Goal: Task Accomplishment & Management: Use online tool/utility

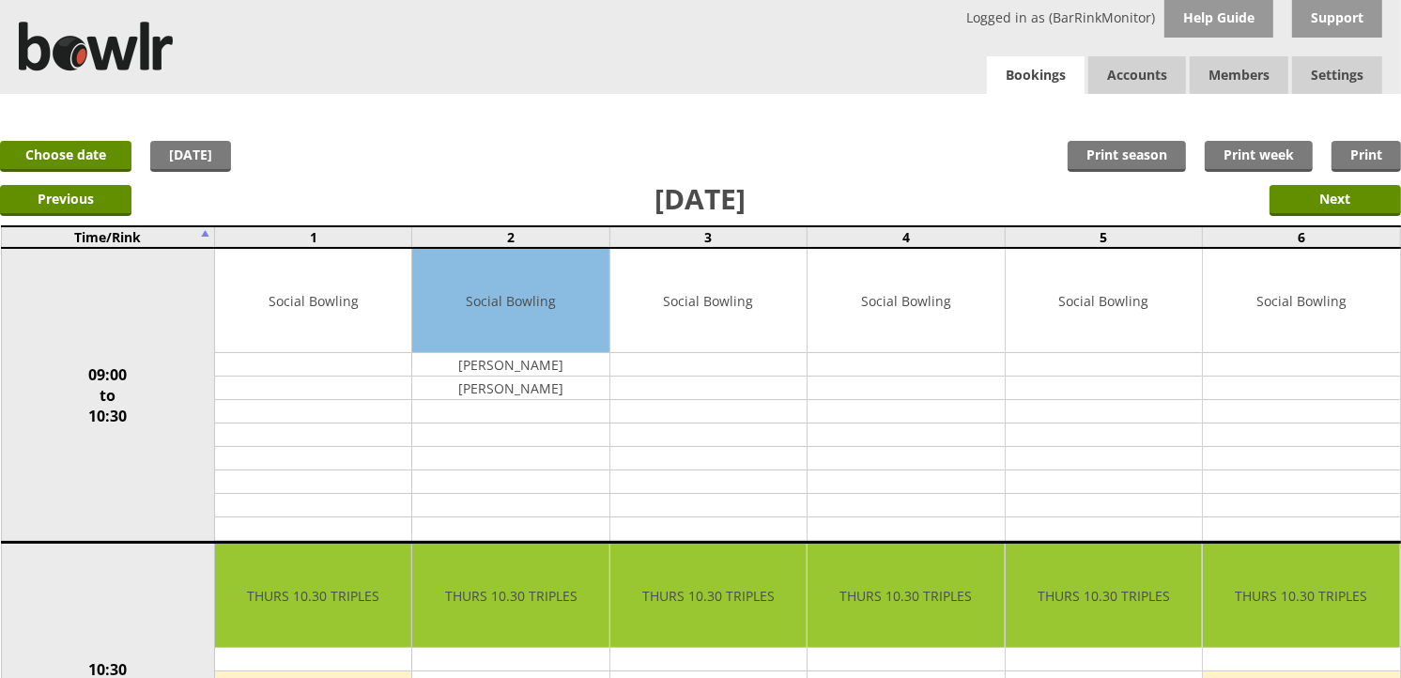
click at [1042, 81] on link "Bookings" at bounding box center [1036, 75] width 98 height 38
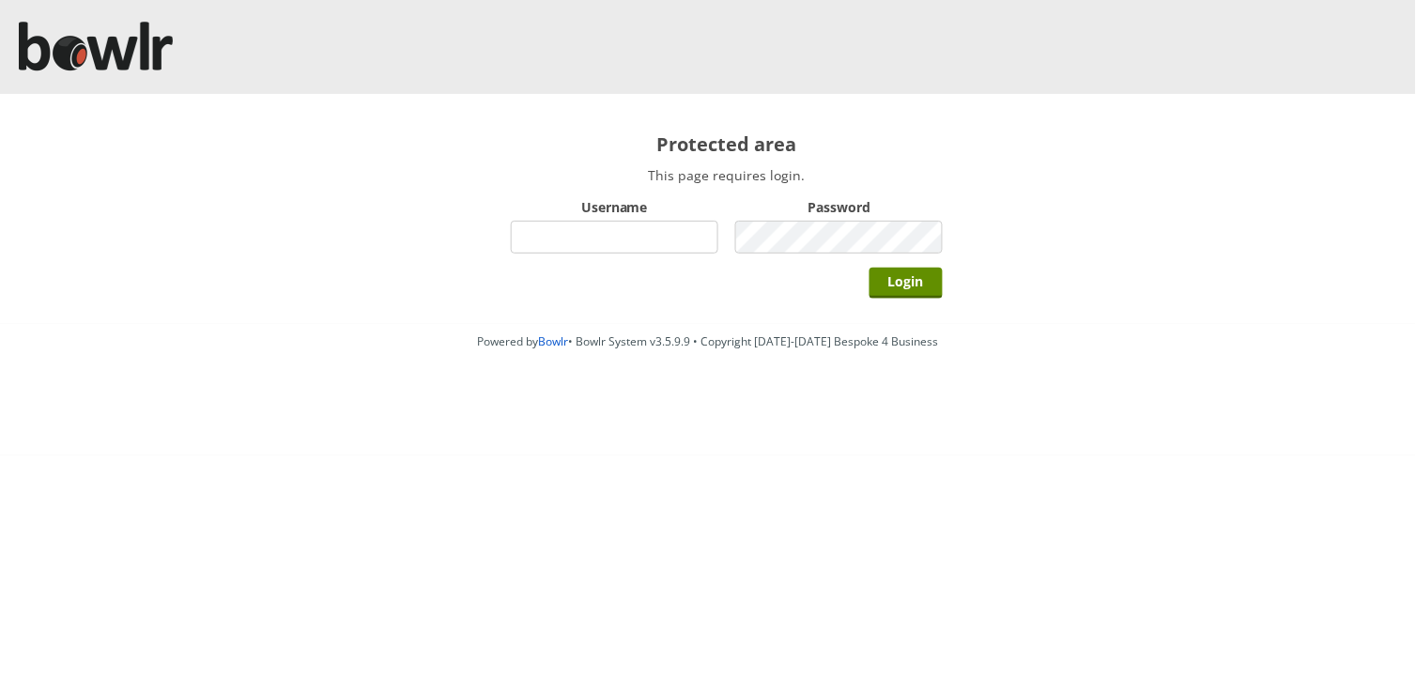
type input "hornseaindoorbowlsclub"
click at [869, 268] on input "Login" at bounding box center [905, 283] width 73 height 31
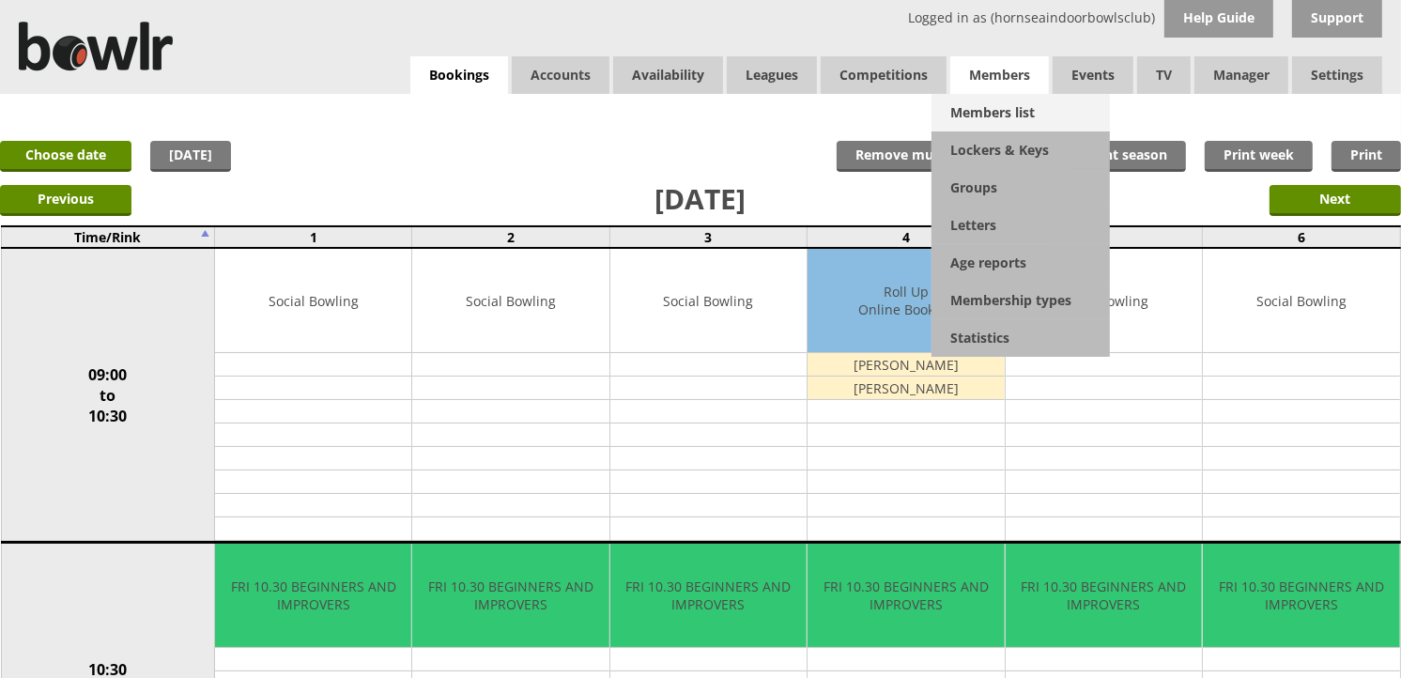
click at [1023, 105] on link "Members list" at bounding box center [1020, 113] width 178 height 38
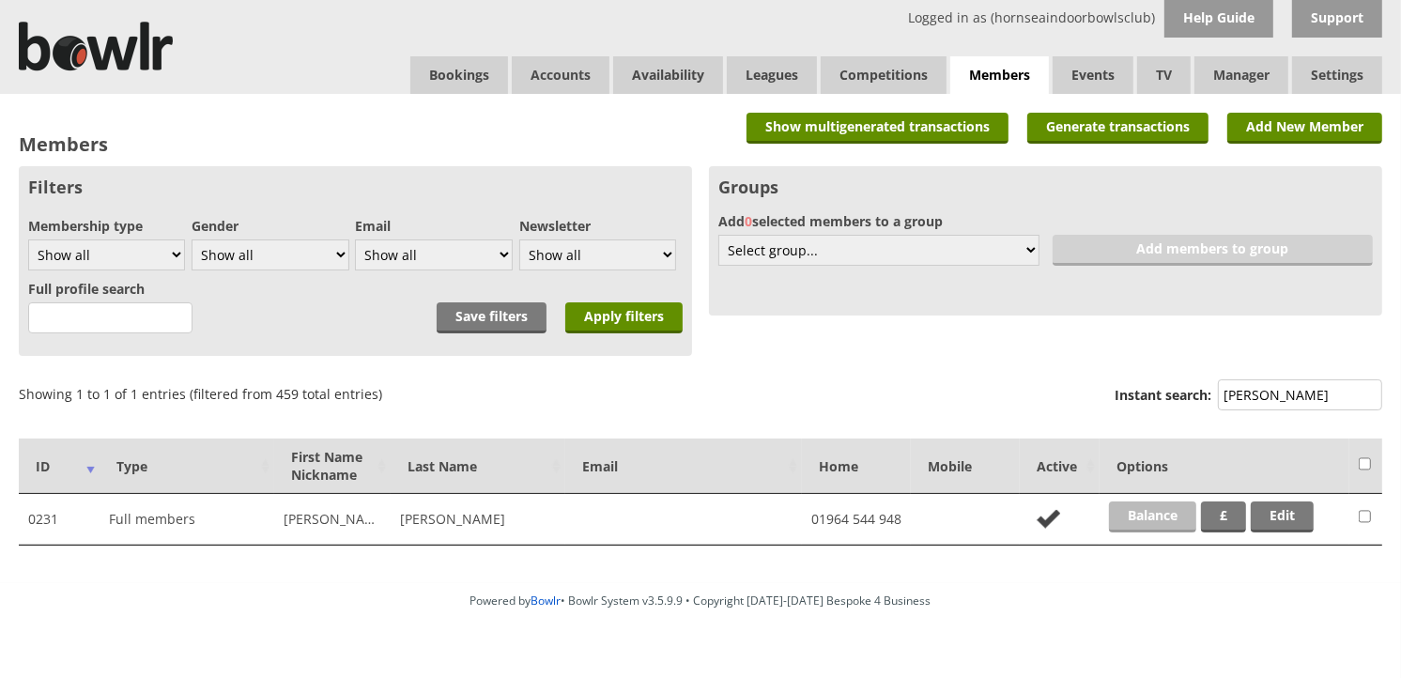
type input "watts"
click at [1184, 519] on link "Balance" at bounding box center [1152, 516] width 87 height 31
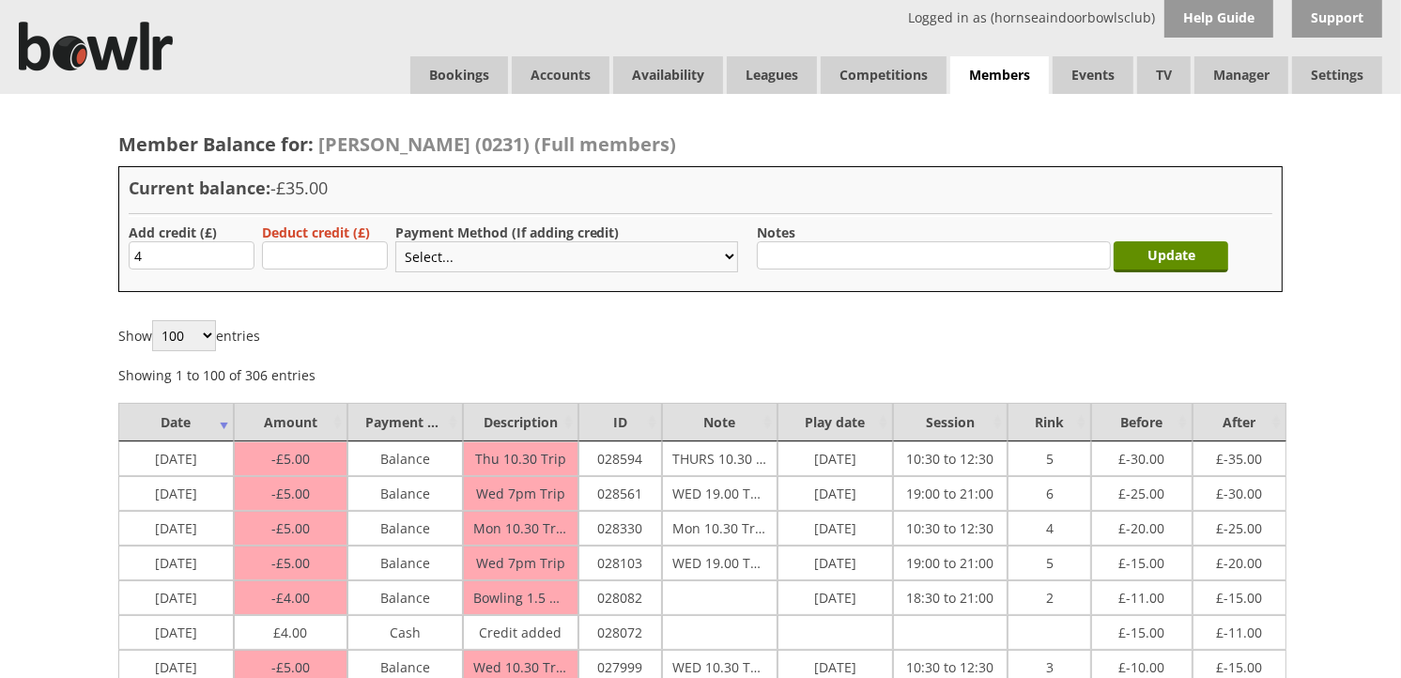
type input "4"
click at [457, 249] on select "Select... Cash Card Cheque Bank Transfer Other Member Card Gift Voucher Balance" at bounding box center [566, 256] width 343 height 31
select select "1"
click at [395, 241] on select "Select... Cash Card Cheque Bank Transfer Other Member Card Gift Voucher Balance" at bounding box center [566, 256] width 343 height 31
click at [1159, 263] on input "Update" at bounding box center [1170, 256] width 115 height 31
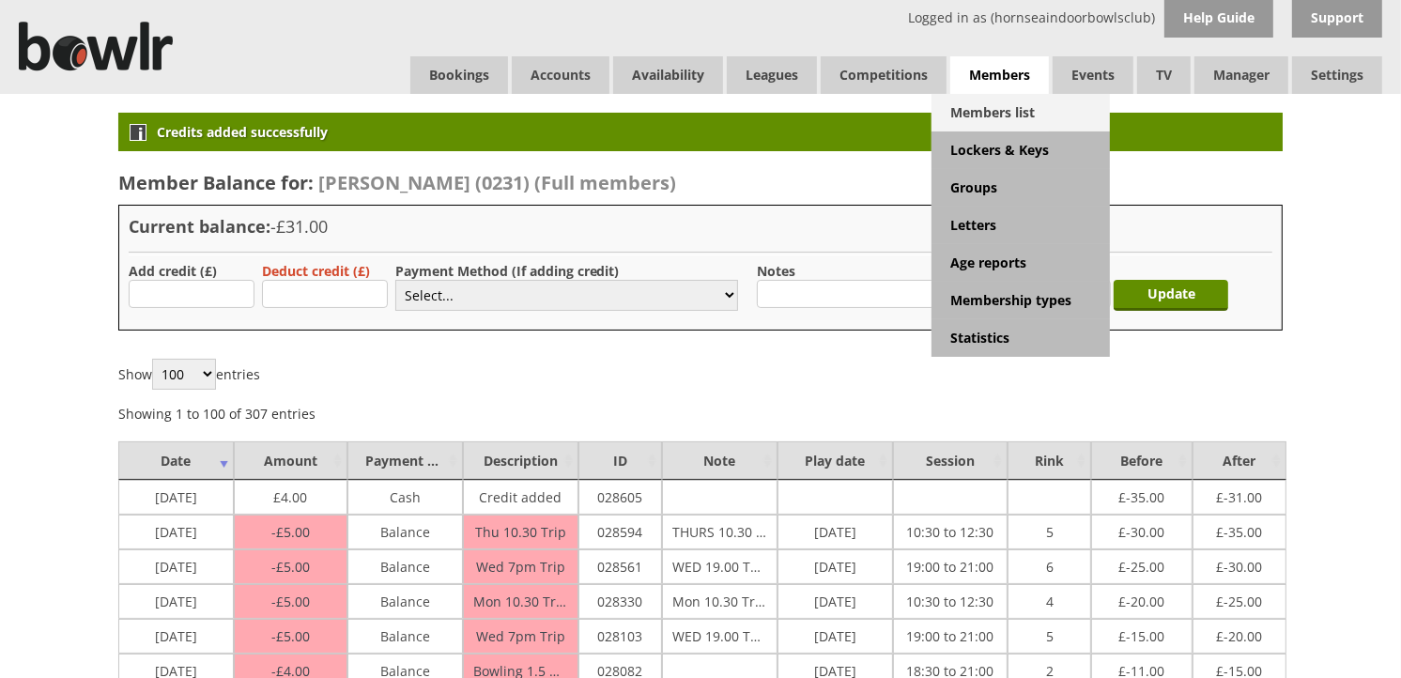
click at [1012, 125] on link "Members list" at bounding box center [1020, 113] width 178 height 38
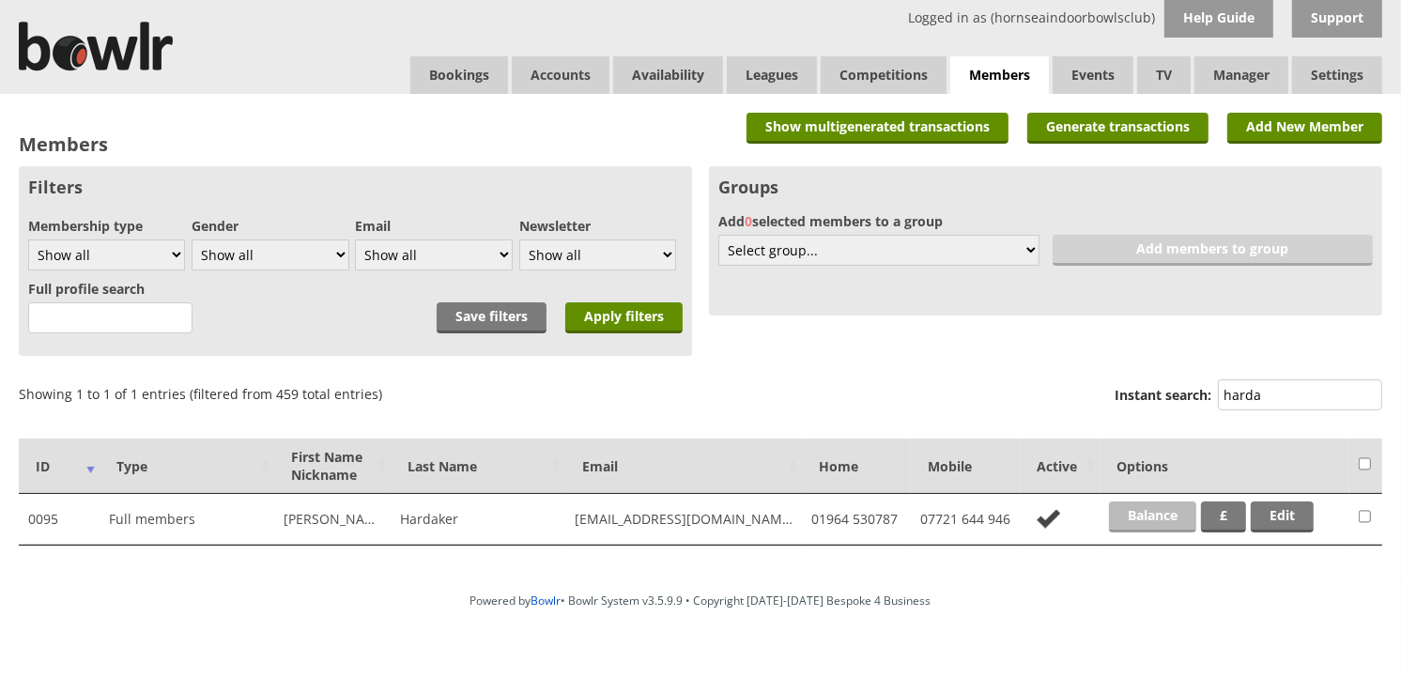
type input "harda"
click at [1162, 519] on link "Balance" at bounding box center [1152, 516] width 87 height 31
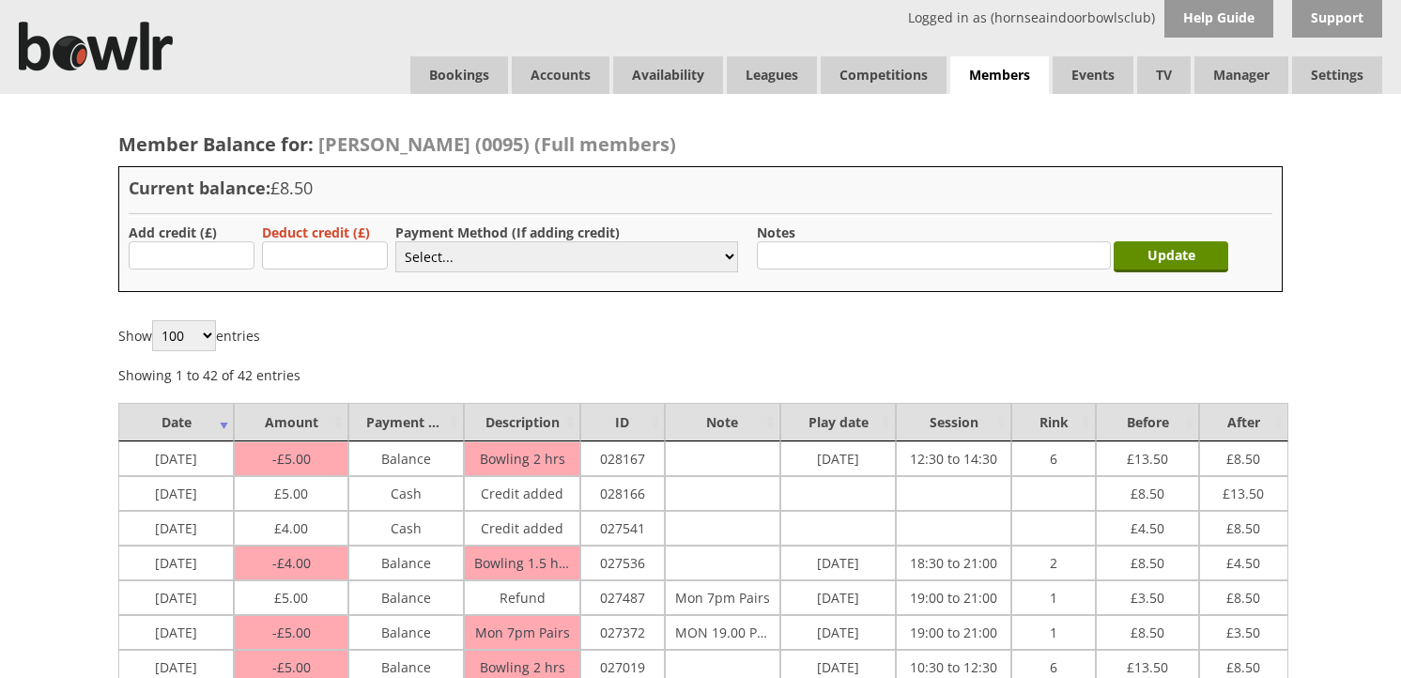
click at [183, 256] on input "text" at bounding box center [192, 255] width 126 height 28
type input "4"
click at [434, 263] on select "Select... Cash Card Cheque Bank Transfer Other Member Card Gift Voucher Balance" at bounding box center [566, 256] width 343 height 31
select select "1"
click at [395, 241] on select "Select... Cash Card Cheque Bank Transfer Other Member Card Gift Voucher Balance" at bounding box center [566, 256] width 343 height 31
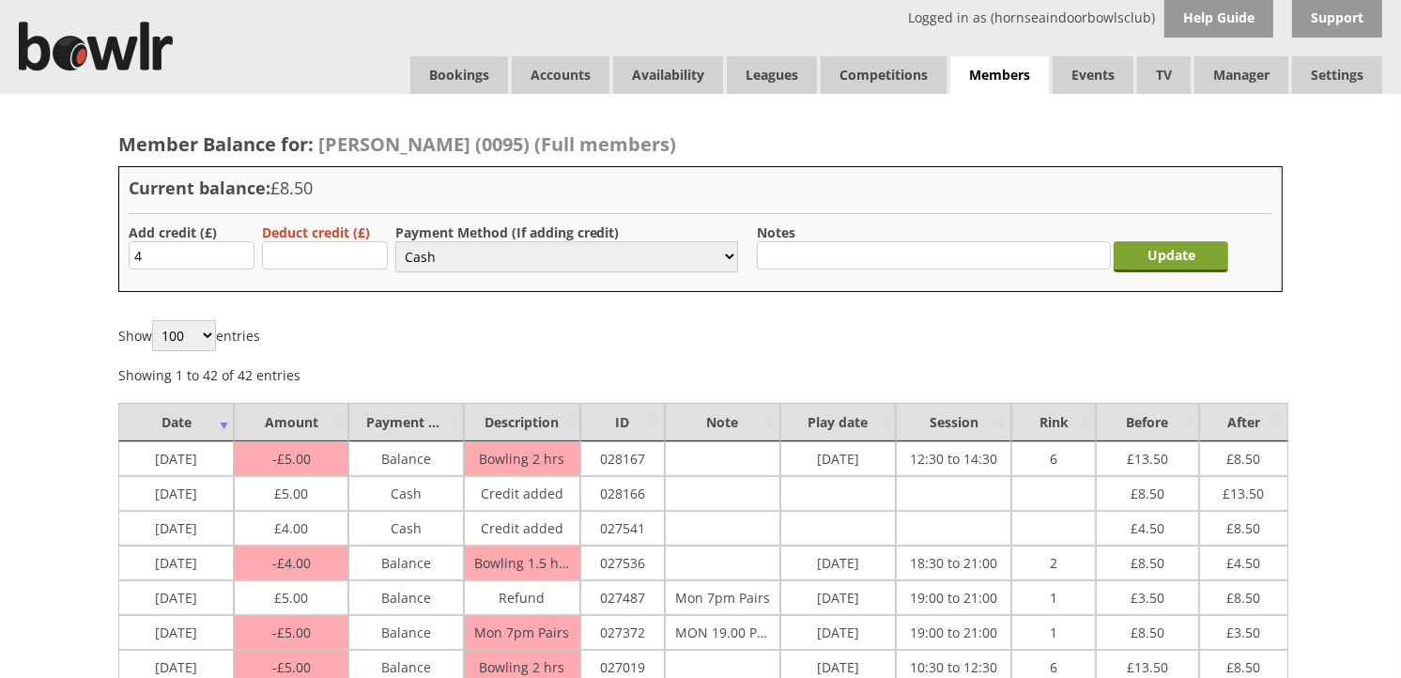
click at [1132, 259] on input "Update" at bounding box center [1170, 256] width 115 height 31
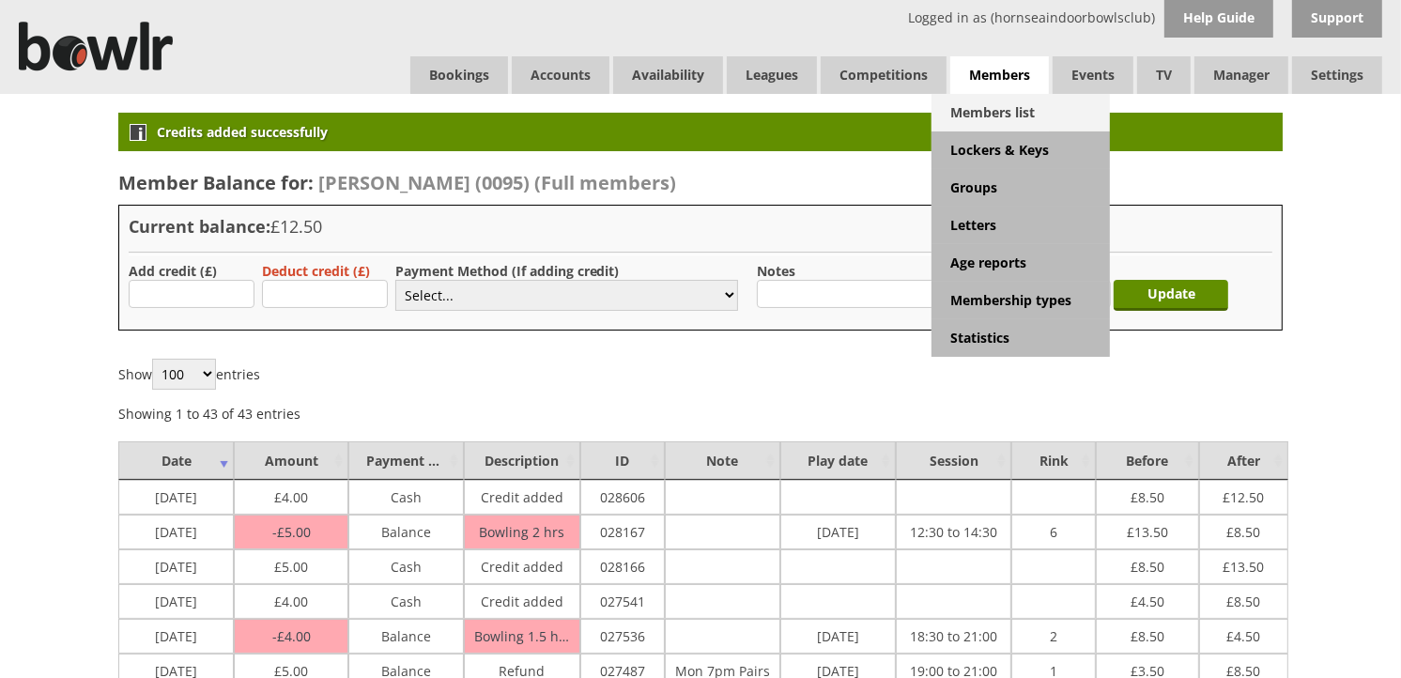
click at [1021, 106] on link "Members list" at bounding box center [1020, 113] width 178 height 38
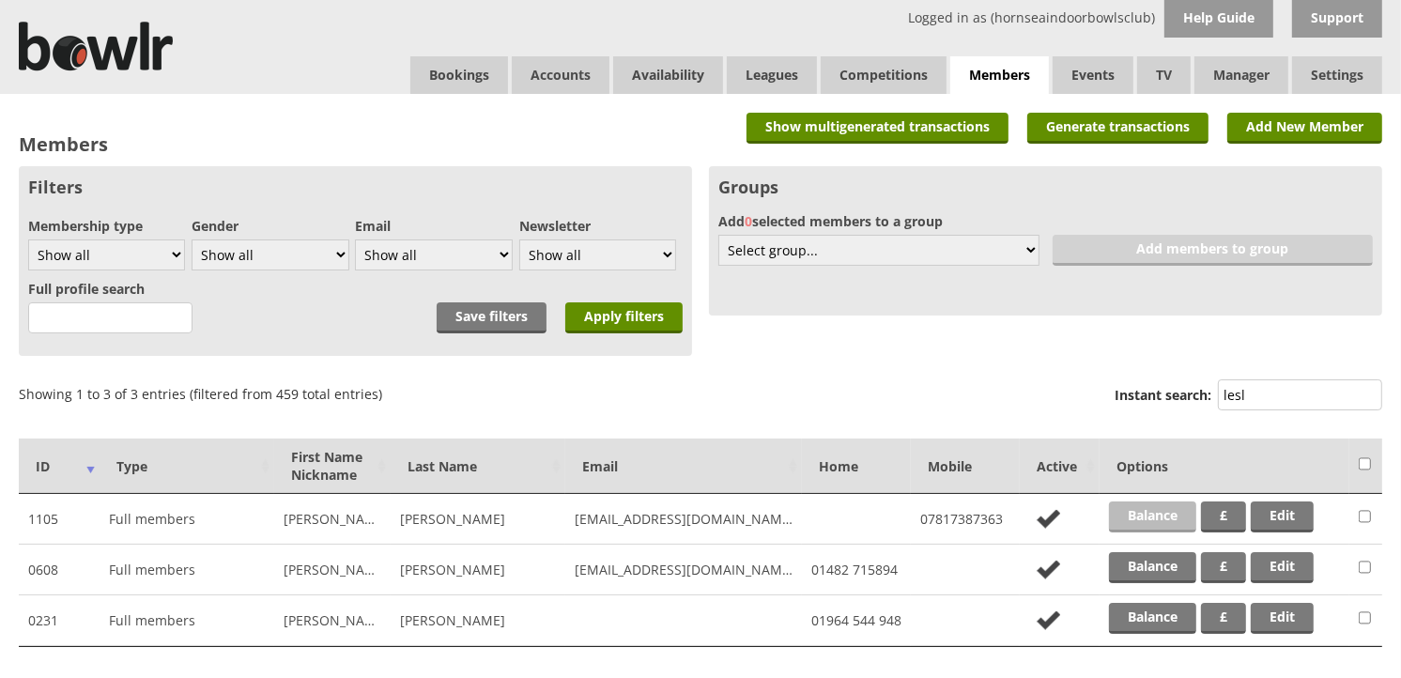
type input "lesl"
click at [1186, 501] on link "Balance" at bounding box center [1152, 516] width 87 height 31
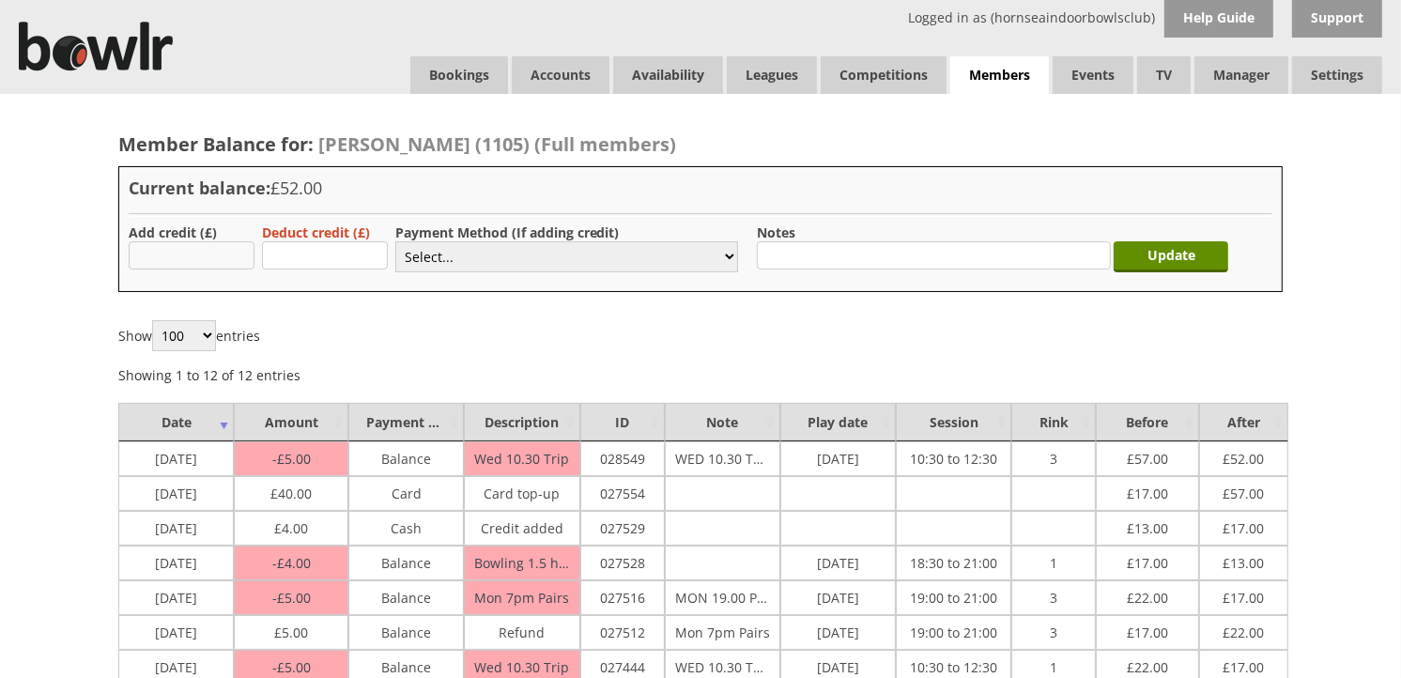
click at [219, 252] on input "text" at bounding box center [192, 255] width 126 height 28
type input "4"
click at [406, 260] on select "Select... Cash Card Cheque Bank Transfer Other Member Card Gift Voucher Balance" at bounding box center [566, 256] width 343 height 31
select select "1"
click at [395, 241] on select "Select... Cash Card Cheque Bank Transfer Other Member Card Gift Voucher Balance" at bounding box center [566, 256] width 343 height 31
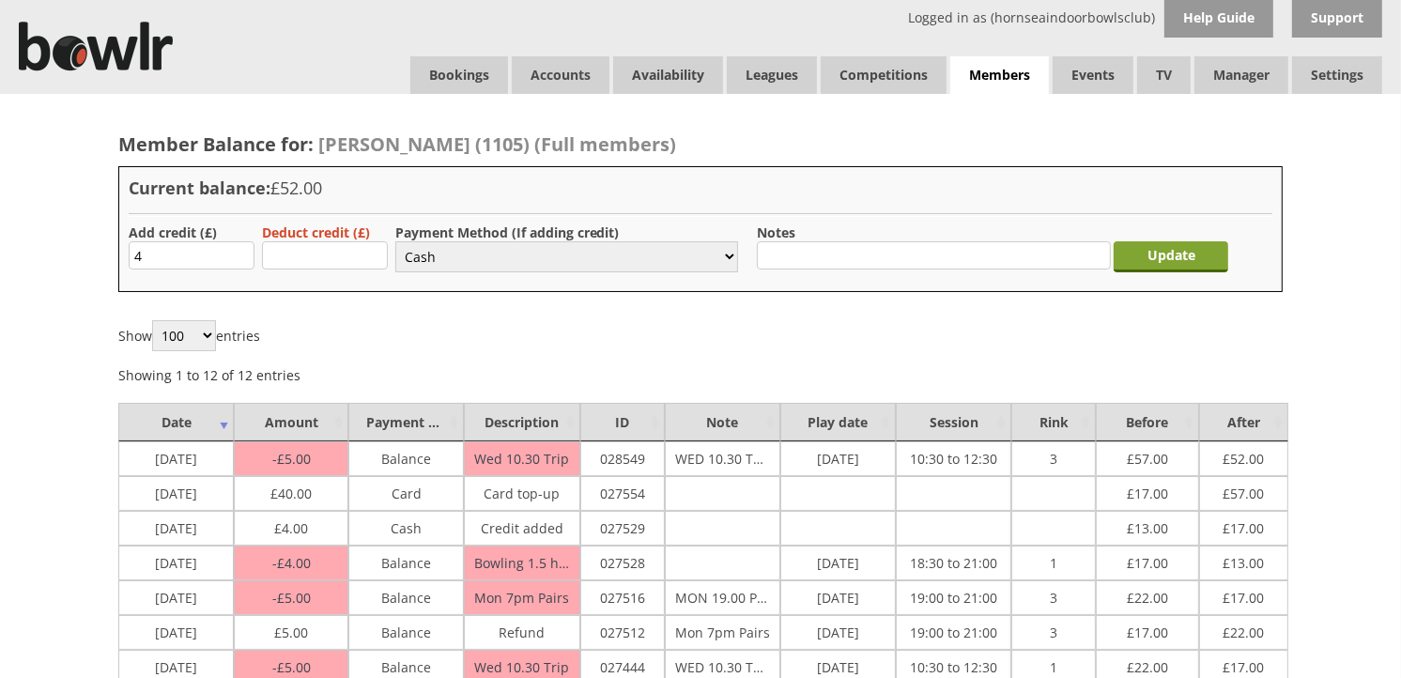
click at [1143, 245] on input "Update" at bounding box center [1170, 256] width 115 height 31
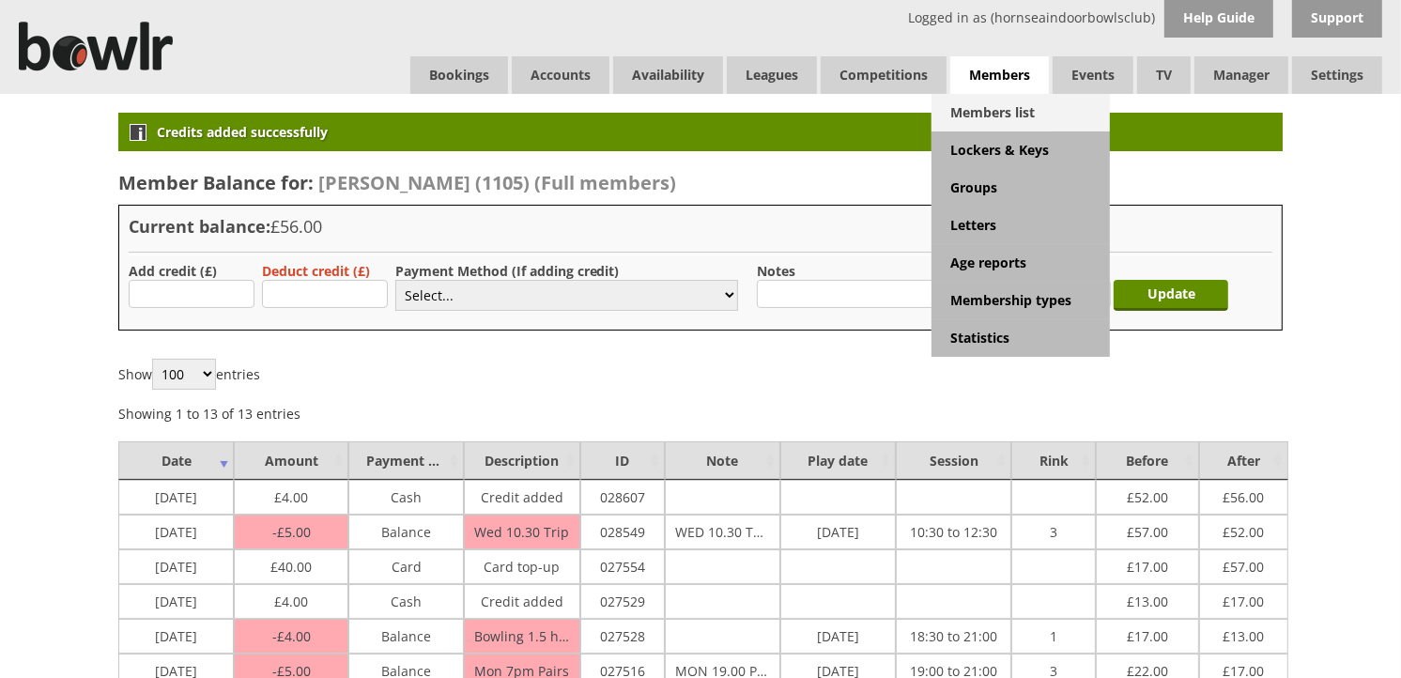
click at [1009, 107] on link "Members list" at bounding box center [1020, 113] width 178 height 38
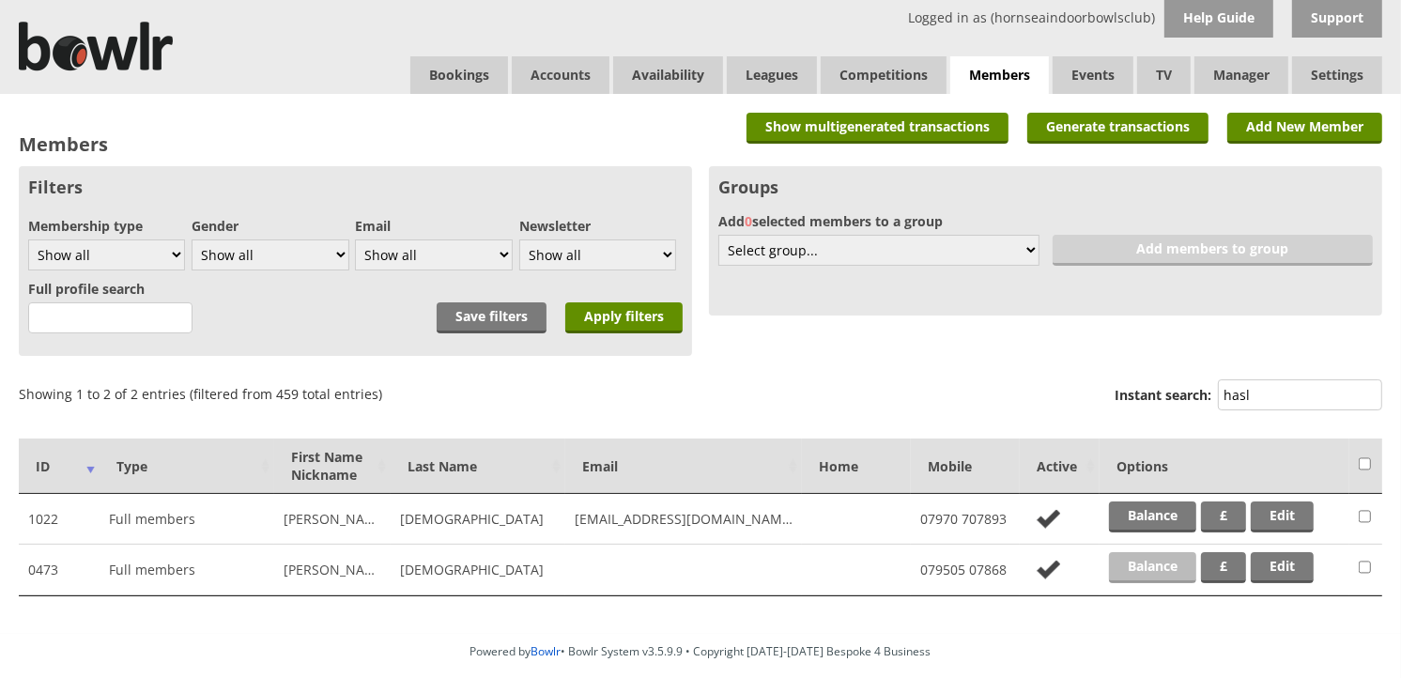
type input "hasl"
click at [1146, 555] on link "Balance" at bounding box center [1152, 567] width 87 height 31
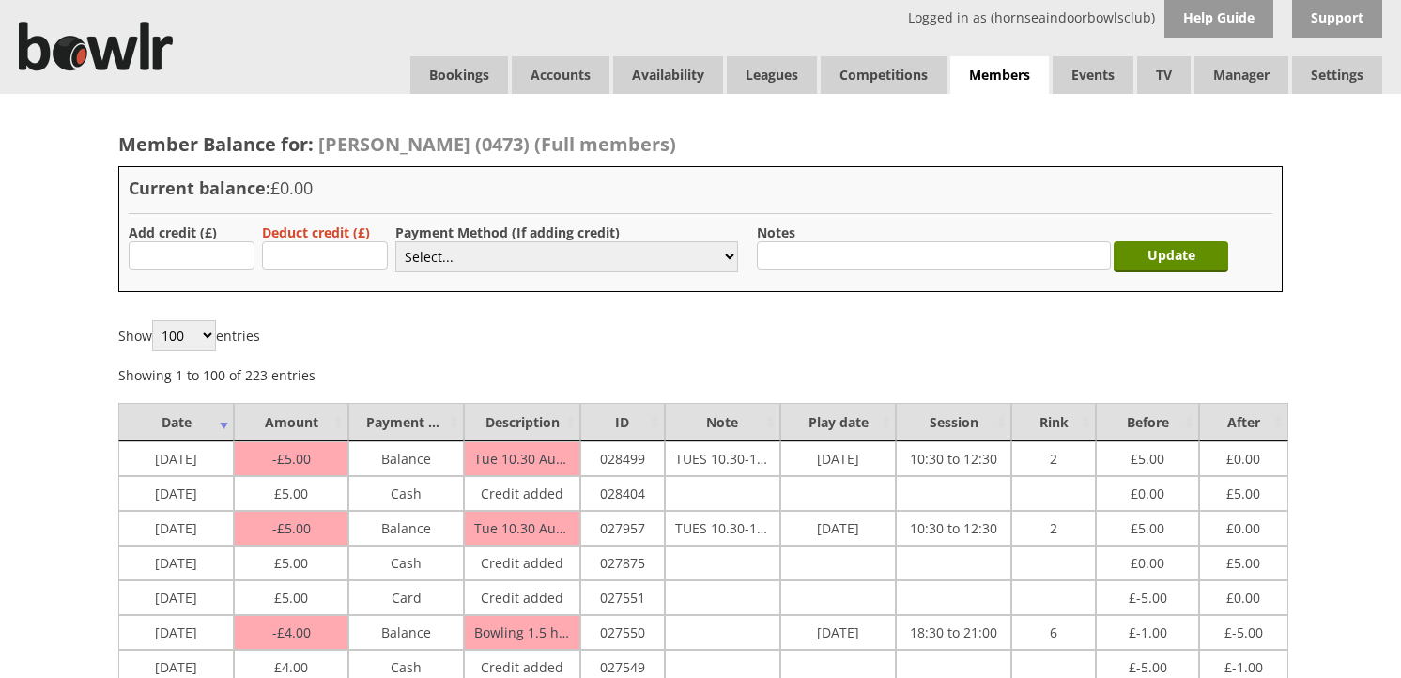
type input "4"
drag, startPoint x: 481, startPoint y: 244, endPoint x: 473, endPoint y: 254, distance: 12.8
click at [481, 244] on select "Select... Cash Card Cheque Bank Transfer Other Member Card Gift Voucher Balance" at bounding box center [566, 256] width 343 height 31
select select "1"
click at [395, 241] on select "Select... Cash Card Cheque Bank Transfer Other Member Card Gift Voucher Balance" at bounding box center [566, 256] width 343 height 31
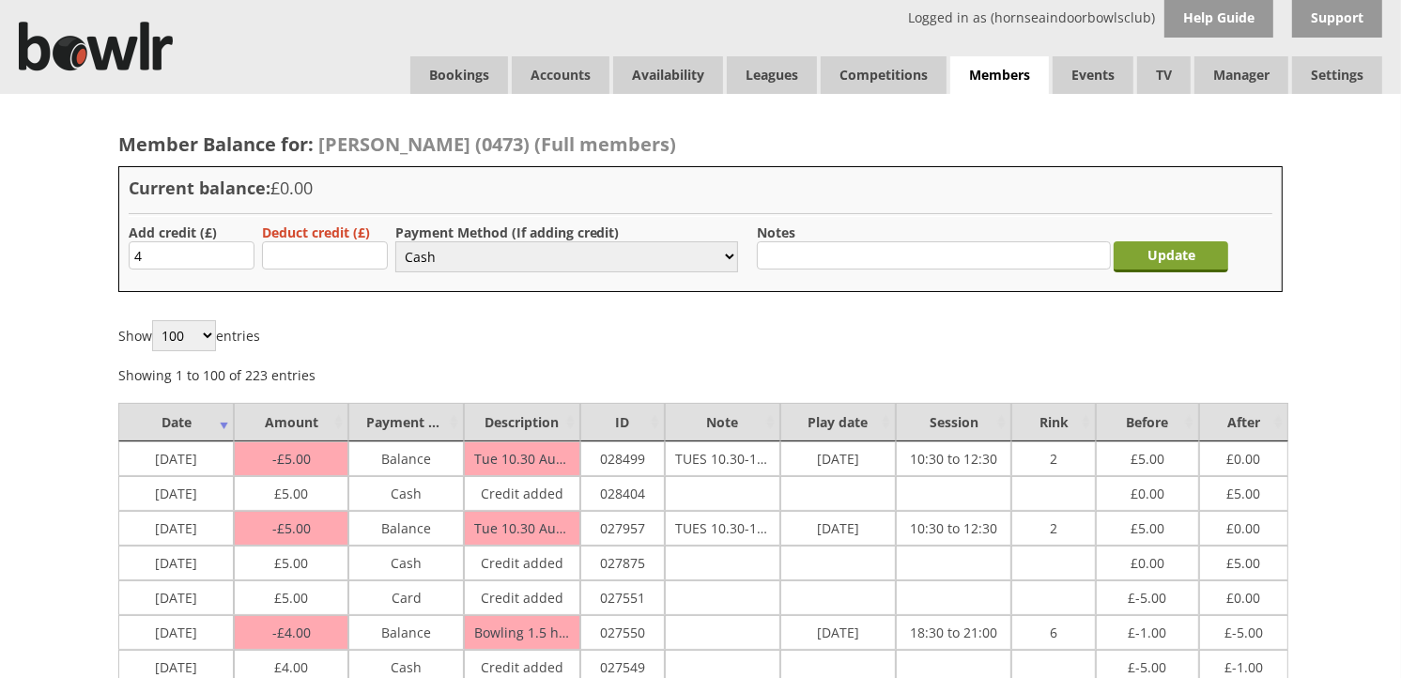
click at [1134, 260] on input "Update" at bounding box center [1170, 256] width 115 height 31
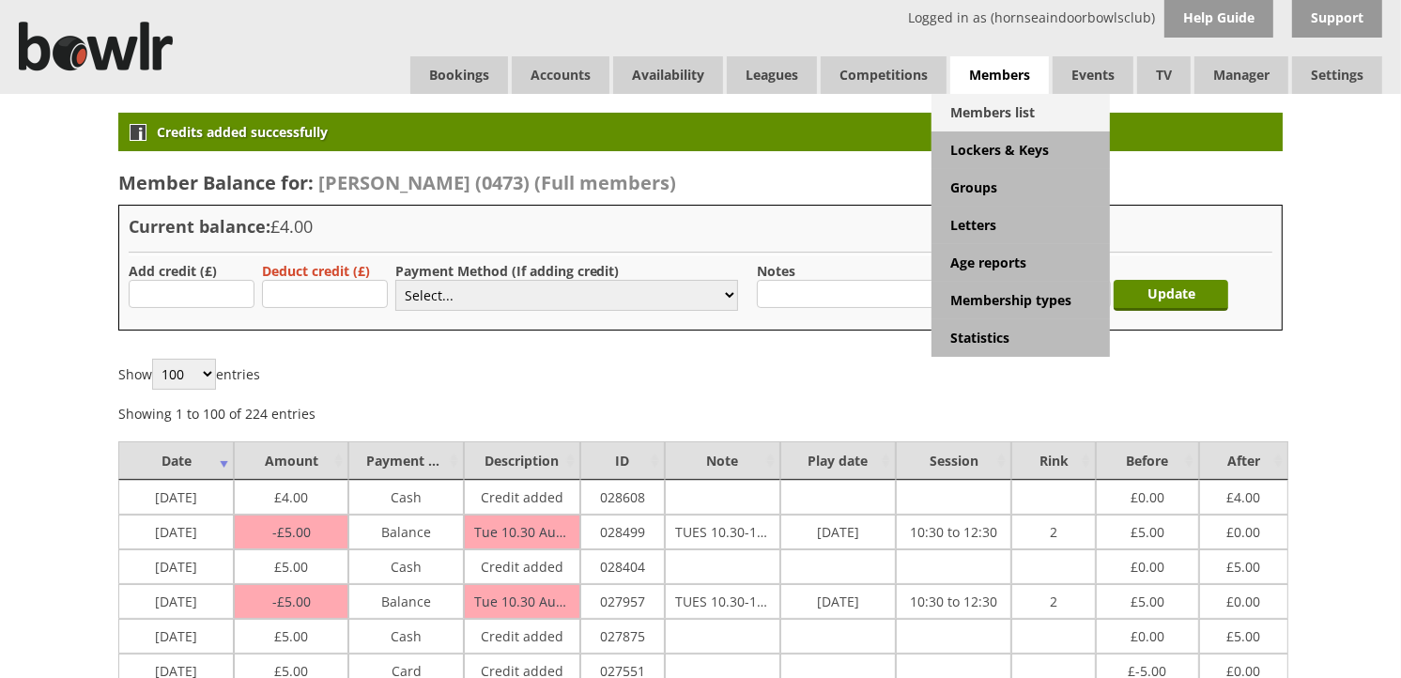
click at [988, 99] on link "Members list" at bounding box center [1020, 113] width 178 height 38
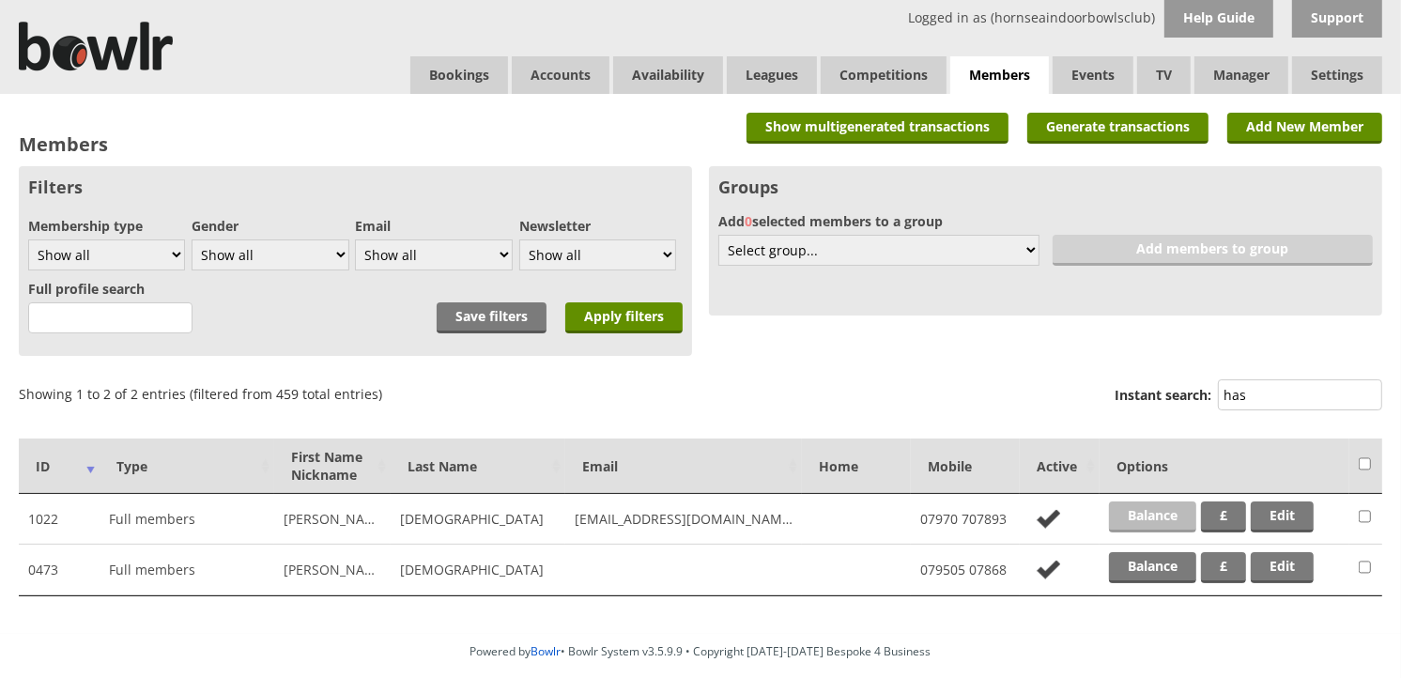
type input "has"
click at [1175, 511] on link "Balance" at bounding box center [1152, 516] width 87 height 31
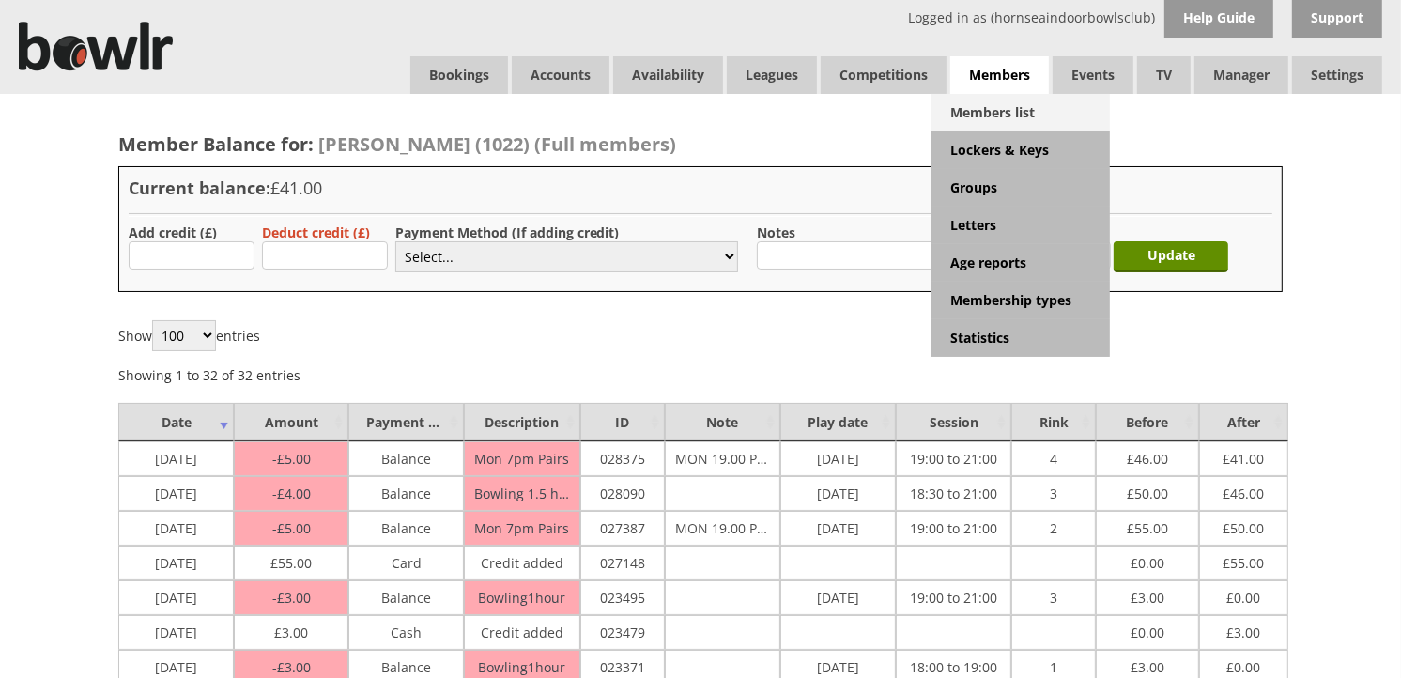
click at [1021, 98] on link "Members list" at bounding box center [1020, 113] width 178 height 38
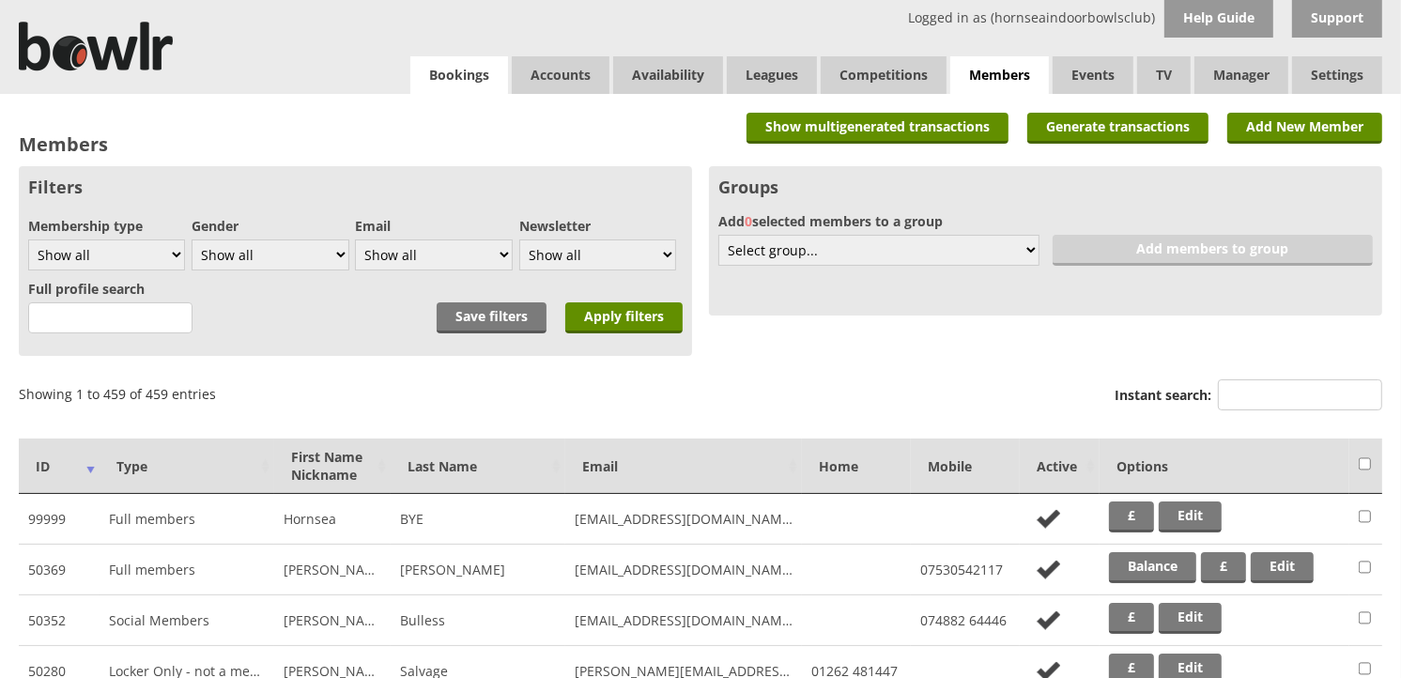
click at [453, 70] on link "Bookings" at bounding box center [459, 75] width 98 height 38
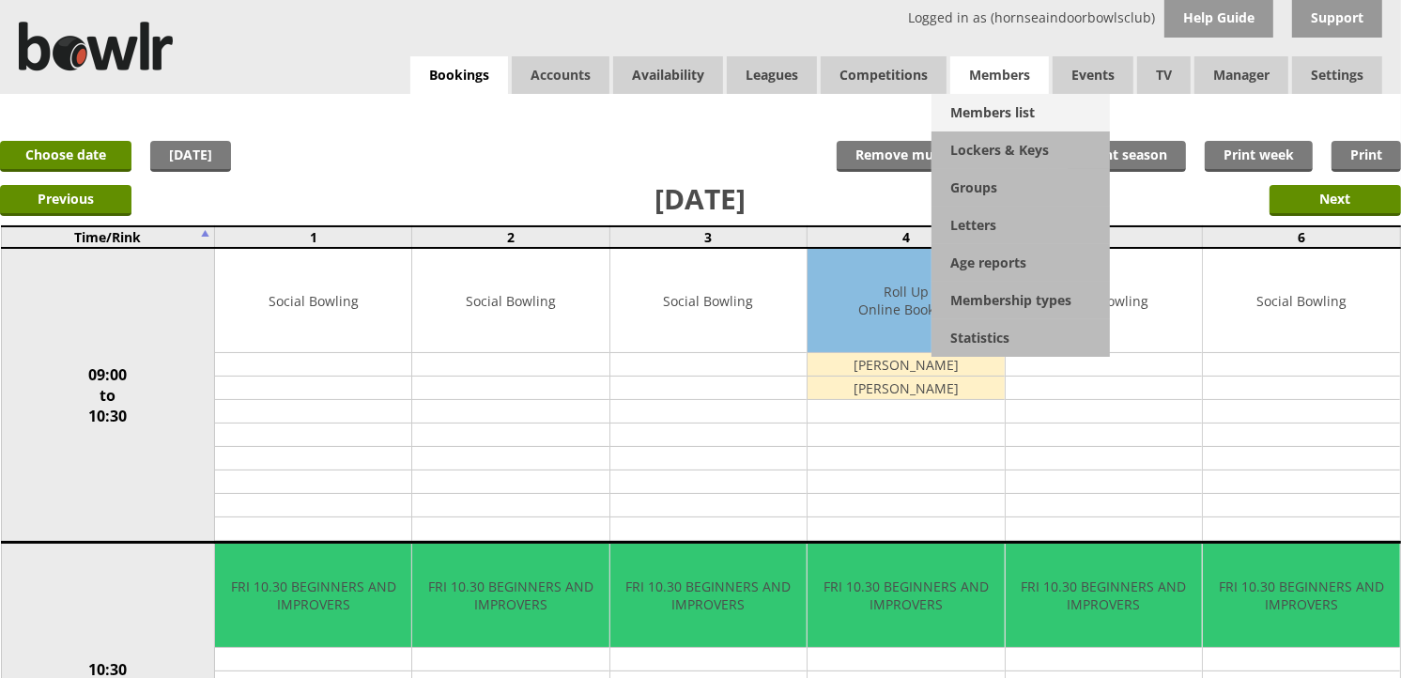
click at [984, 105] on link "Members list" at bounding box center [1020, 113] width 178 height 38
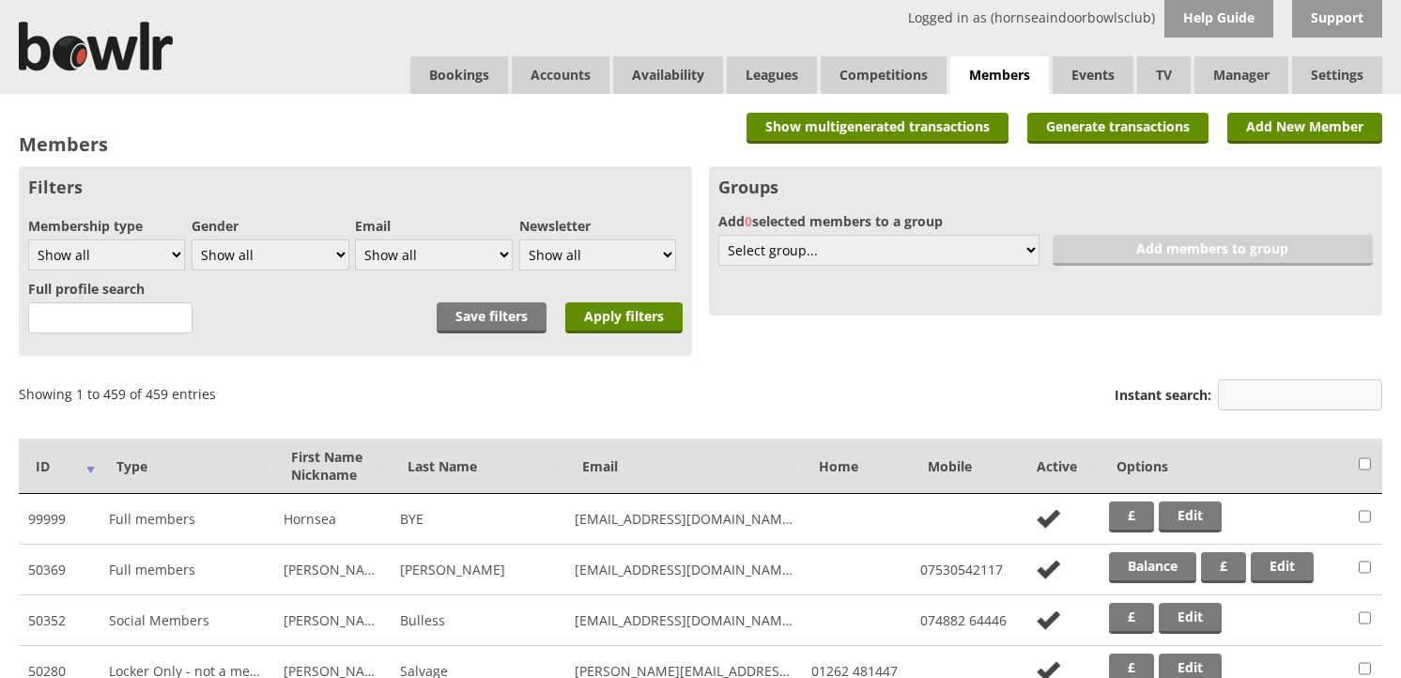
click at [1243, 385] on input "Instant search:" at bounding box center [1300, 394] width 164 height 31
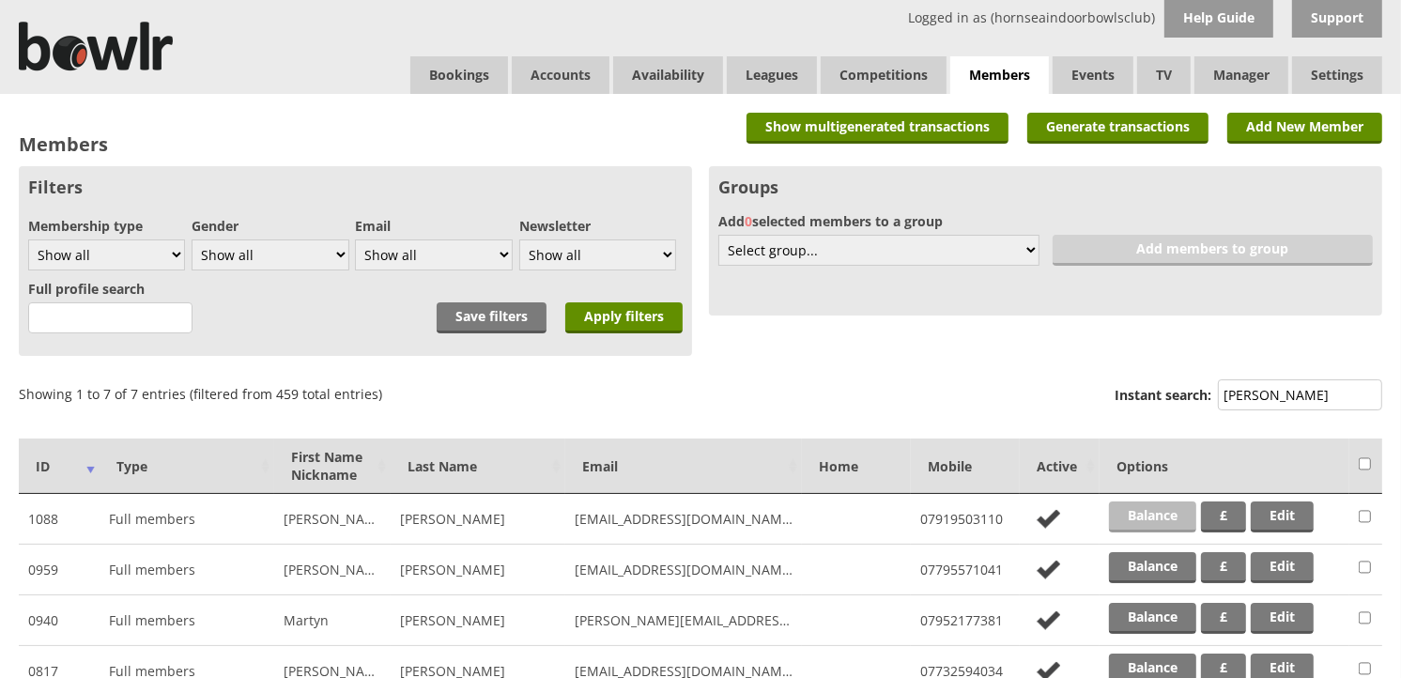
type input "smith"
click at [1148, 519] on link "Balance" at bounding box center [1152, 516] width 87 height 31
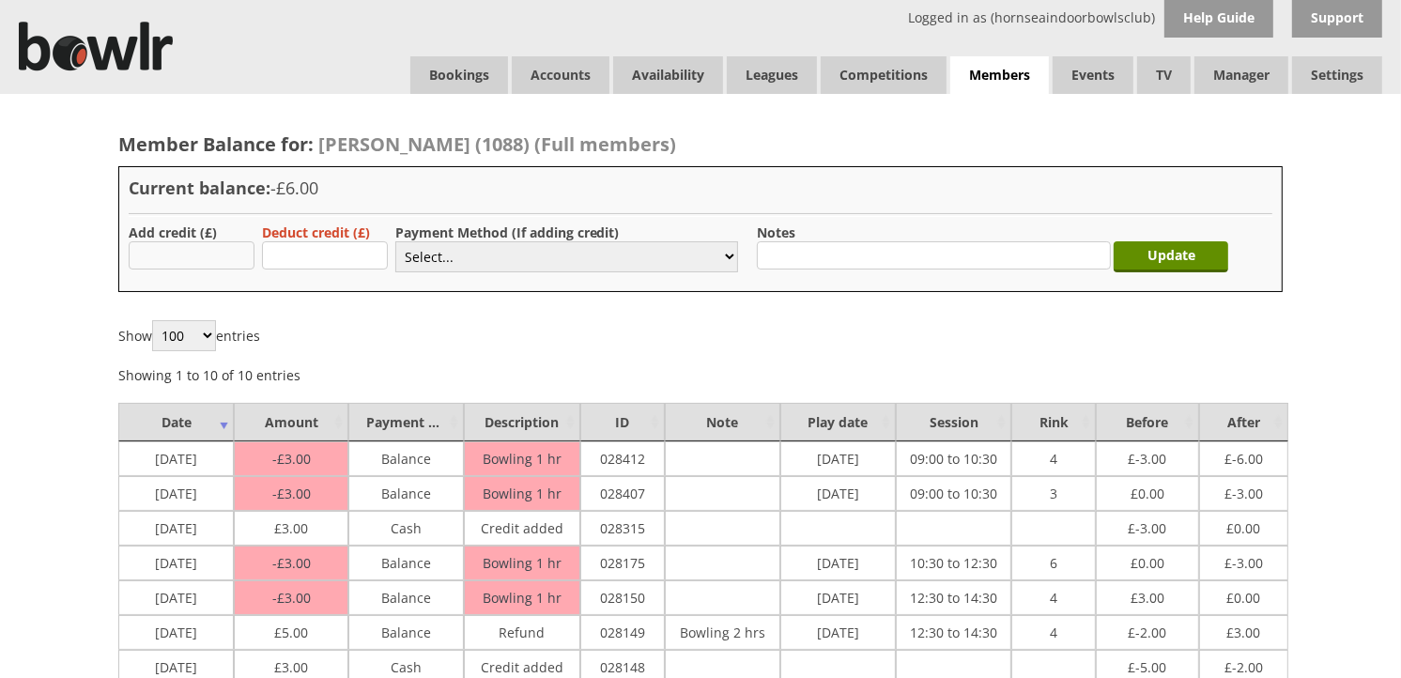
click at [210, 261] on input "text" at bounding box center [192, 255] width 126 height 28
type input "6"
click at [430, 258] on select "Select... Cash Card Cheque Bank Transfer Other Member Card Gift Voucher Balance" at bounding box center [566, 256] width 343 height 31
select select "2"
click at [395, 241] on select "Select... Cash Card Cheque Bank Transfer Other Member Card Gift Voucher Balance" at bounding box center [566, 256] width 343 height 31
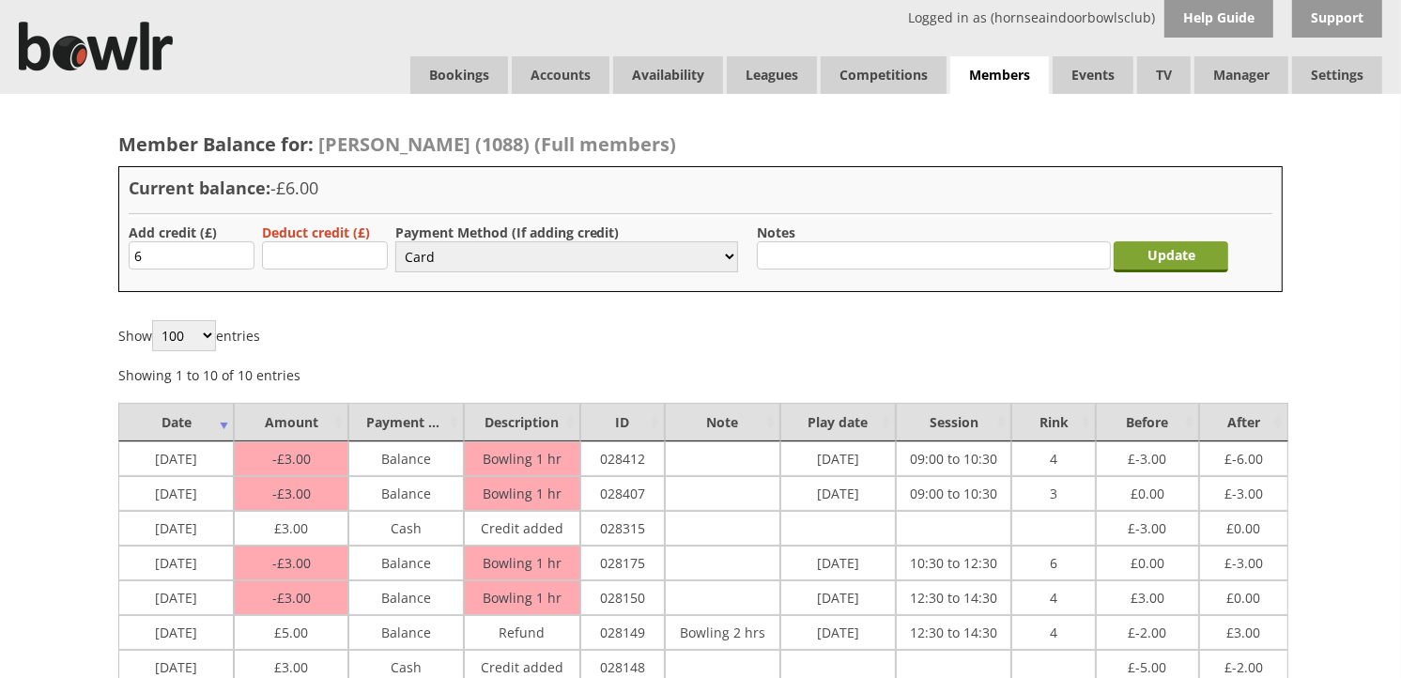
click at [1174, 269] on input "Update" at bounding box center [1170, 256] width 115 height 31
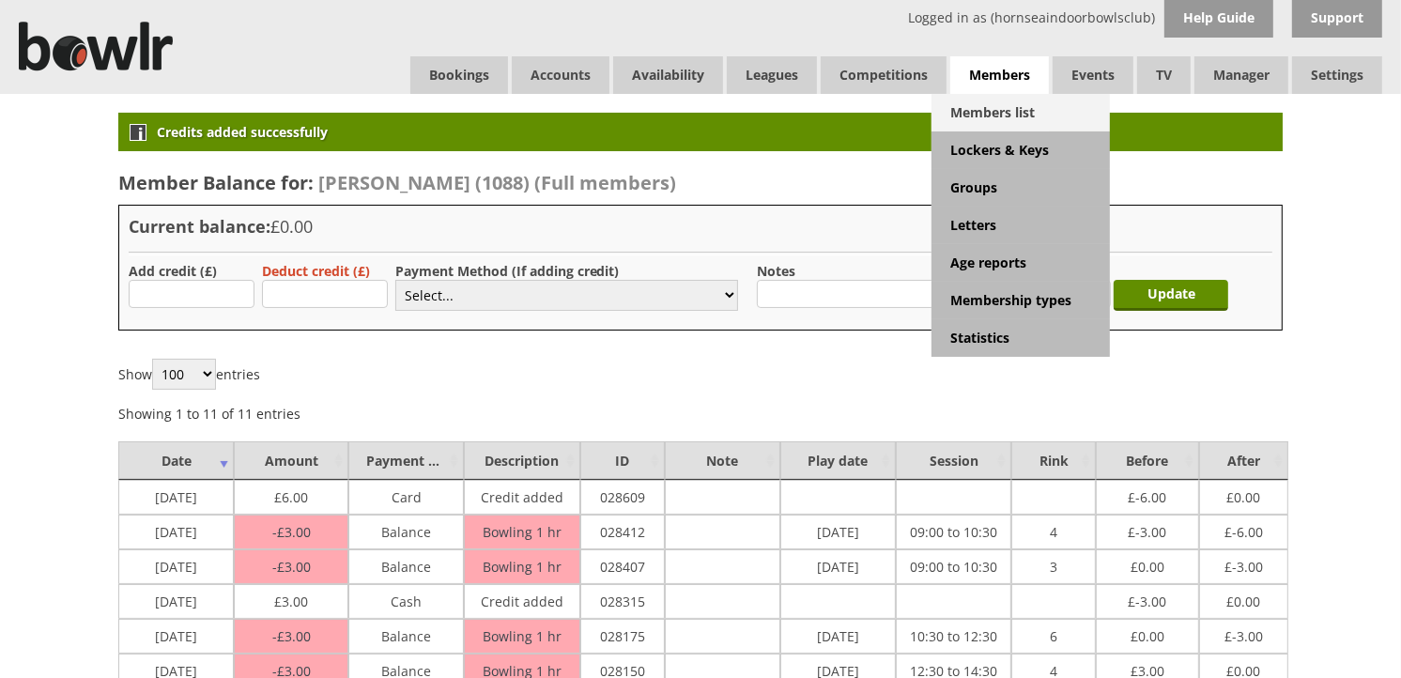
click at [995, 104] on link "Members list" at bounding box center [1020, 113] width 178 height 38
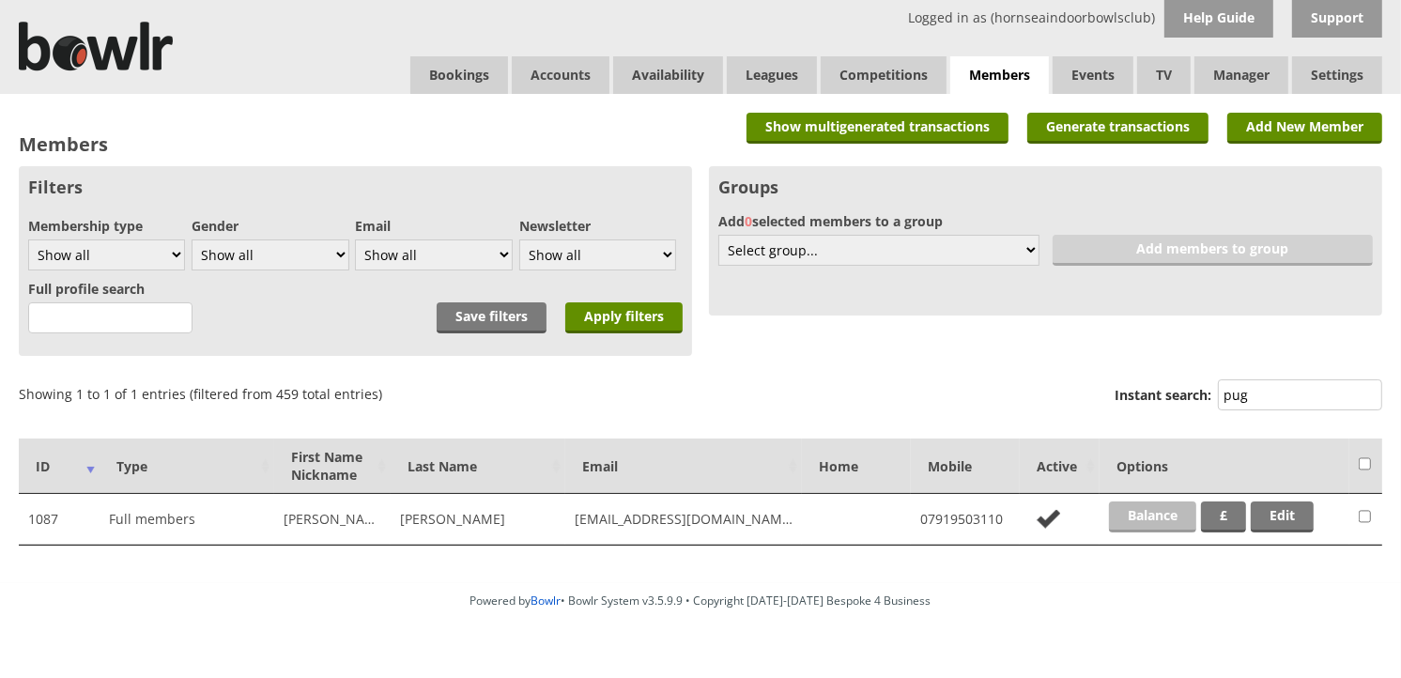
type input "pug"
click at [1168, 514] on link "Balance" at bounding box center [1152, 516] width 87 height 31
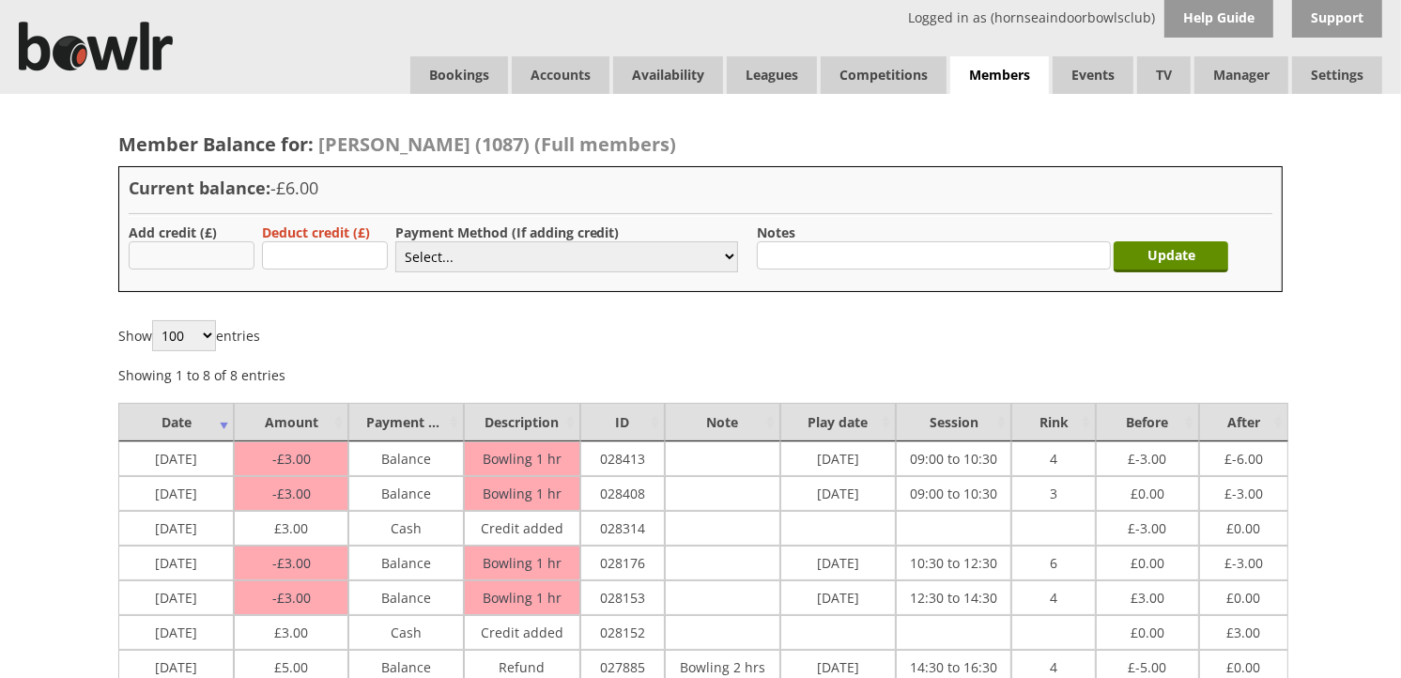
click at [228, 250] on input "text" at bounding box center [192, 255] width 126 height 28
type input "6"
click at [471, 238] on label "Payment Method (If adding credit)" at bounding box center [507, 232] width 224 height 18
click at [469, 253] on select "Select... Cash Card Cheque Bank Transfer Other Member Card Gift Voucher Balance" at bounding box center [566, 256] width 343 height 31
select select "2"
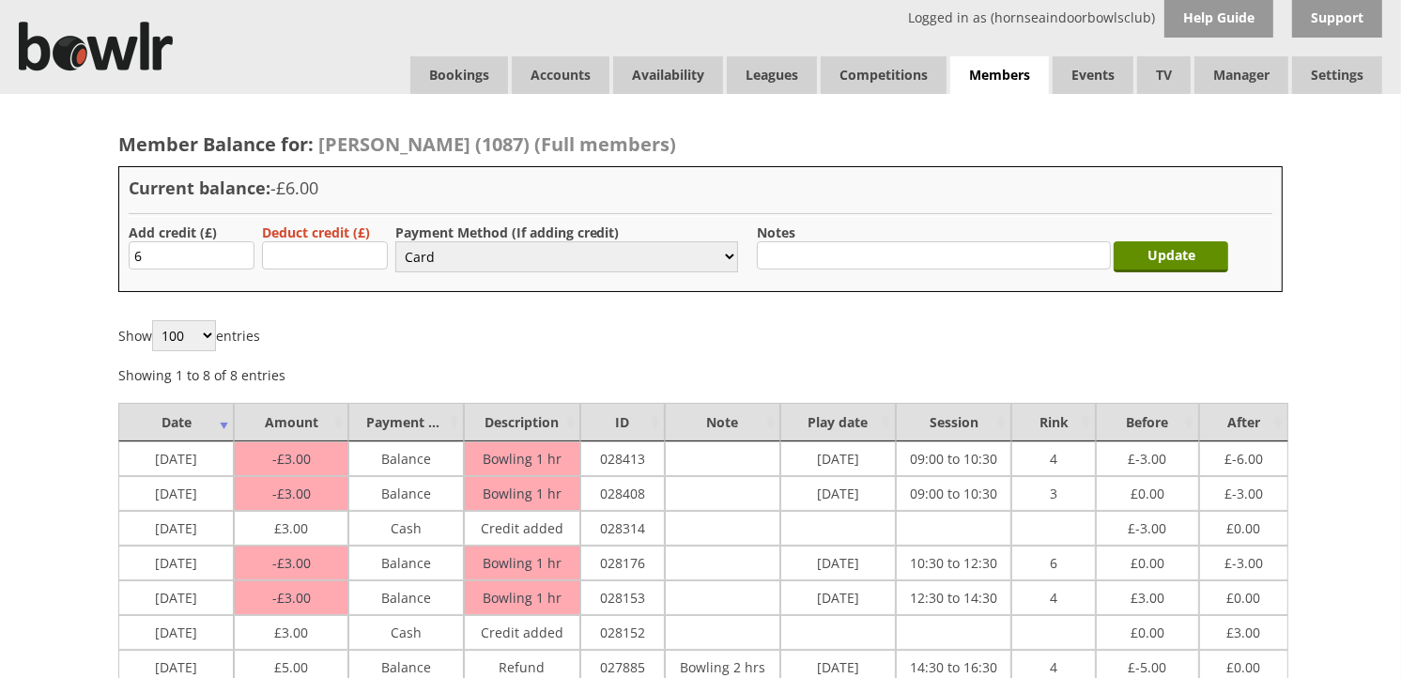
click at [395, 241] on select "Select... Cash Card Cheque Bank Transfer Other Member Card Gift Voucher Balance" at bounding box center [566, 256] width 343 height 31
click at [1199, 259] on input "Update" at bounding box center [1170, 256] width 115 height 31
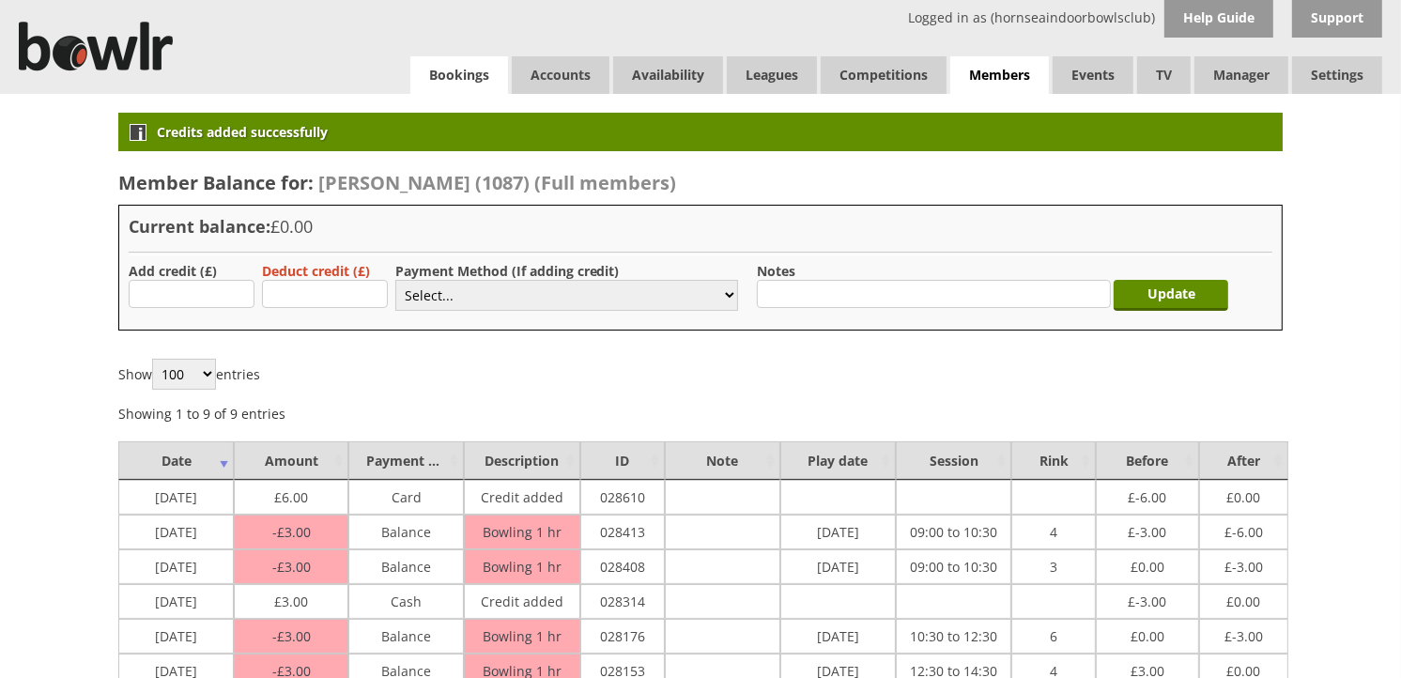
click at [439, 90] on link "Bookings" at bounding box center [459, 75] width 98 height 38
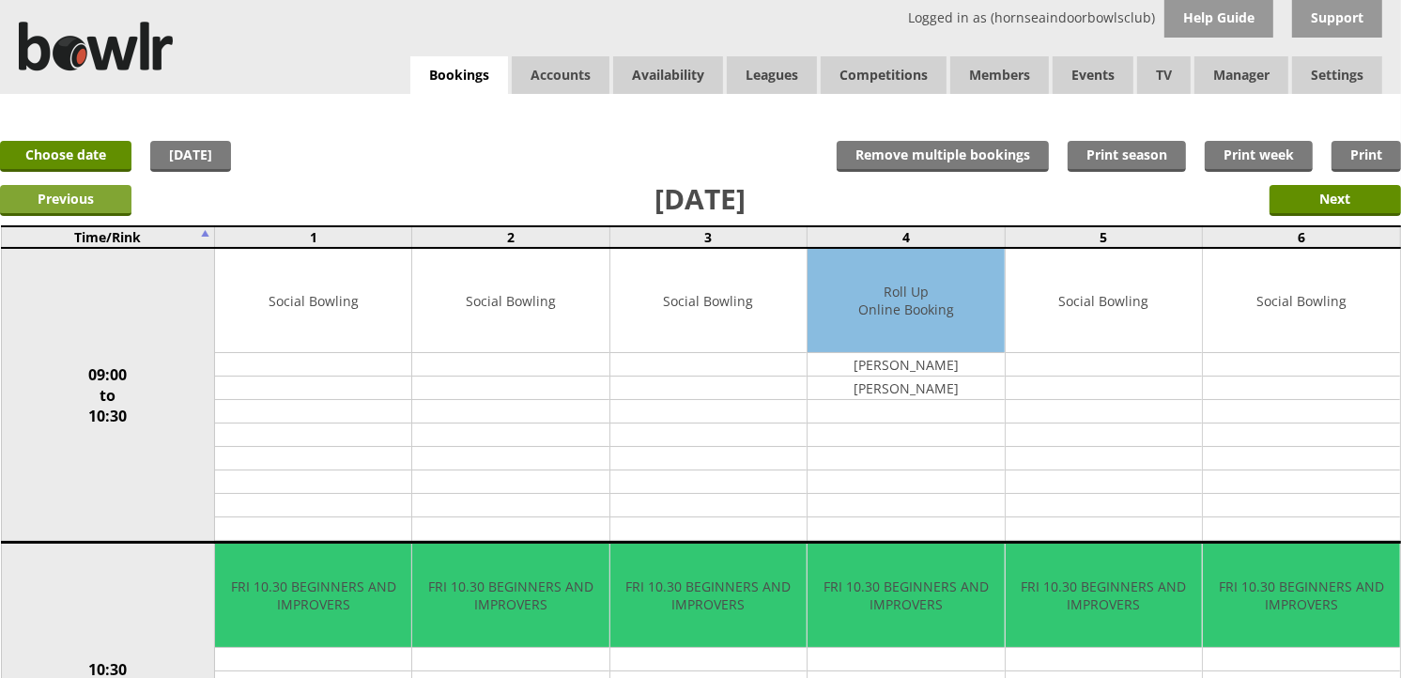
click at [57, 191] on input "Previous" at bounding box center [65, 200] width 131 height 31
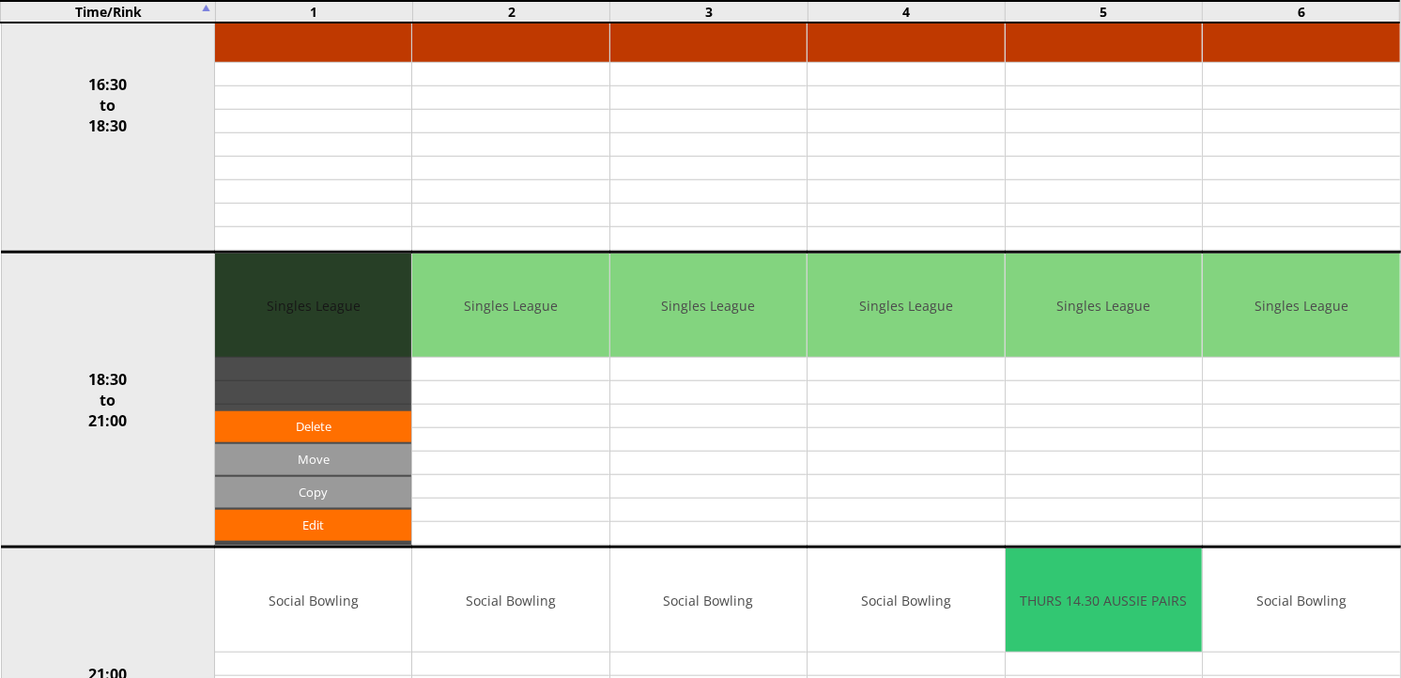
scroll to position [1502, 0]
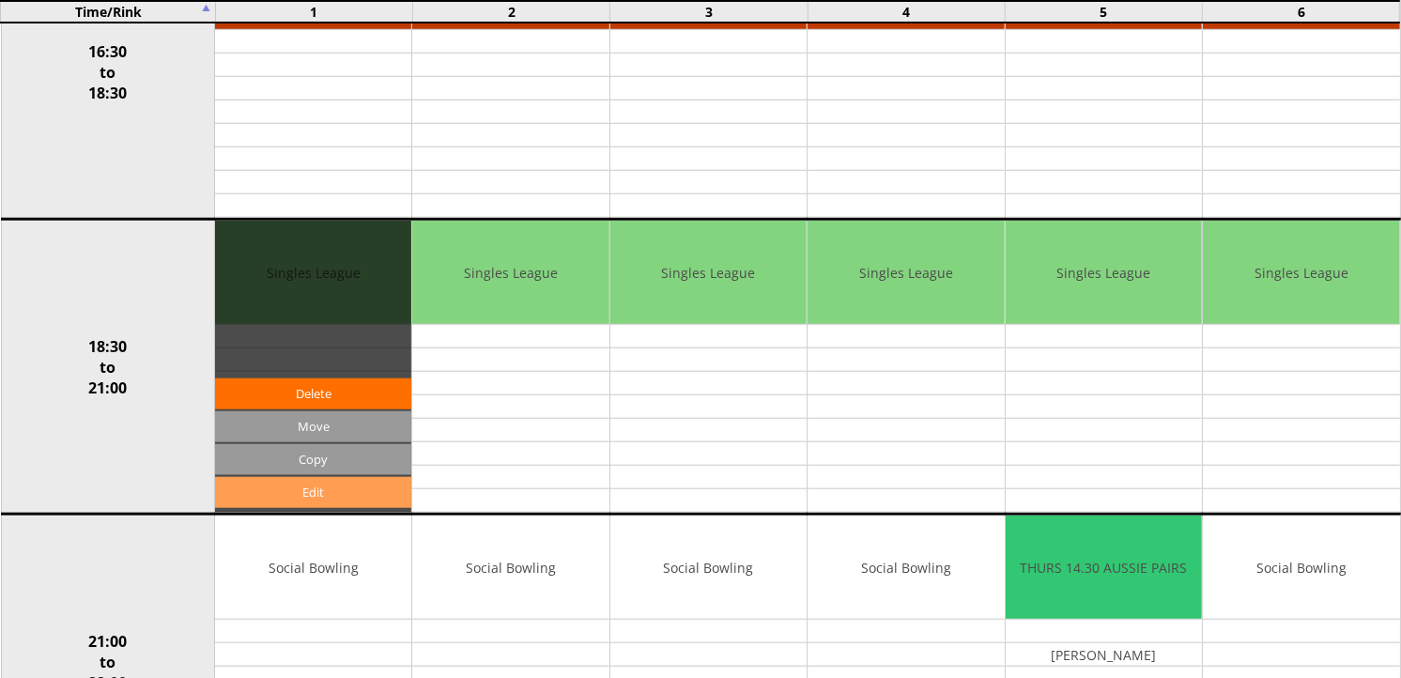
click at [269, 493] on link "Edit" at bounding box center [313, 492] width 196 height 31
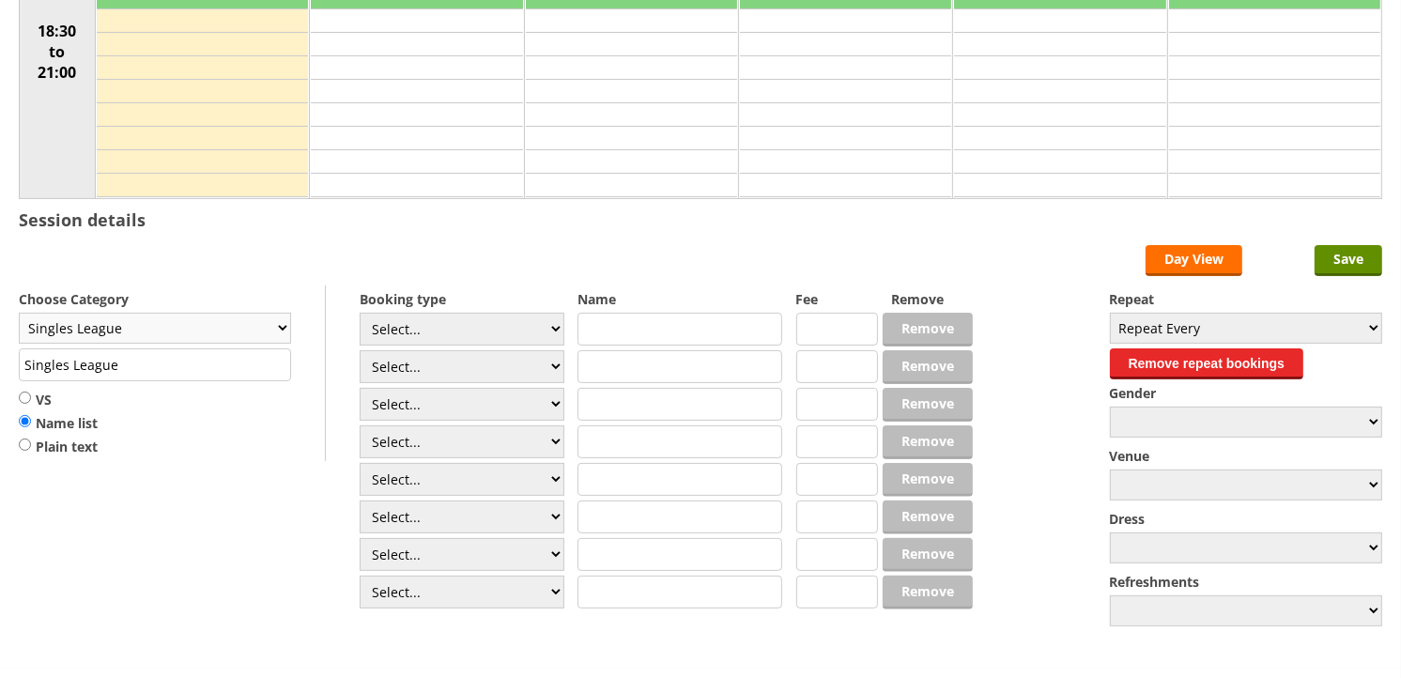
scroll to position [313, 0]
click at [374, 324] on select "Select... Club Competition (Member) Club Competition (Visitor) National (Member…" at bounding box center [462, 329] width 205 height 33
select select "1_48"
click at [360, 314] on select "Select... Club Competition (Member) Club Competition (Visitor) National (Member…" at bounding box center [462, 329] width 205 height 33
type input "4.0000"
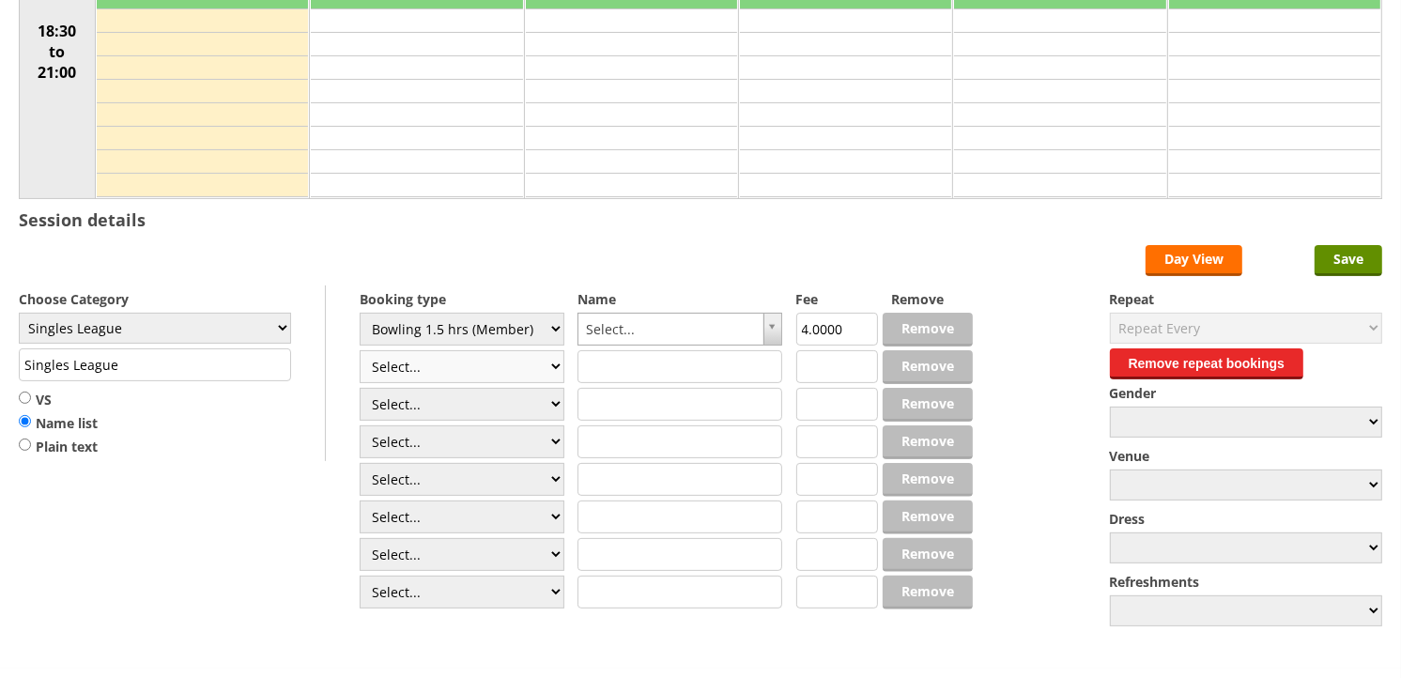
click at [461, 364] on select "Select... Club Competition (Member) Club Competition (Visitor) National (Member…" at bounding box center [462, 366] width 205 height 33
select select "1_49"
click at [360, 351] on select "Select... Club Competition (Member) Club Competition (Visitor) National (Member…" at bounding box center [462, 366] width 205 height 33
type input "1.0000"
click at [467, 367] on select "Select... Club Competition (Member) Club Competition (Visitor) National (Member…" at bounding box center [462, 366] width 205 height 33
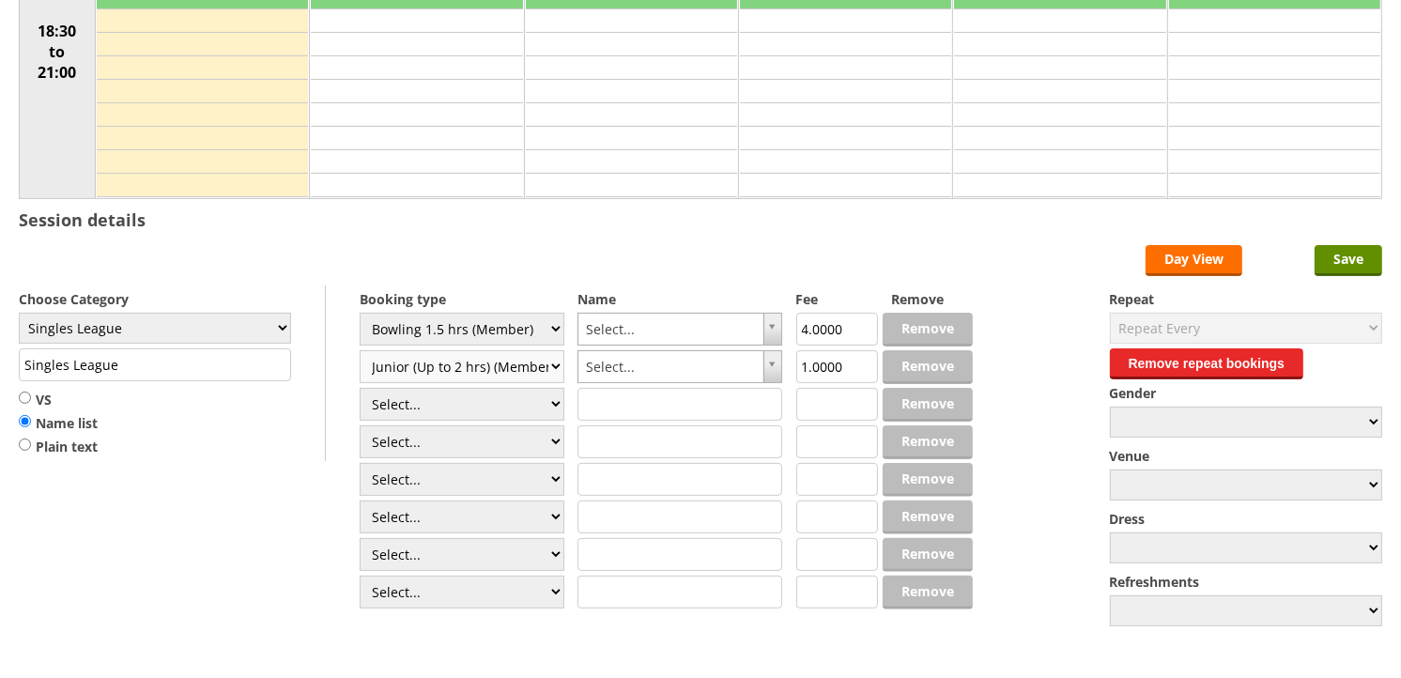
select select "1_48"
click at [360, 351] on select "Select... Club Competition (Member) Club Competition (Visitor) National (Member…" at bounding box center [462, 366] width 205 height 33
type input "4.0000"
click at [468, 416] on select "Select... Club Competition (Member) Club Competition (Visitor) National (Member…" at bounding box center [462, 404] width 205 height 33
select select "1_48"
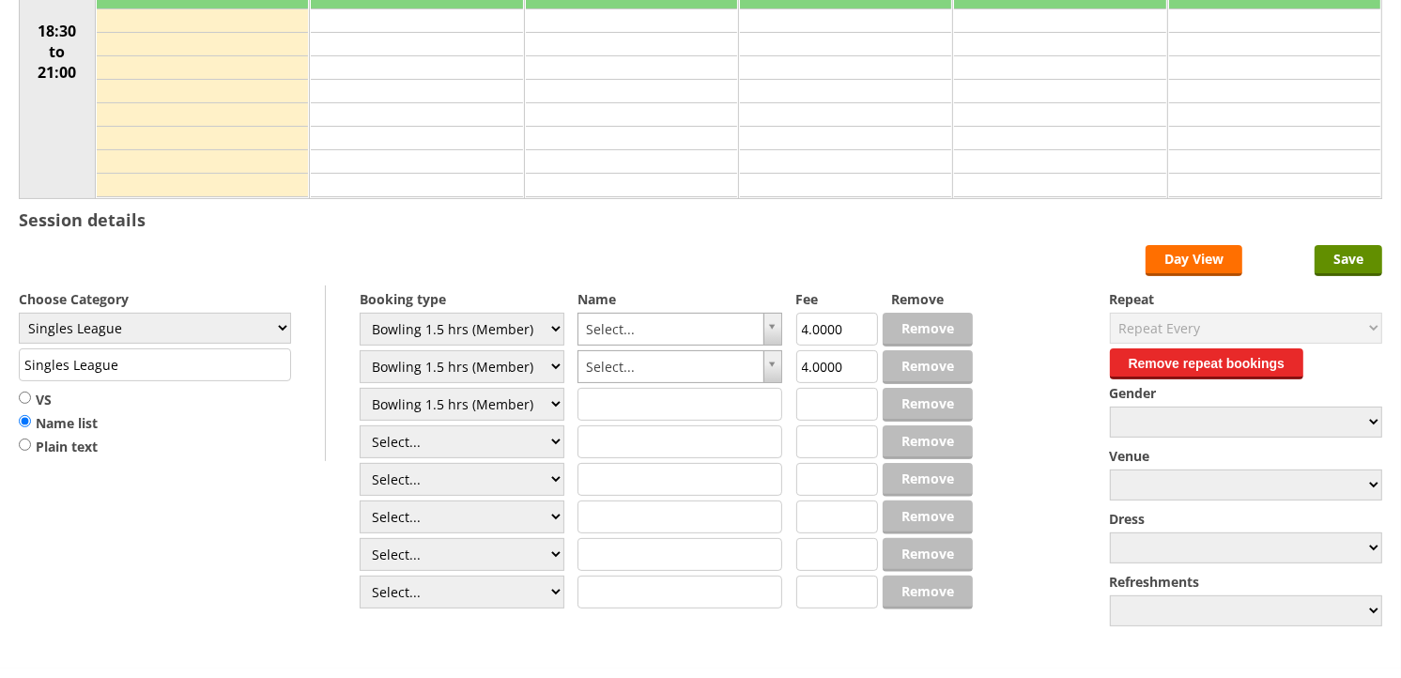
click at [360, 389] on select "Select... Club Competition (Member) Club Competition (Visitor) National (Member…" at bounding box center [462, 404] width 205 height 33
type input "4.0000"
click at [438, 446] on select "Select... Club Competition (Member) Club Competition (Visitor) National (Member…" at bounding box center [462, 441] width 205 height 33
select select "1_48"
click at [360, 426] on select "Select... Club Competition (Member) Club Competition (Visitor) National (Member…" at bounding box center [462, 441] width 205 height 33
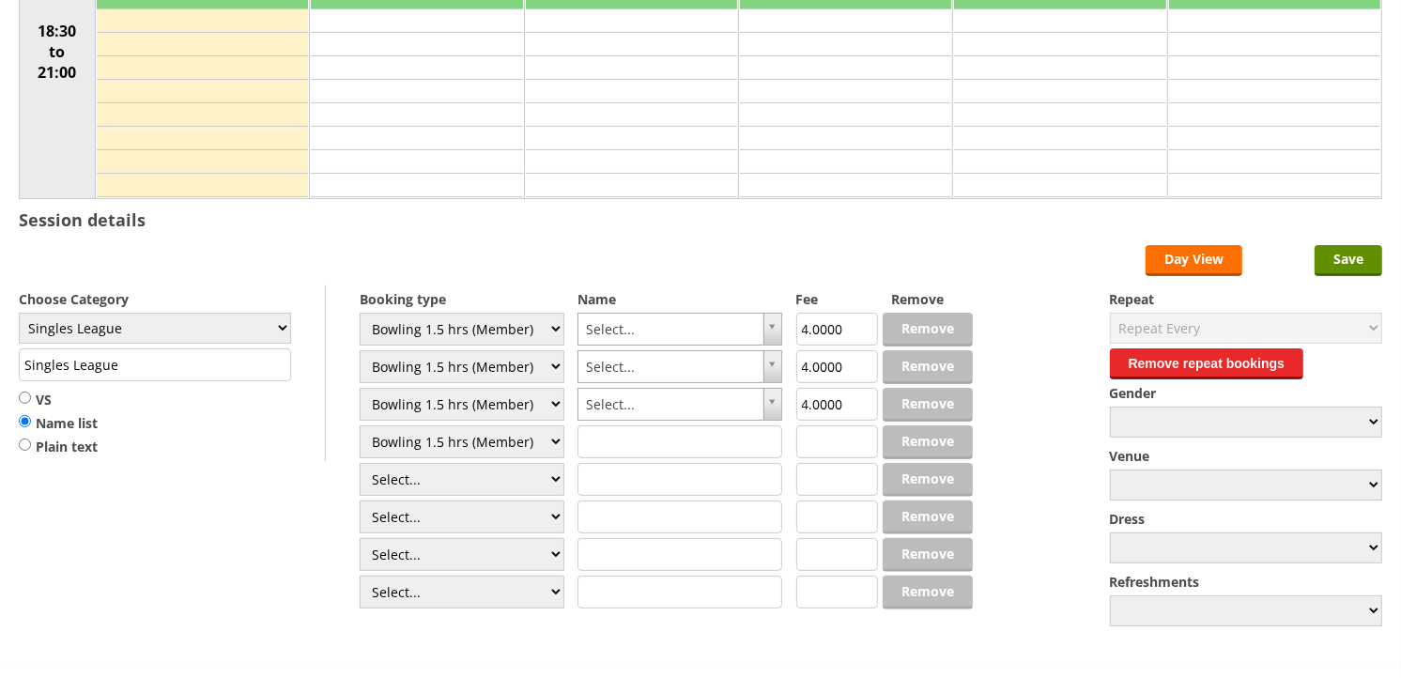
type input "4.0000"
click at [451, 477] on select "Select... Club Competition (Member) Club Competition (Visitor) National (Member…" at bounding box center [462, 479] width 205 height 33
select select "1_48"
click at [360, 464] on select "Select... Club Competition (Member) Club Competition (Visitor) National (Member…" at bounding box center [462, 479] width 205 height 33
type input "4.0000"
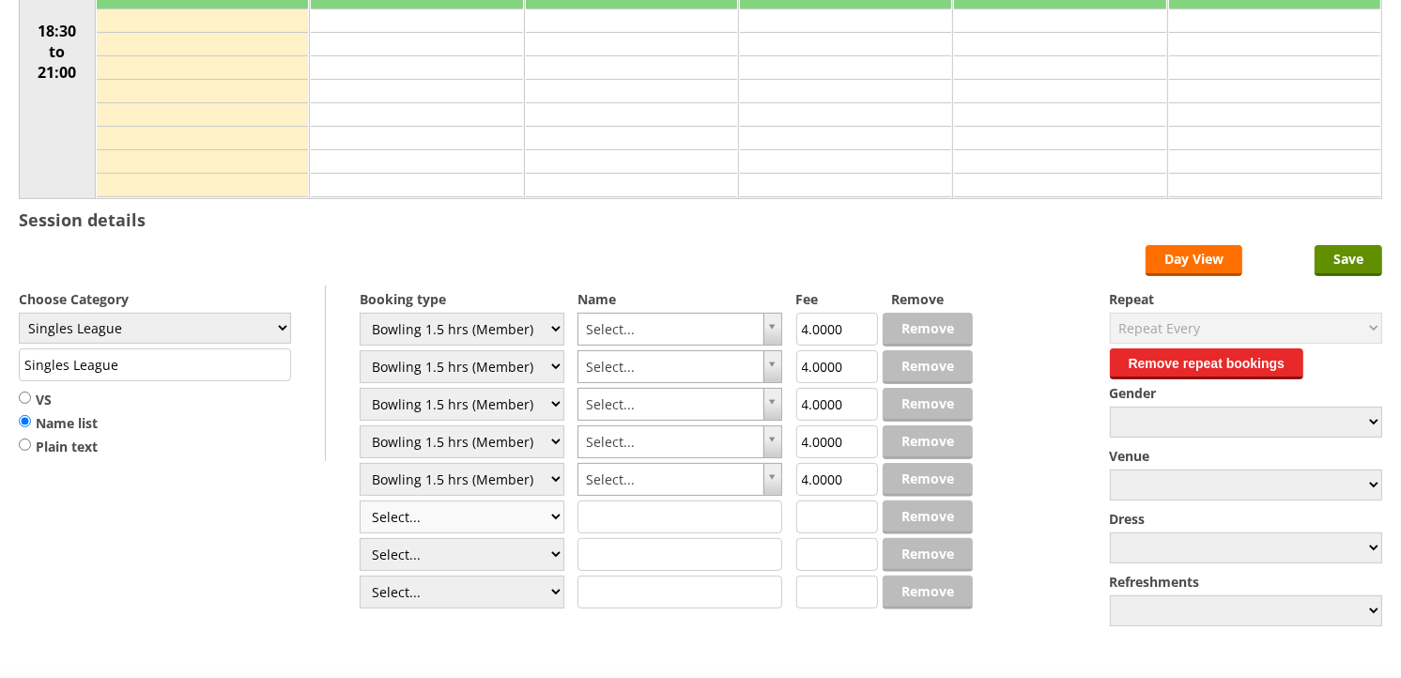
click at [462, 523] on select "Select... Club Competition (Member) Club Competition (Visitor) National (Member…" at bounding box center [462, 516] width 205 height 33
select select "1_48"
click at [360, 501] on select "Select... Club Competition (Member) Club Competition (Visitor) National (Member…" at bounding box center [462, 516] width 205 height 33
type input "4.0000"
click at [448, 567] on select "Select... Club Competition (Member) Club Competition (Visitor) National (Member…" at bounding box center [462, 554] width 205 height 33
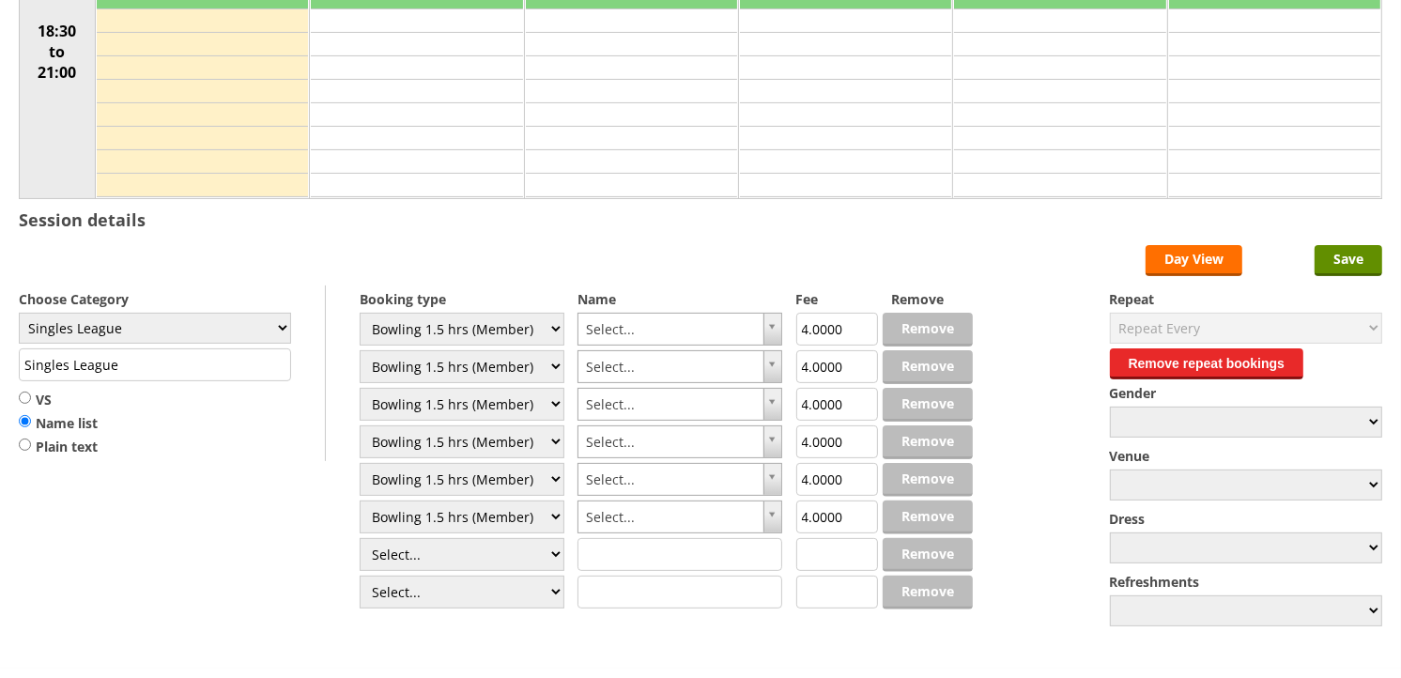
select select "1_48"
click at [360, 539] on select "Select... Club Competition (Member) Club Competition (Visitor) National (Member…" at bounding box center [462, 554] width 205 height 33
type input "4.0000"
click at [425, 587] on select "Select... Club Competition (Member) Club Competition (Visitor) National (Member…" at bounding box center [462, 592] width 205 height 33
select select "1_48"
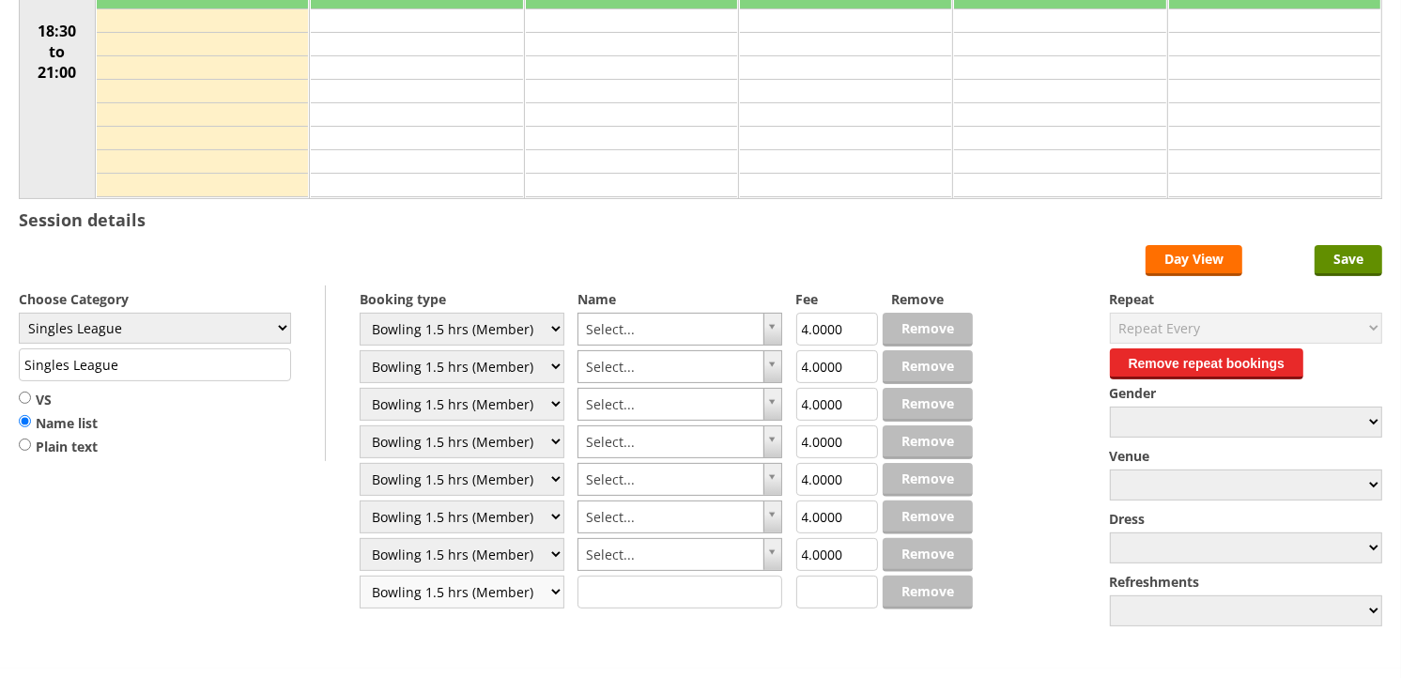
click at [360, 576] on select "Select... Club Competition (Member) Club Competition (Visitor) National (Member…" at bounding box center [462, 592] width 205 height 33
type input "4.0000"
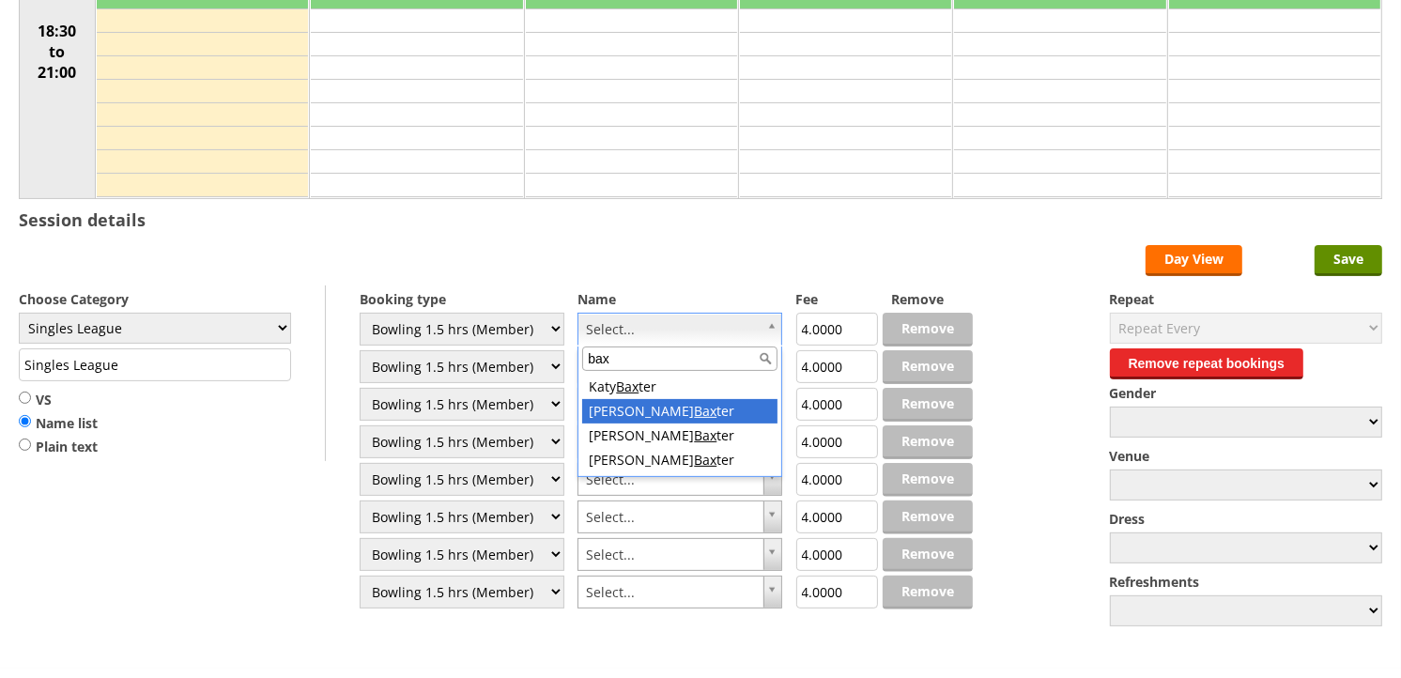
type input "bax"
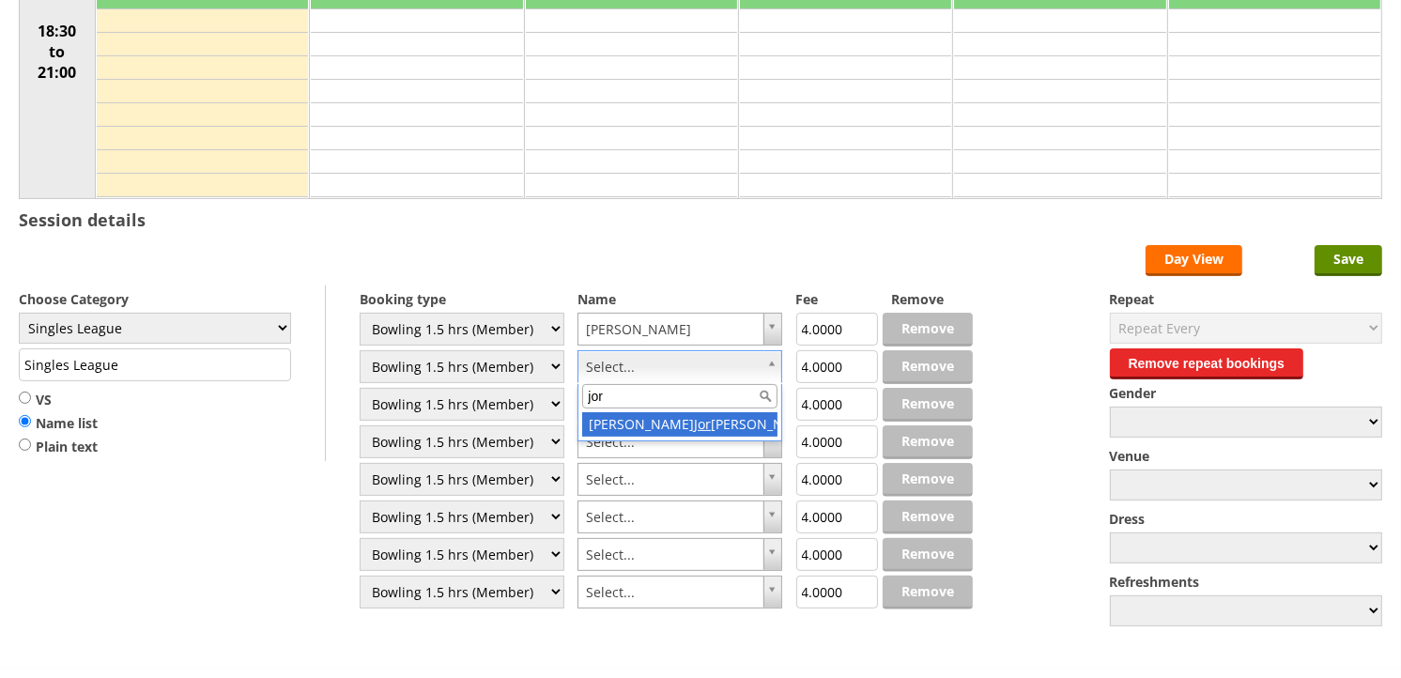
type input "jord"
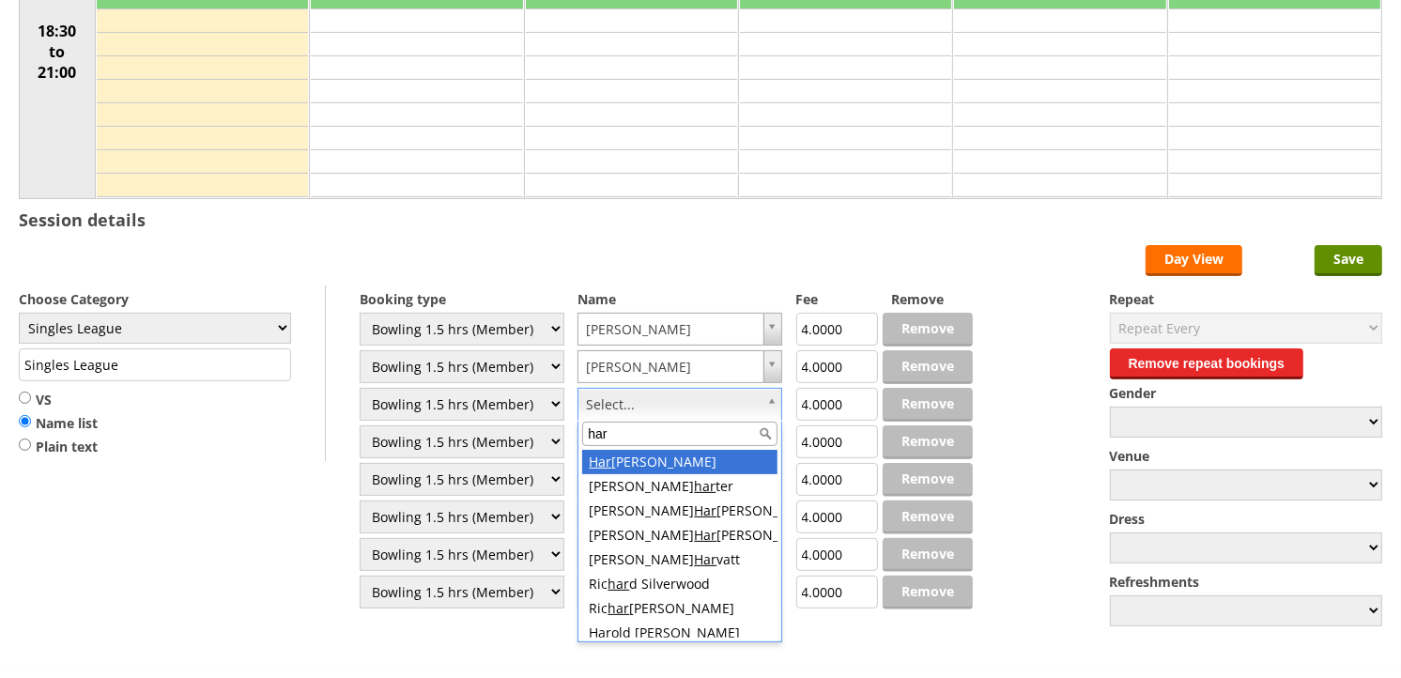
type input "hard"
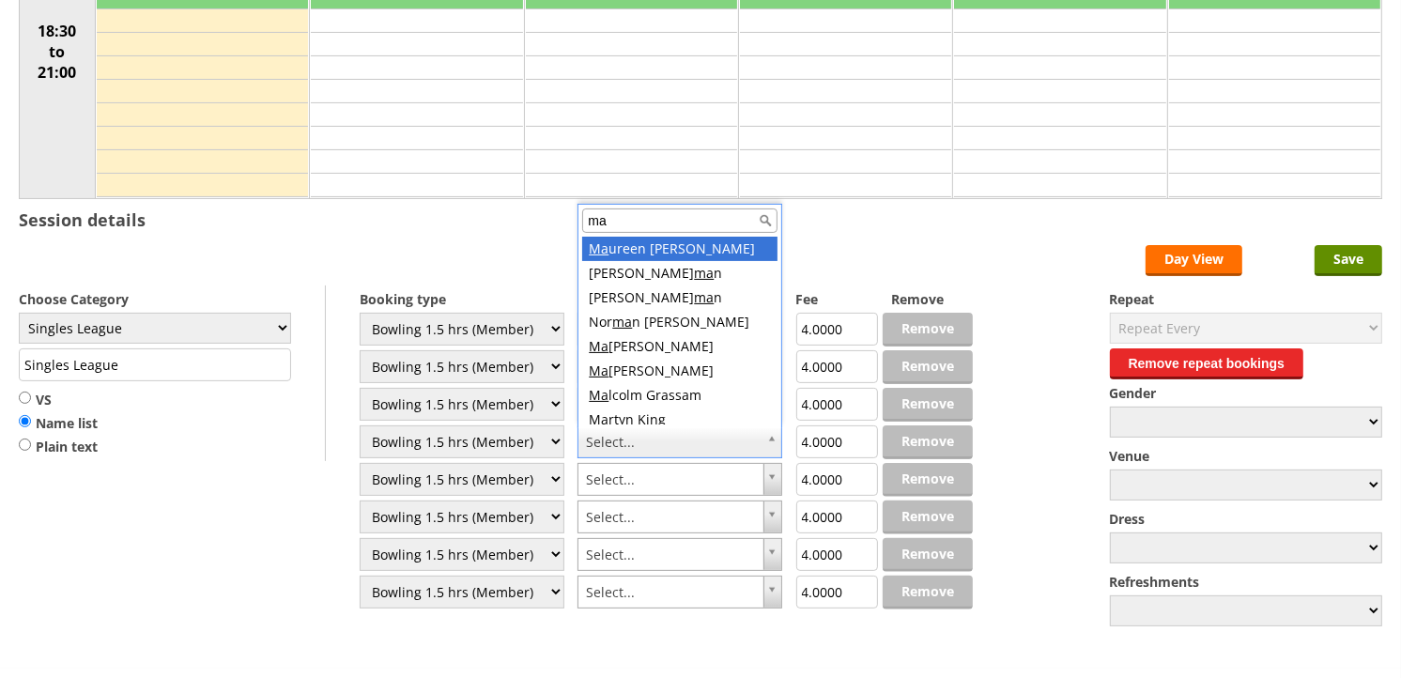
type input "mau"
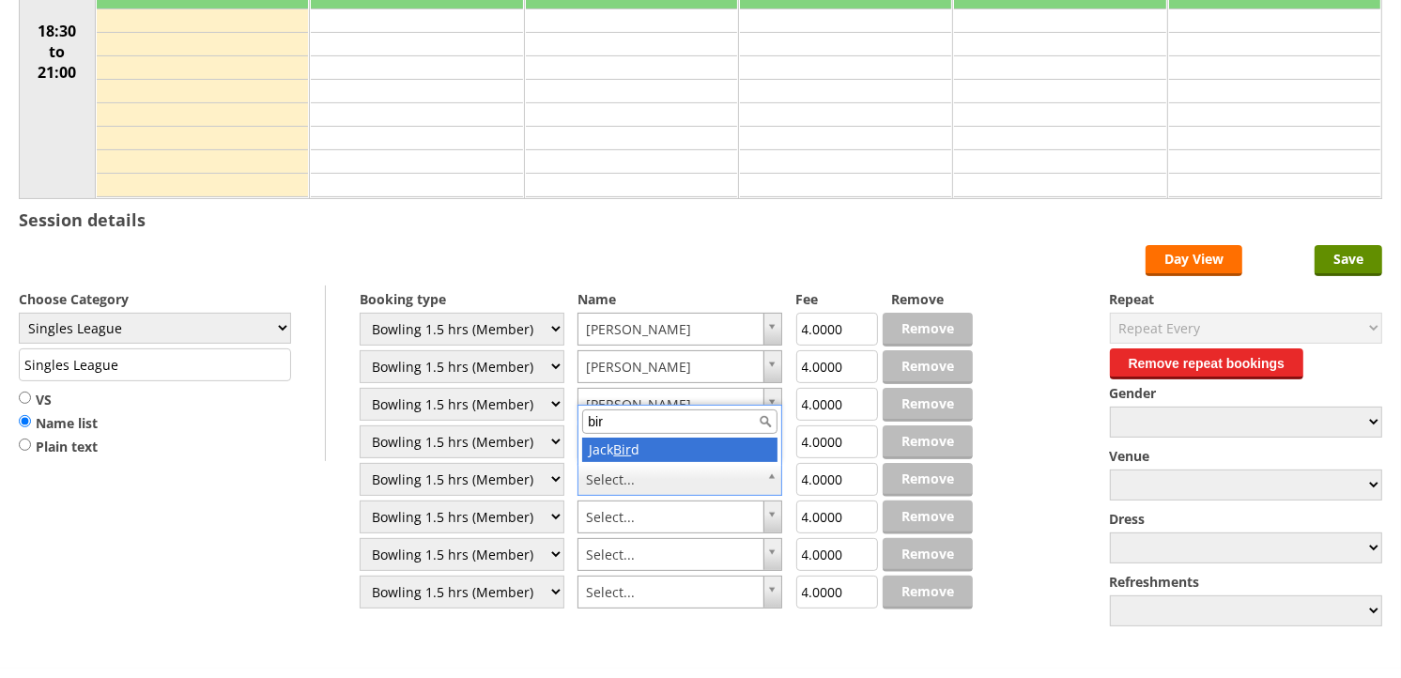
type input "bird"
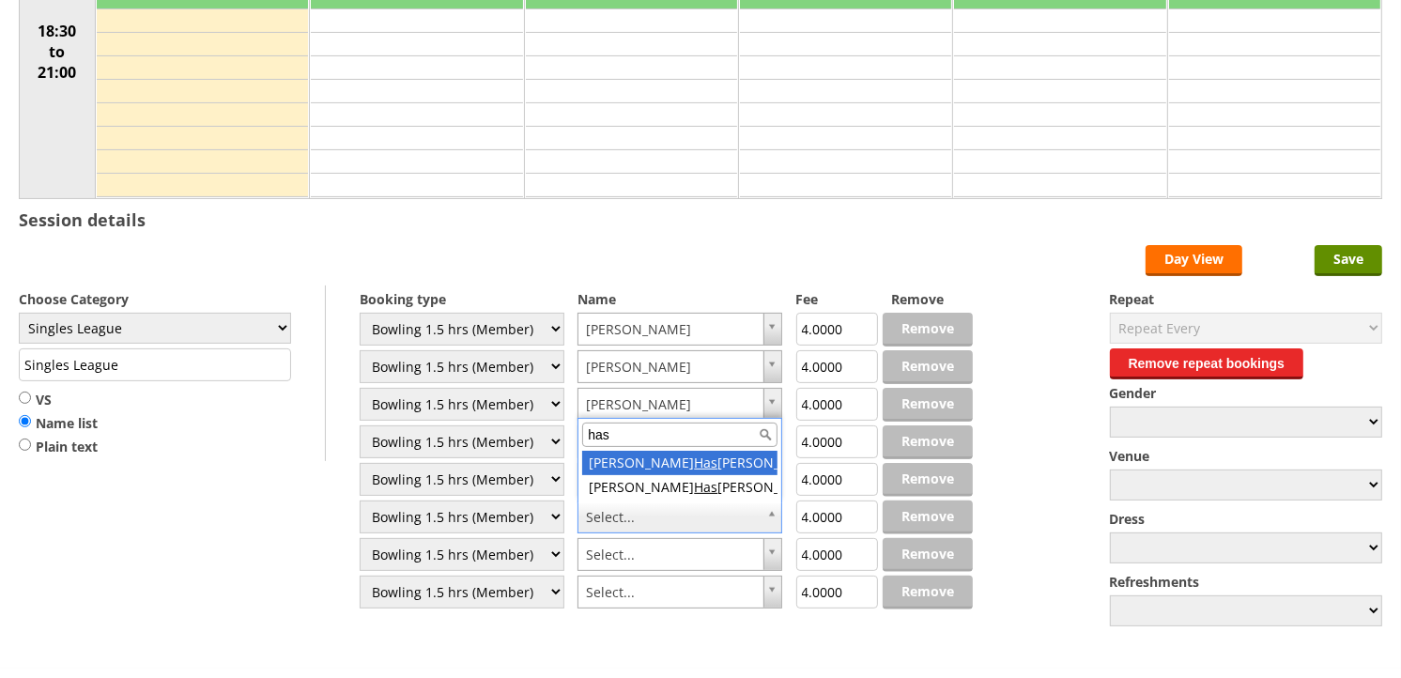
type input "has"
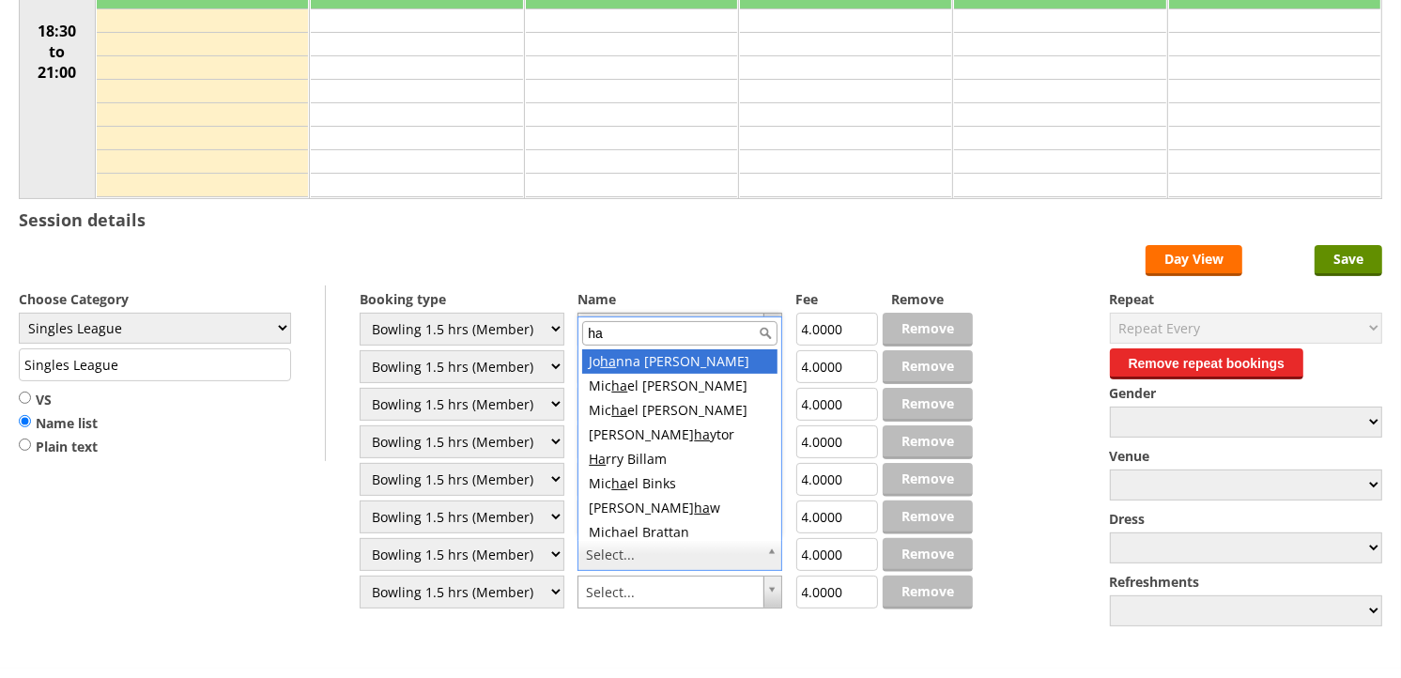
type input "has"
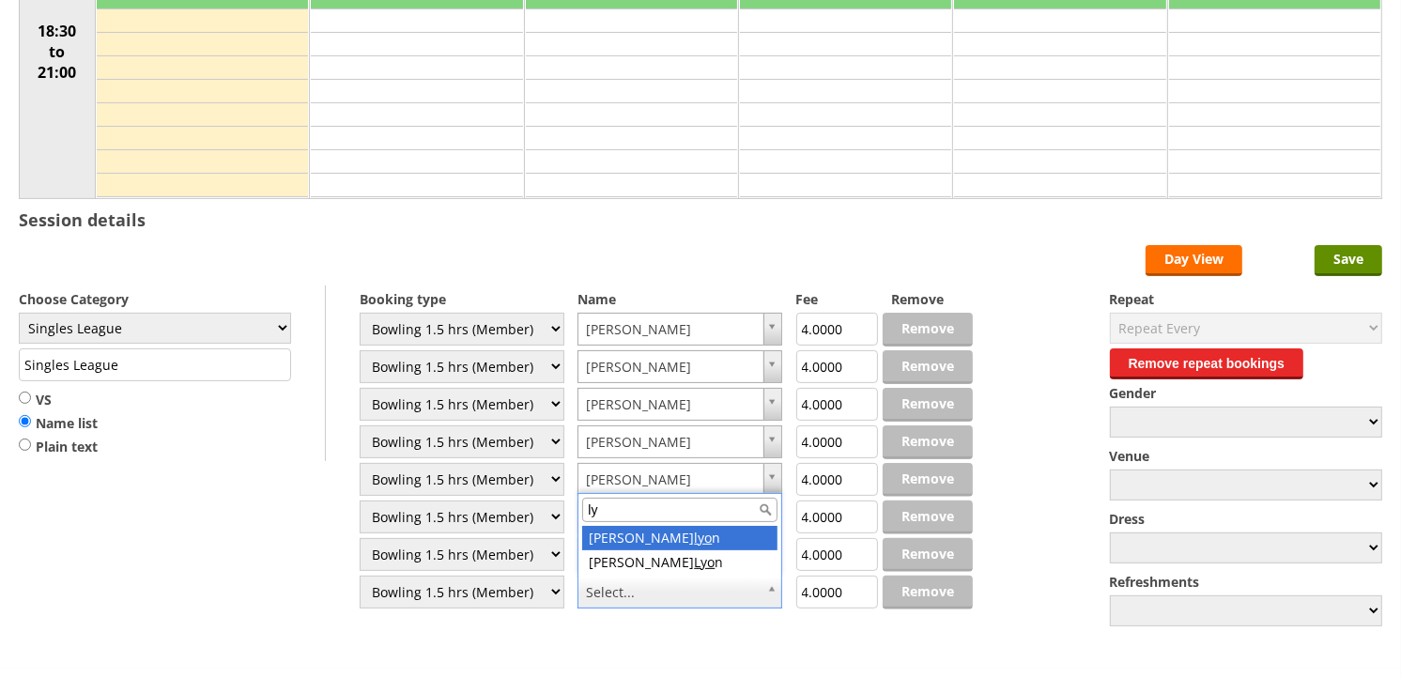
type input "lyo"
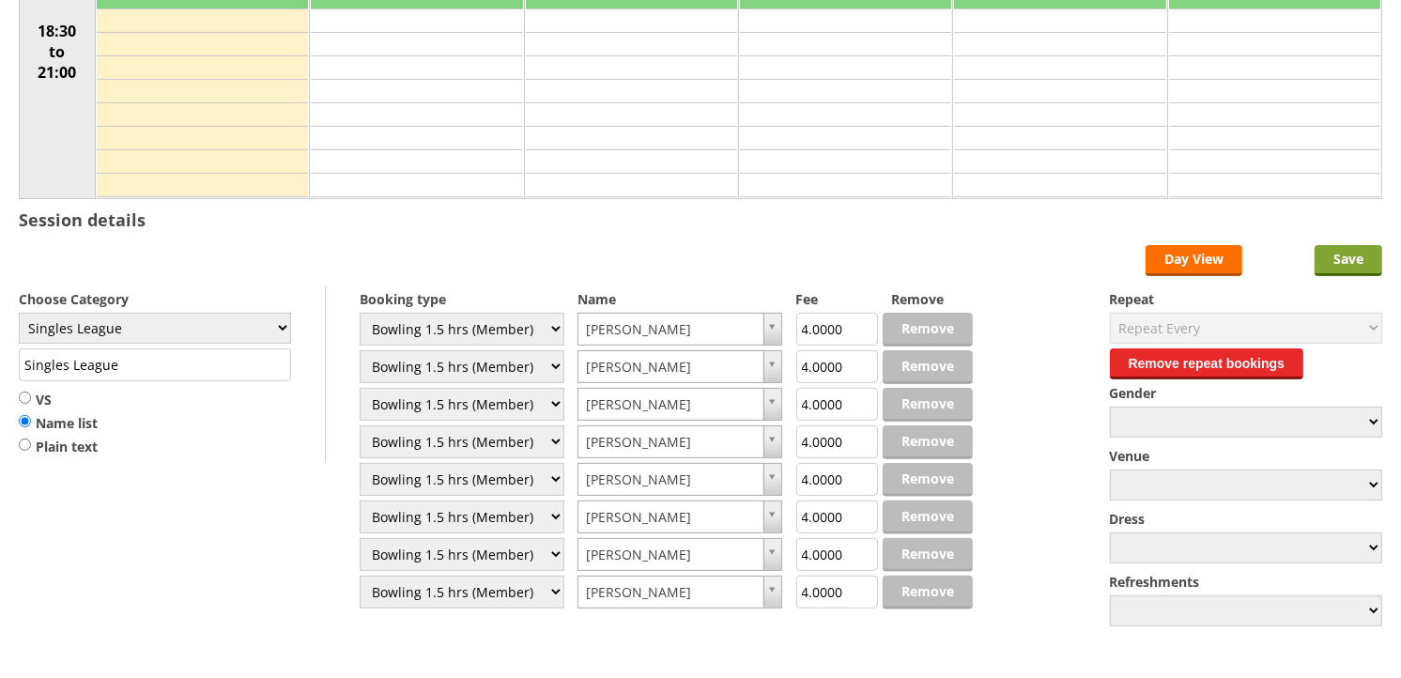
click at [1352, 255] on input "Save" at bounding box center [1348, 260] width 68 height 31
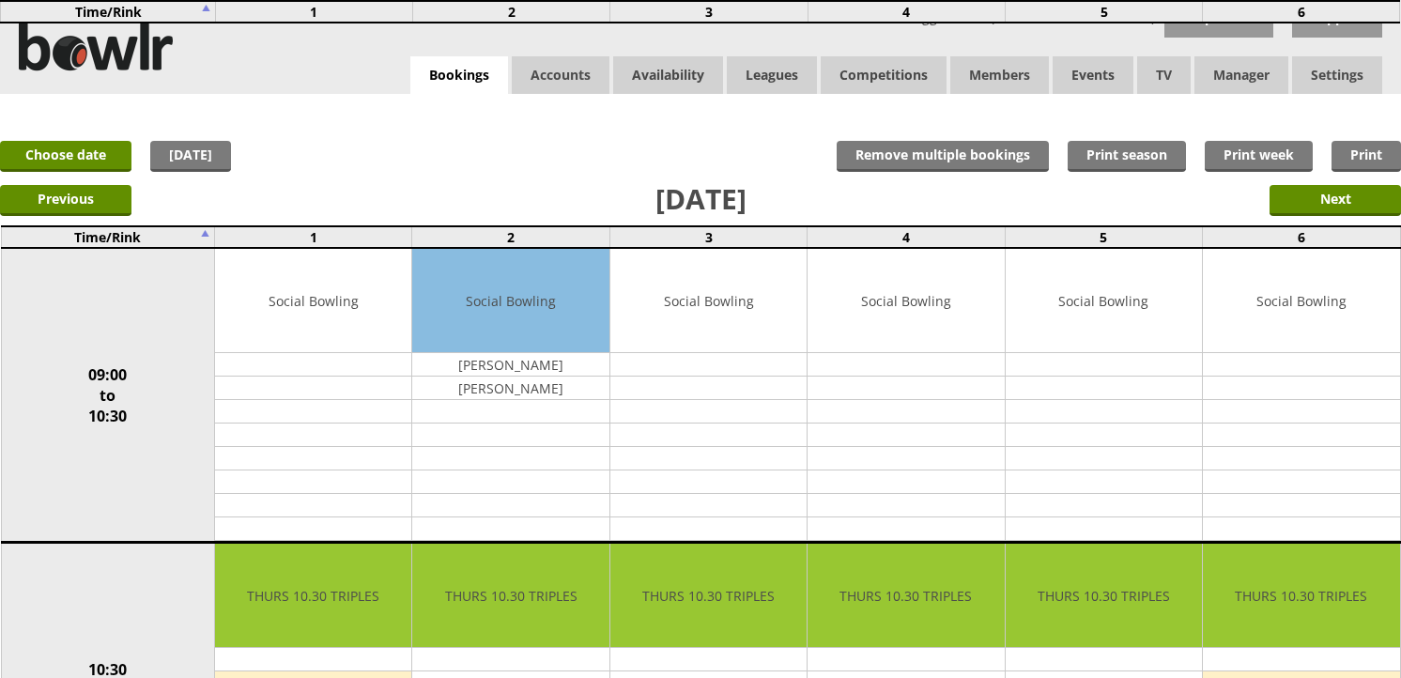
scroll to position [1668, 0]
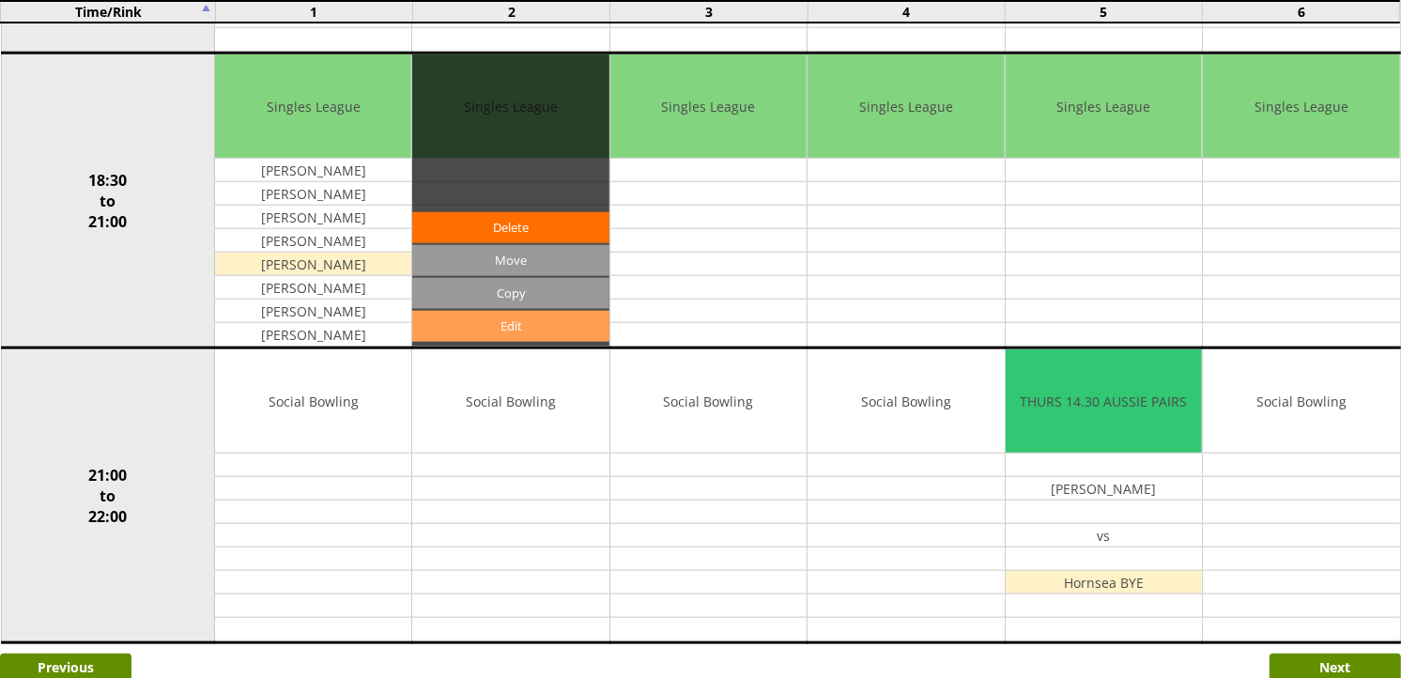
click at [561, 320] on link "Edit" at bounding box center [510, 326] width 196 height 31
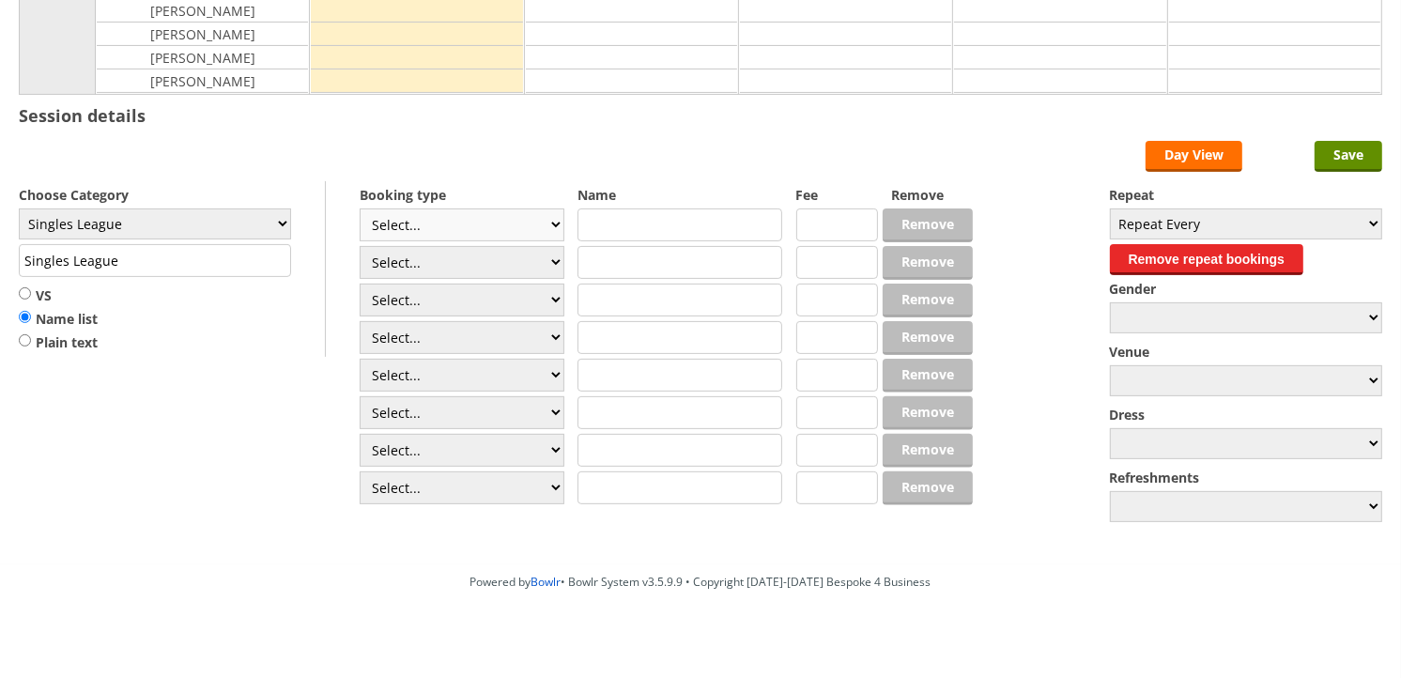
click at [513, 232] on select "Select... Club Competition (Member) Club Competition (Visitor) National (Member…" at bounding box center [462, 224] width 205 height 33
select select "1_48"
click at [360, 209] on select "Select... Club Competition (Member) Club Competition (Visitor) National (Member…" at bounding box center [462, 224] width 205 height 33
type input "4.0000"
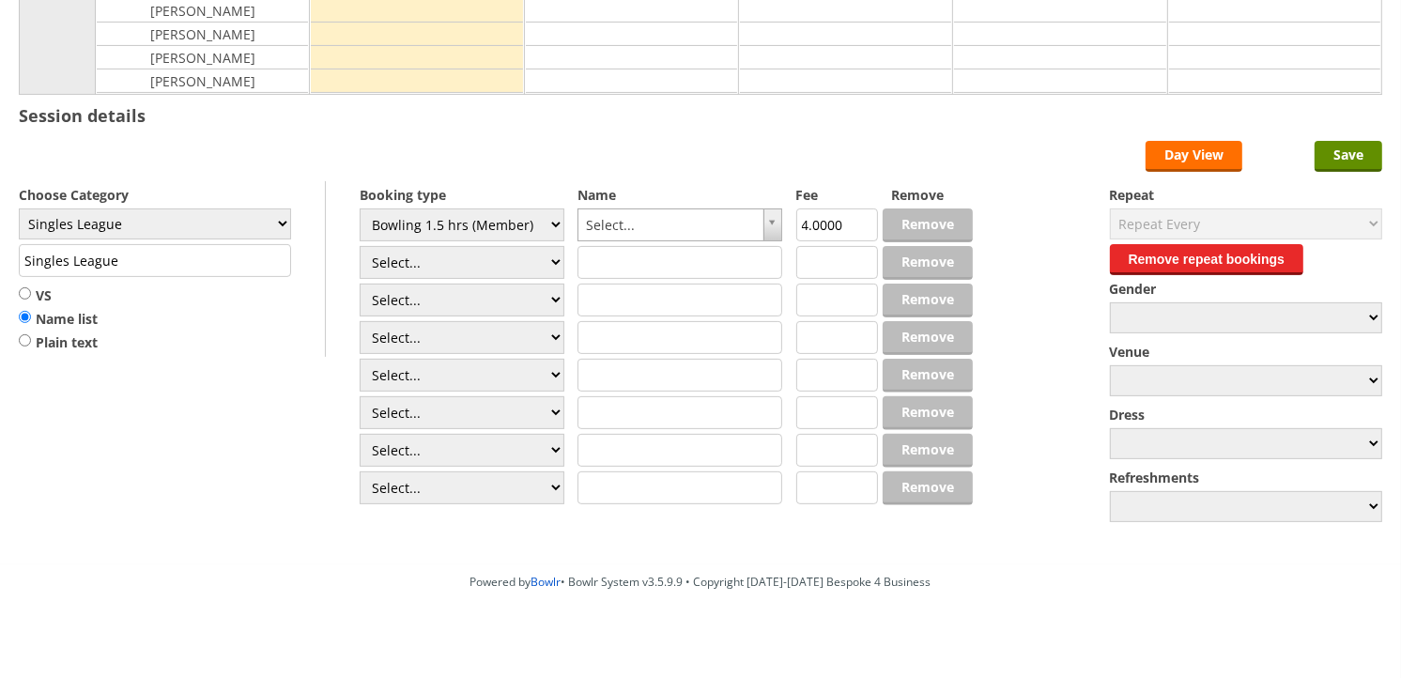
drag, startPoint x: 484, startPoint y: 269, endPoint x: 484, endPoint y: 282, distance: 13.1
click at [484, 269] on select "Select... Club Competition (Member) Club Competition (Visitor) National (Member…" at bounding box center [462, 262] width 205 height 33
select select "1_48"
click at [360, 247] on select "Select... Club Competition (Member) Club Competition (Visitor) National (Member…" at bounding box center [462, 262] width 205 height 33
type input "4.0000"
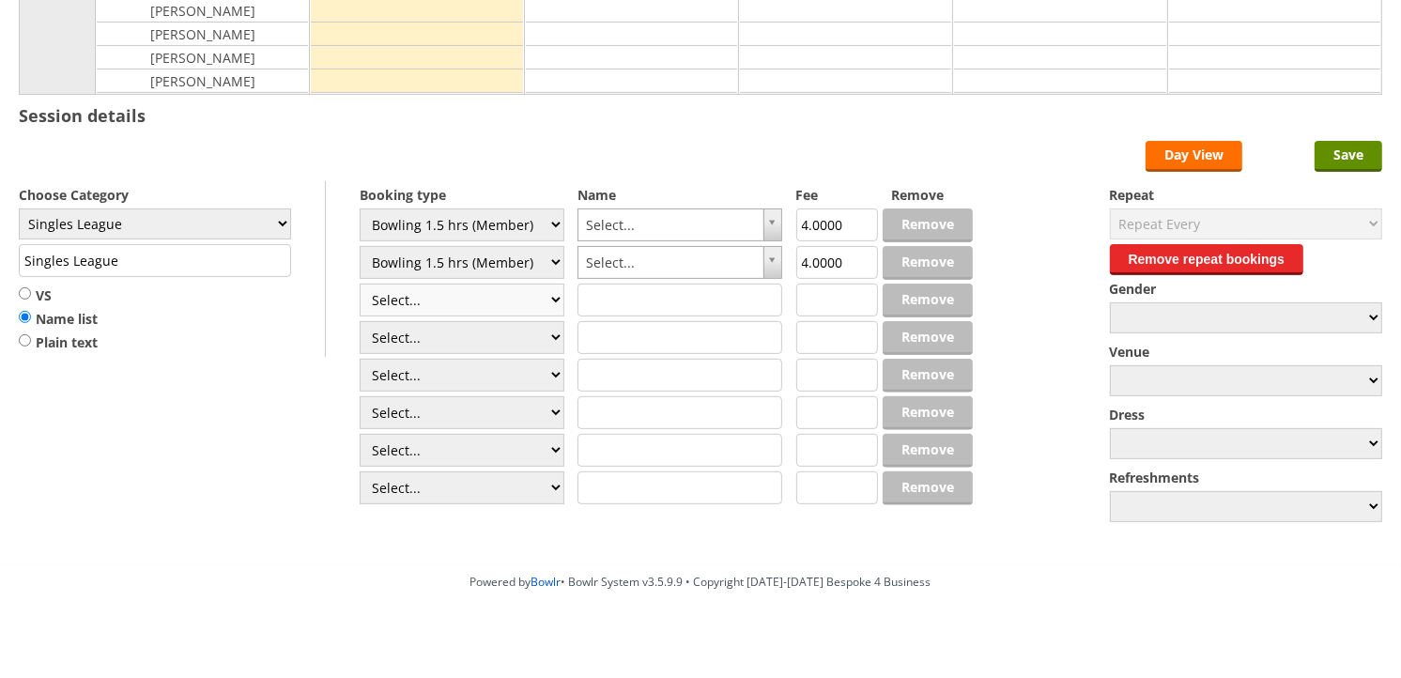
click at [472, 301] on select "Select... Club Competition (Member) Club Competition (Visitor) National (Member…" at bounding box center [462, 300] width 205 height 33
select select "1_48"
click at [360, 284] on select "Select... Club Competition (Member) Club Competition (Visitor) National (Member…" at bounding box center [462, 300] width 205 height 33
type input "4.0000"
click at [469, 339] on select "Select... Club Competition (Member) Club Competition (Visitor) National (Member…" at bounding box center [462, 337] width 205 height 33
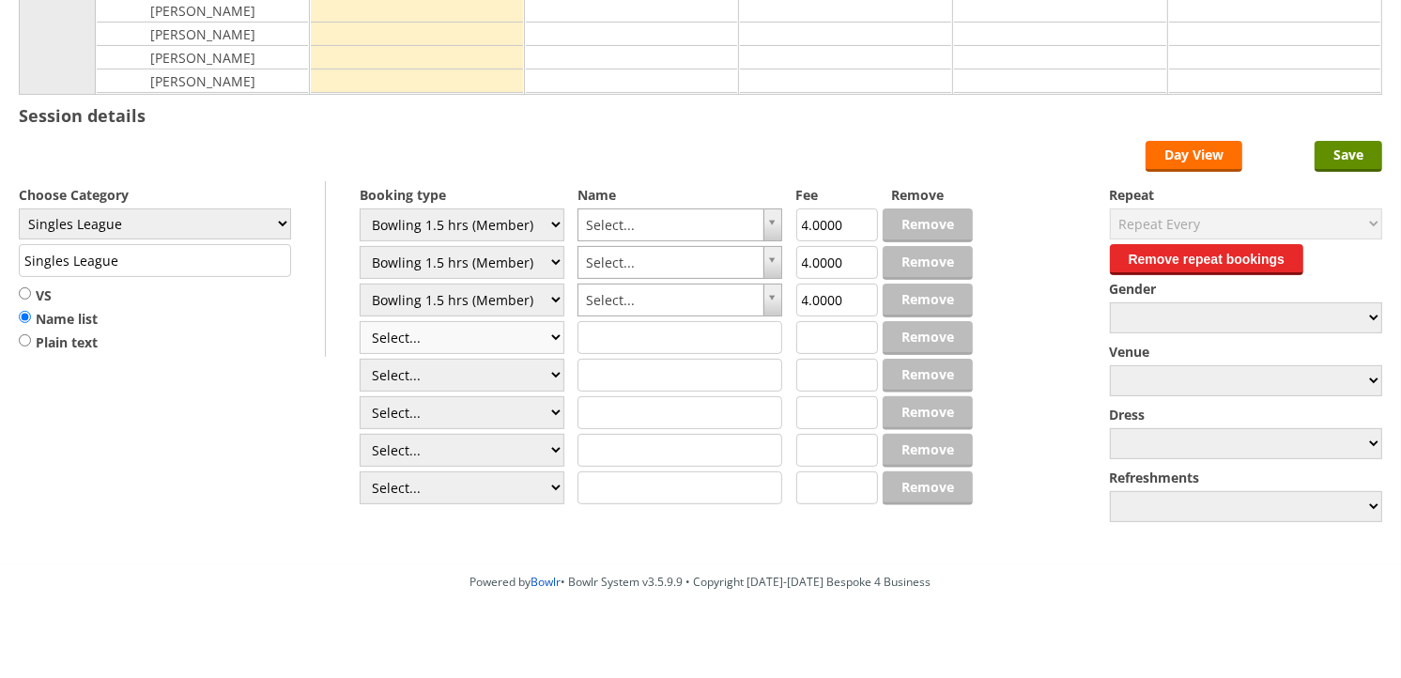
select select "1_48"
click at [360, 322] on select "Select... Club Competition (Member) Club Competition (Visitor) National (Member…" at bounding box center [462, 337] width 205 height 33
type input "4.0000"
click at [474, 363] on select "Select... Club Competition (Member) Club Competition (Visitor) National (Member…" at bounding box center [462, 375] width 205 height 33
select select "1_48"
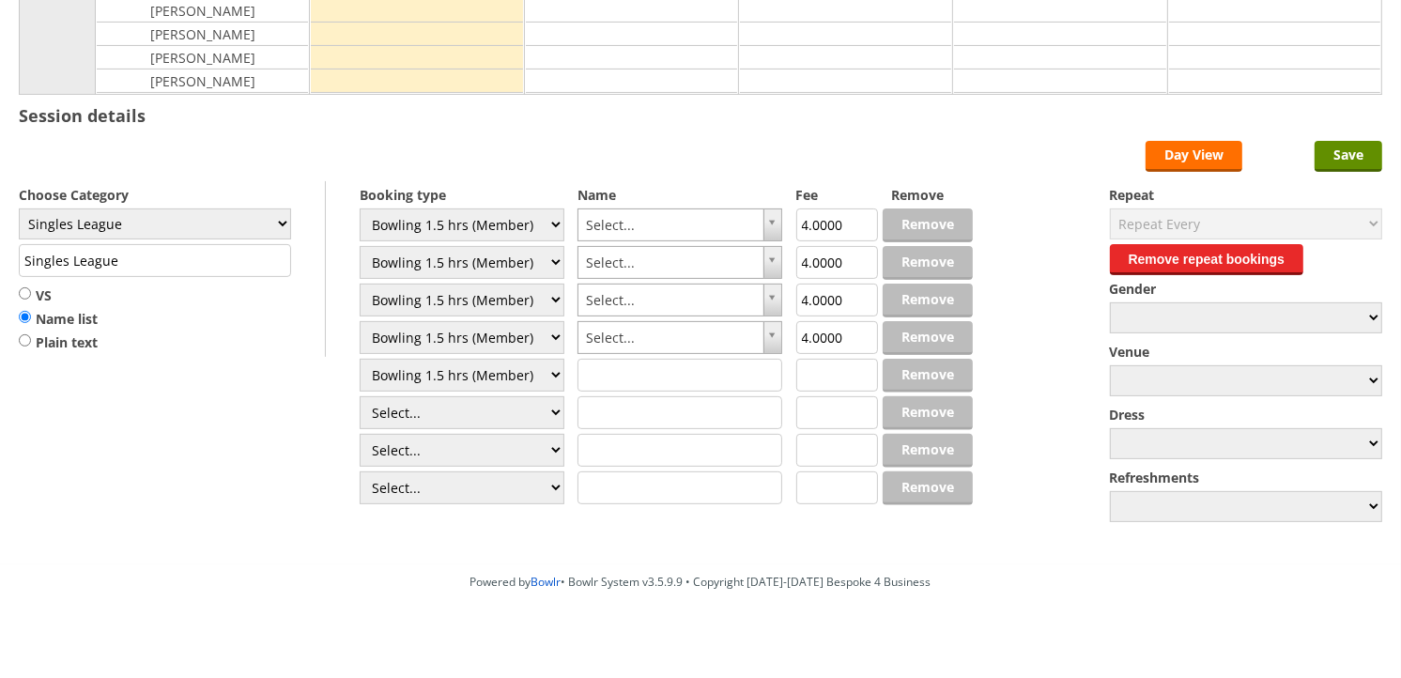
click at [360, 360] on select "Select... Club Competition (Member) Club Competition (Visitor) National (Member…" at bounding box center [462, 375] width 205 height 33
type input "4.0000"
click at [474, 407] on select "Select... Club Competition (Member) Club Competition (Visitor) National (Member…" at bounding box center [462, 412] width 205 height 33
select select "1_48"
click at [360, 397] on select "Select... Club Competition (Member) Club Competition (Visitor) National (Member…" at bounding box center [462, 412] width 205 height 33
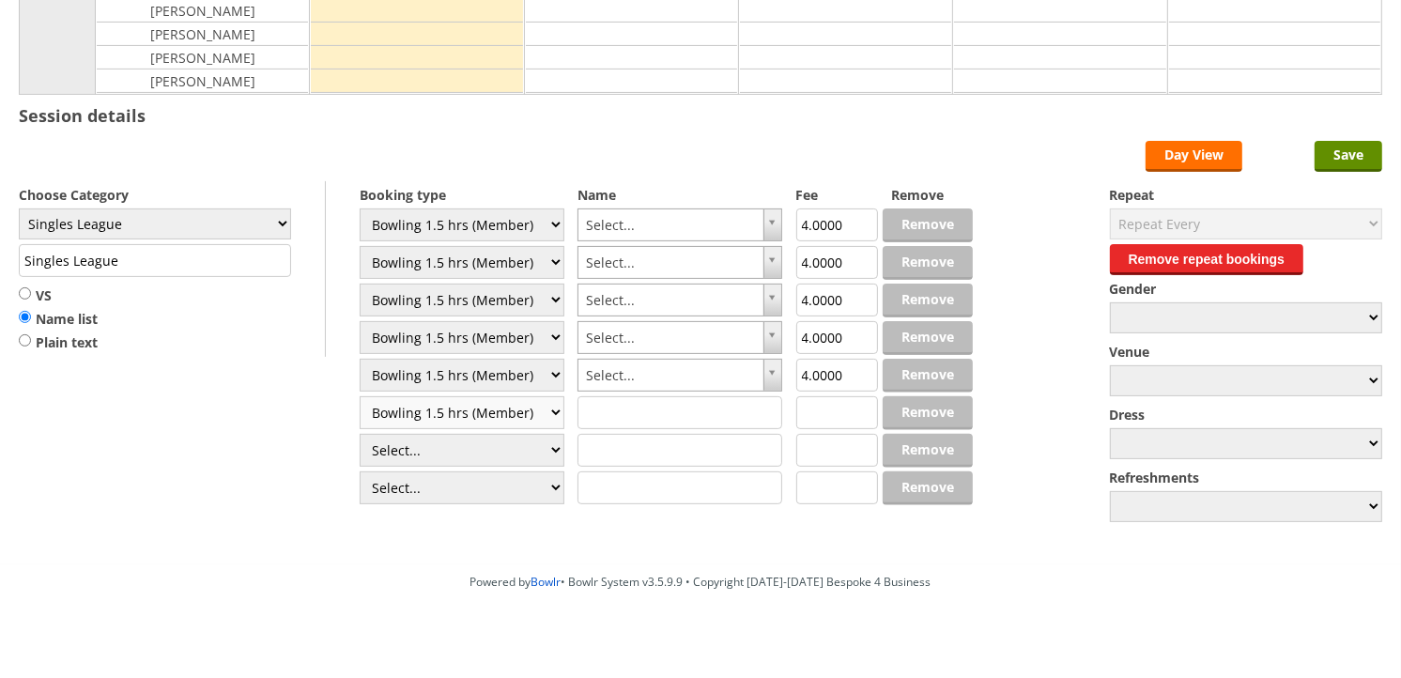
type input "4.0000"
click at [477, 445] on select "Select... Club Competition (Member) Club Competition (Visitor) National (Member…" at bounding box center [462, 450] width 205 height 33
select select "1_48"
click at [360, 435] on select "Select... Club Competition (Member) Club Competition (Visitor) National (Member…" at bounding box center [462, 450] width 205 height 33
type input "4.0000"
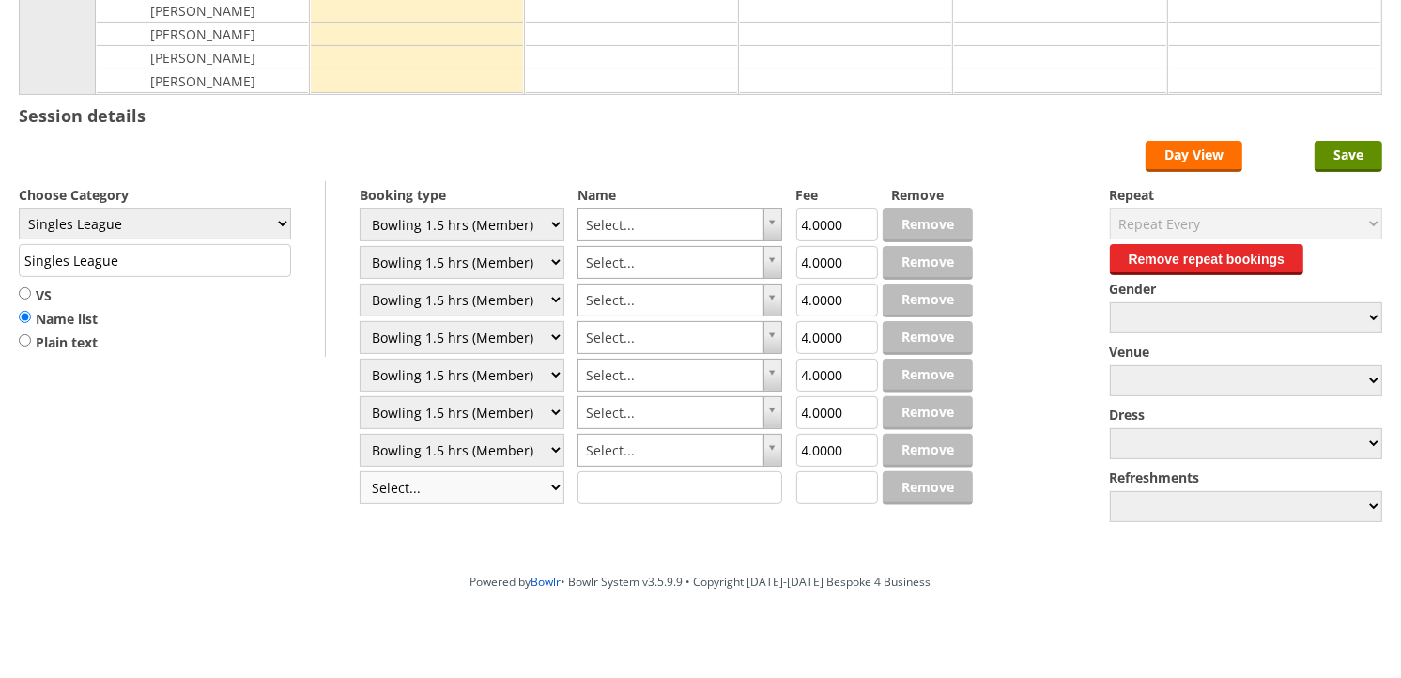
click at [476, 481] on select "Select... Club Competition (Member) Club Competition (Visitor) National (Member…" at bounding box center [462, 487] width 205 height 33
select select "1_48"
click at [360, 472] on select "Select... Club Competition (Member) Club Competition (Visitor) National (Member…" at bounding box center [462, 487] width 205 height 33
type input "4.0000"
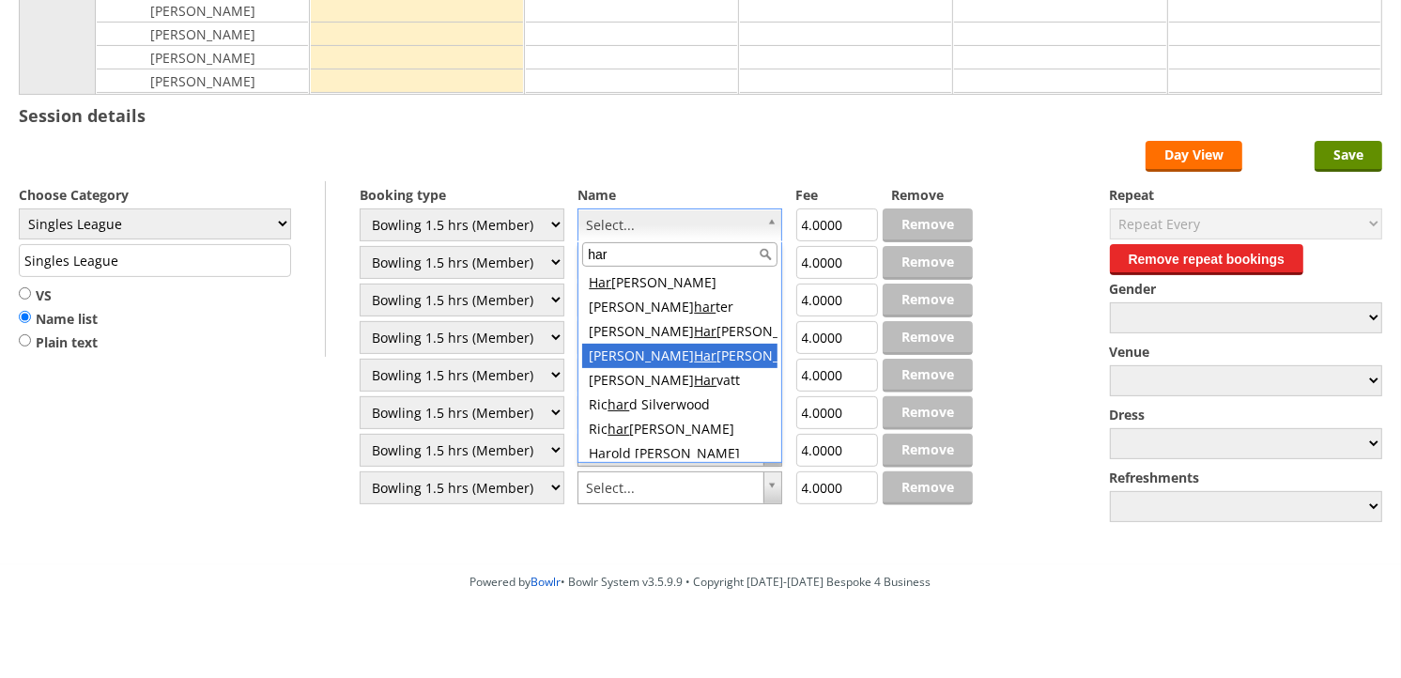
type input "har"
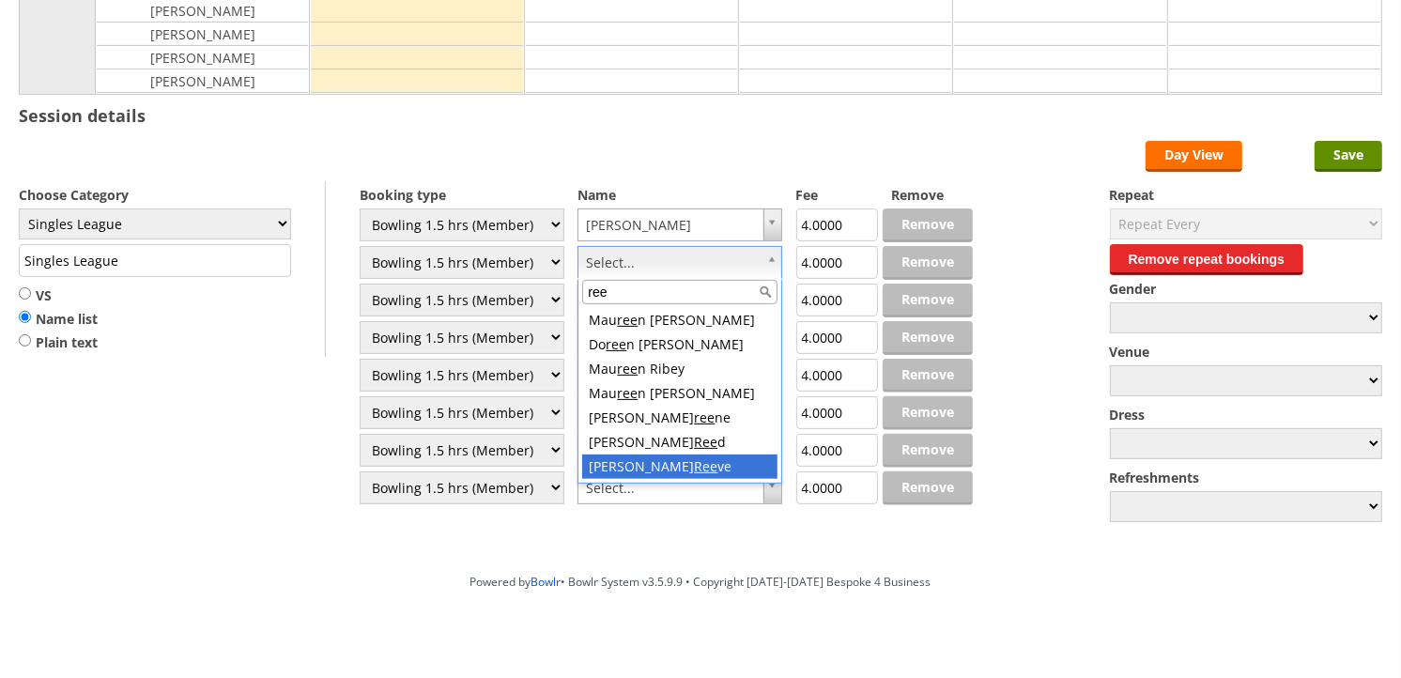
type input "ree"
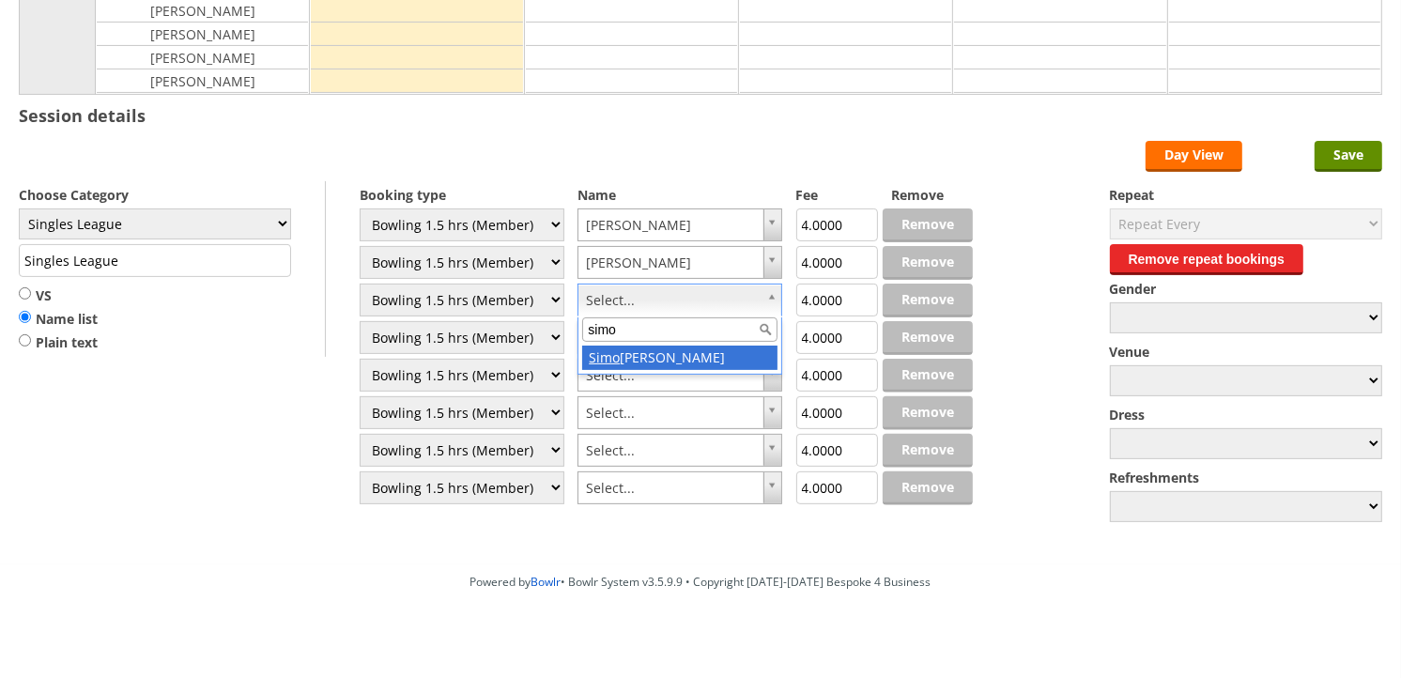
type input "simo"
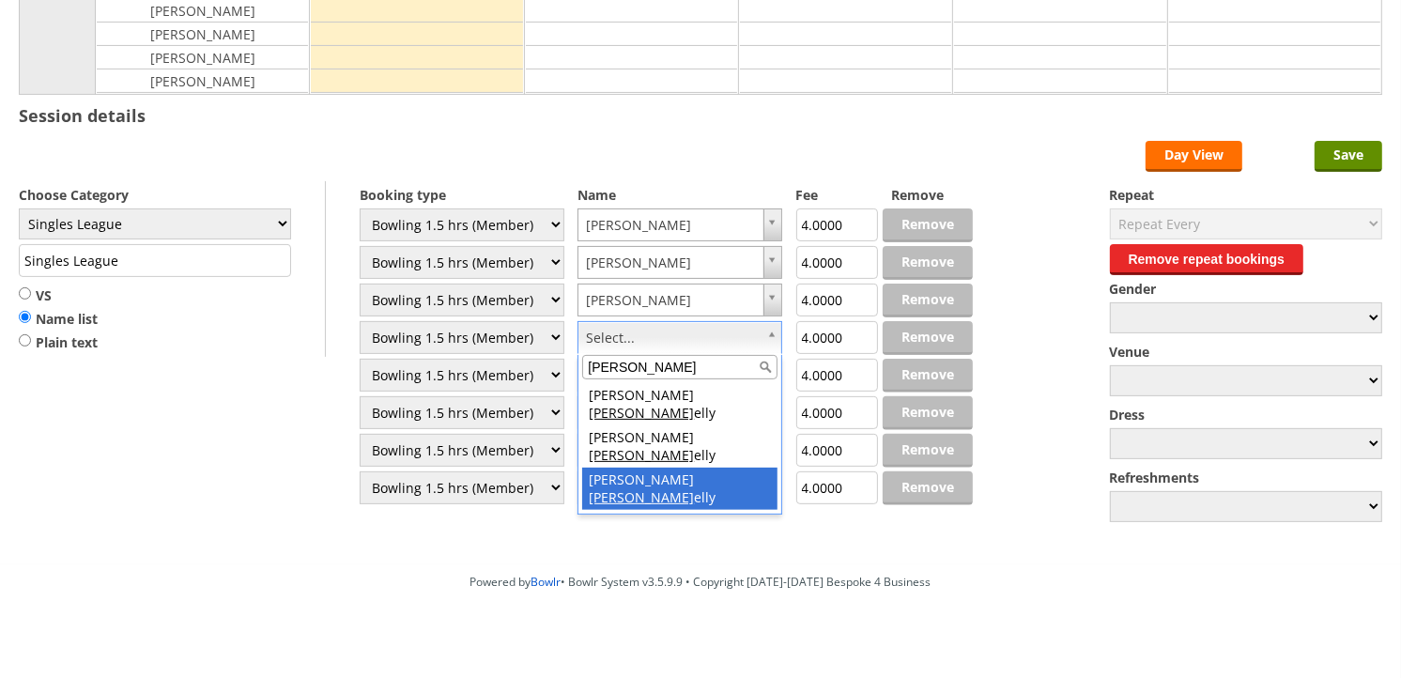
type input "ginn"
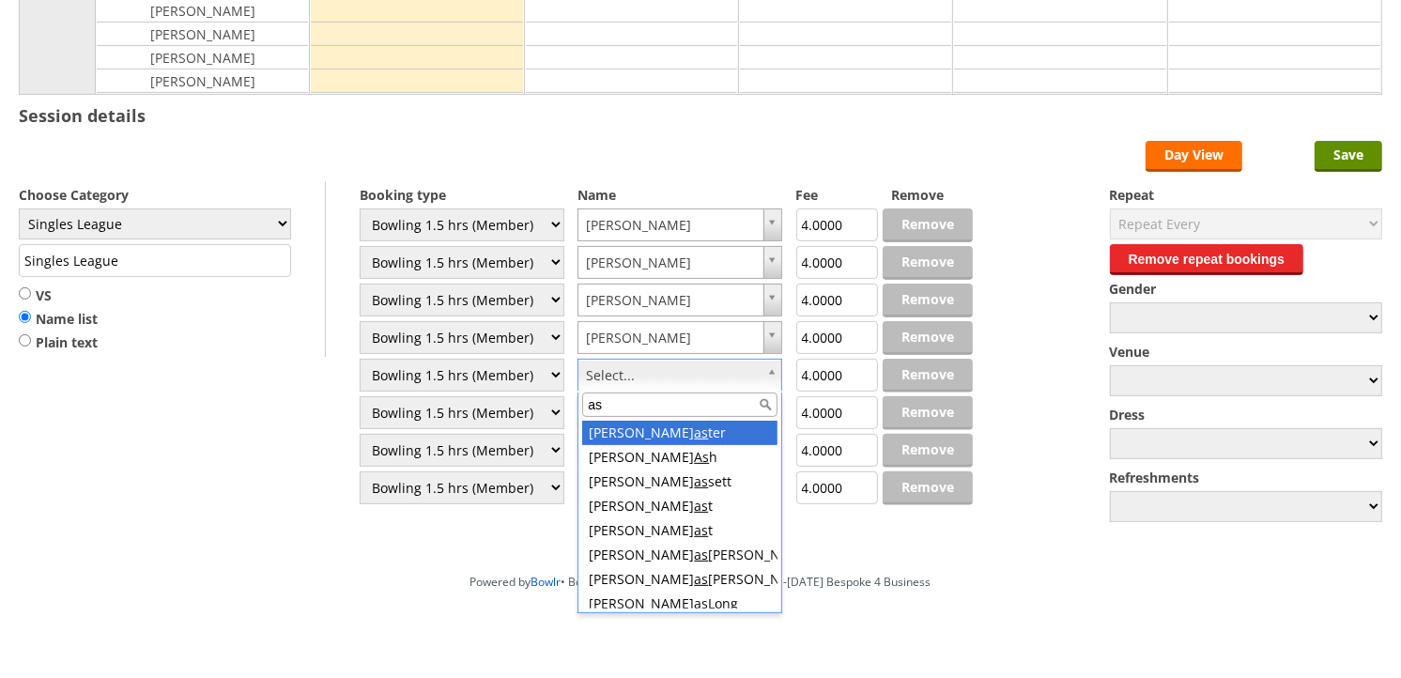
type input "ash"
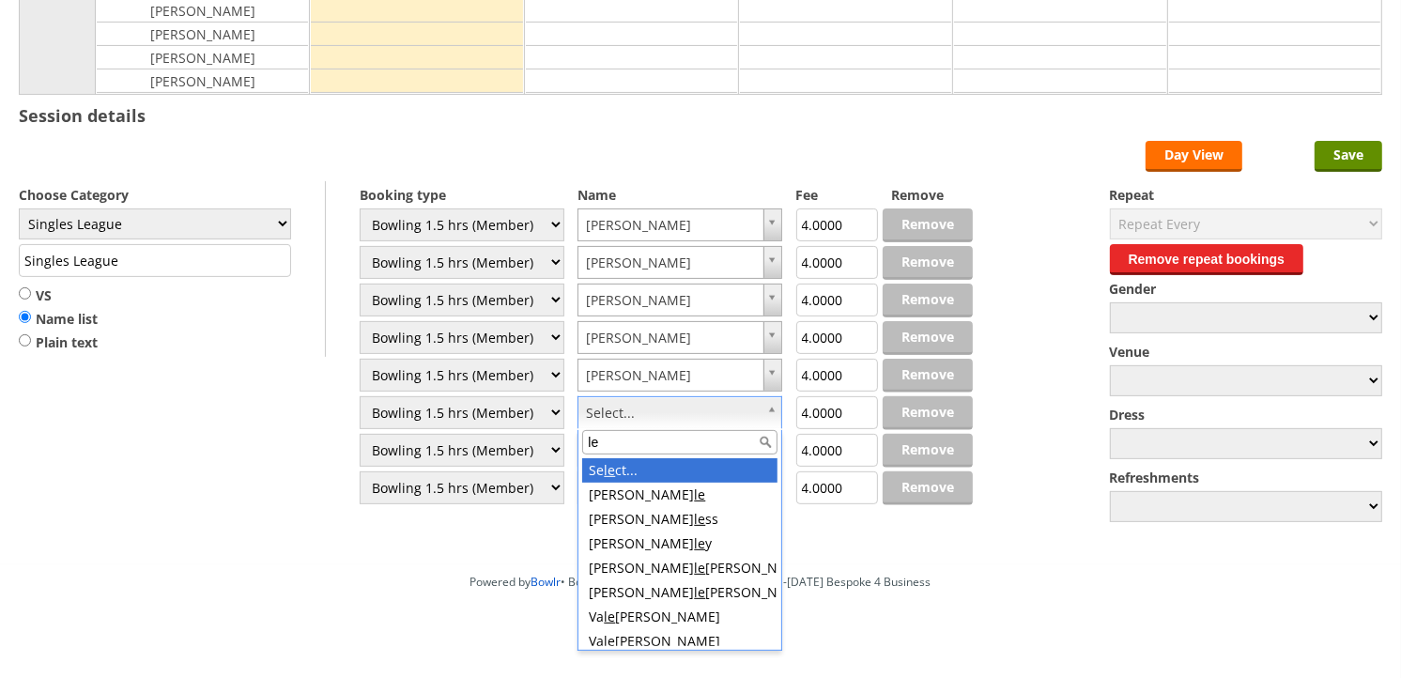
type input "lee"
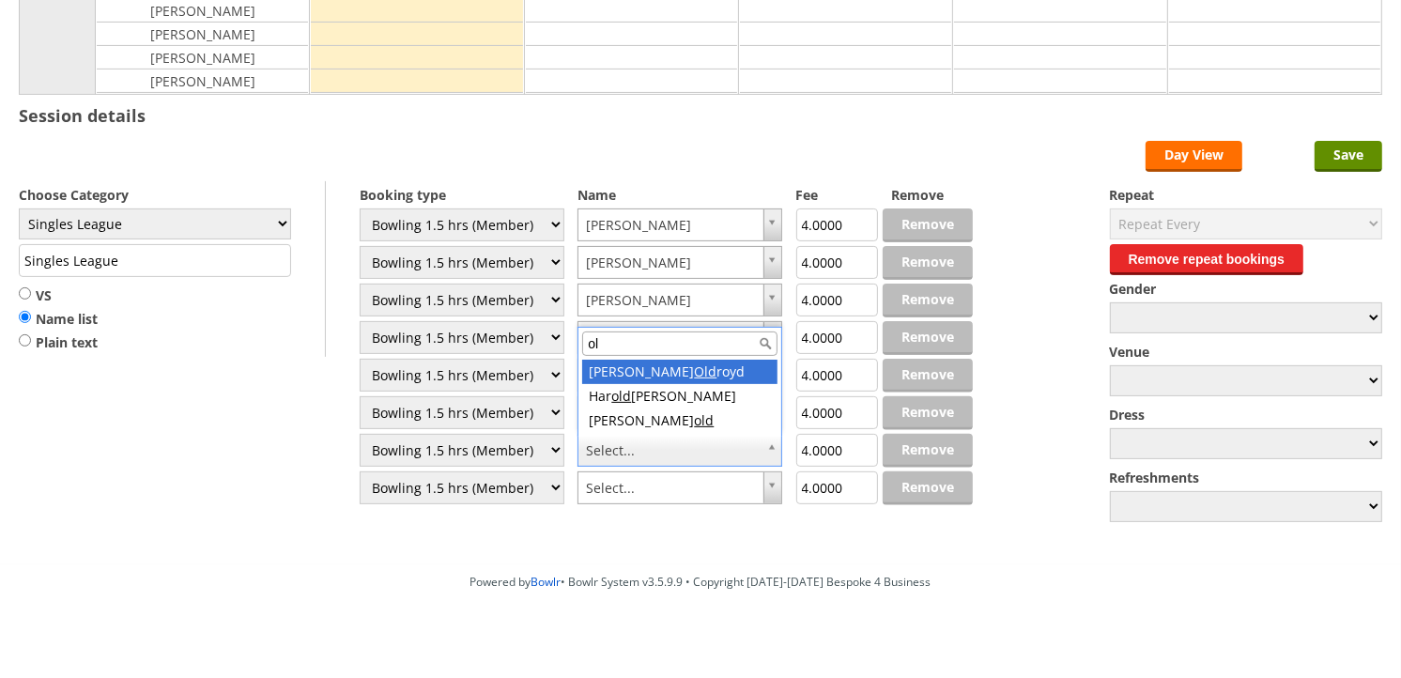
type input "old"
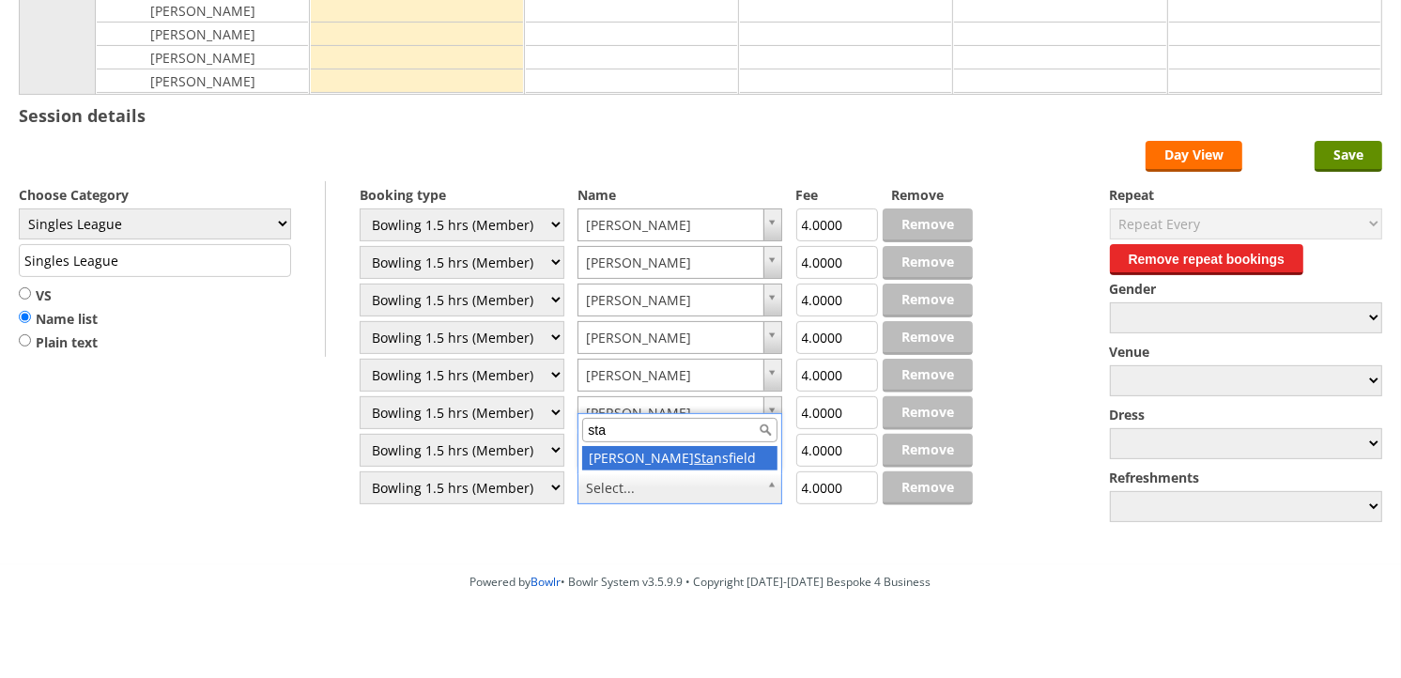
type input "stan"
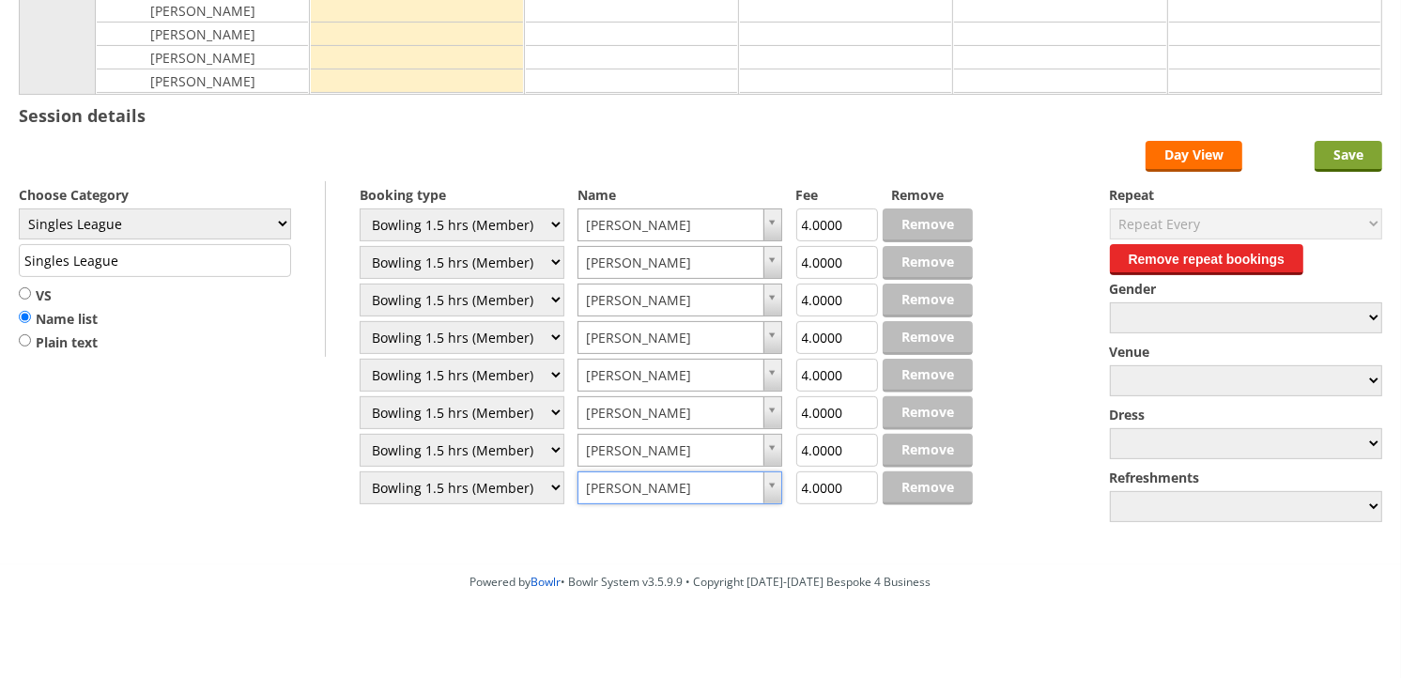
click at [1328, 162] on input "Save" at bounding box center [1348, 156] width 68 height 31
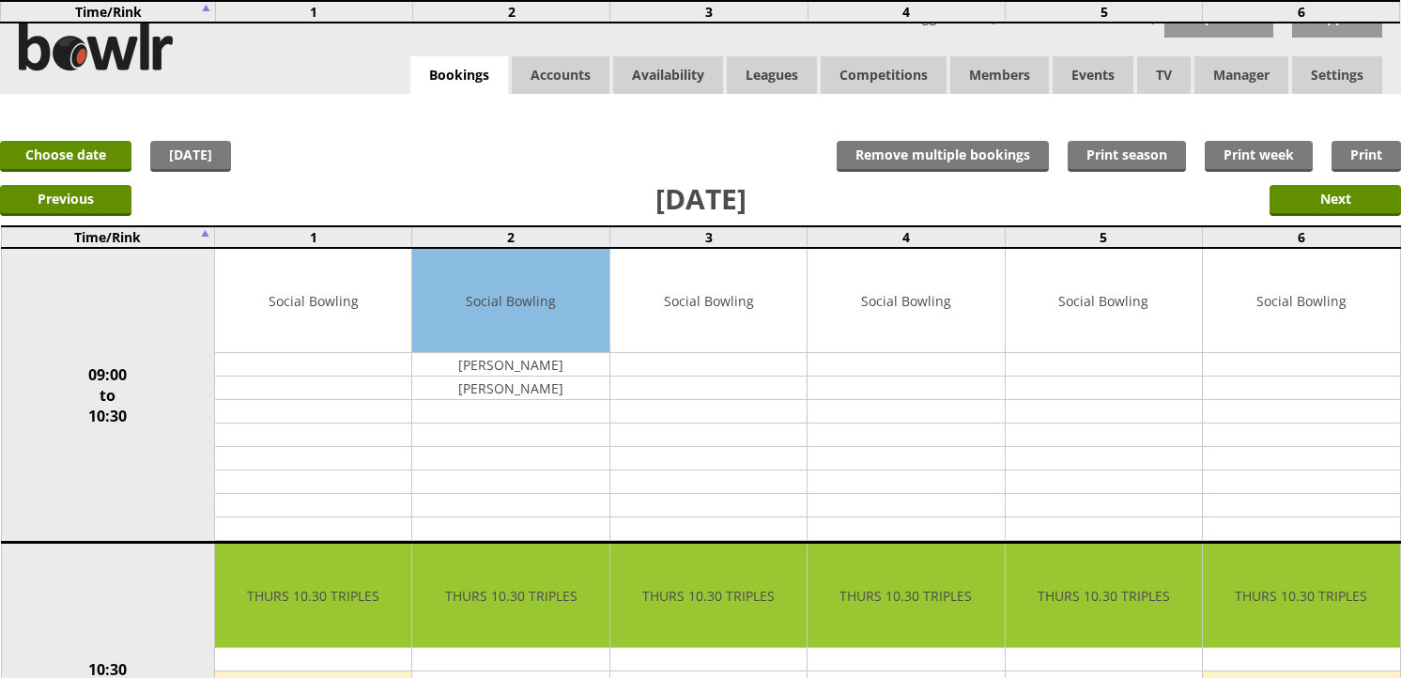
scroll to position [1773, 0]
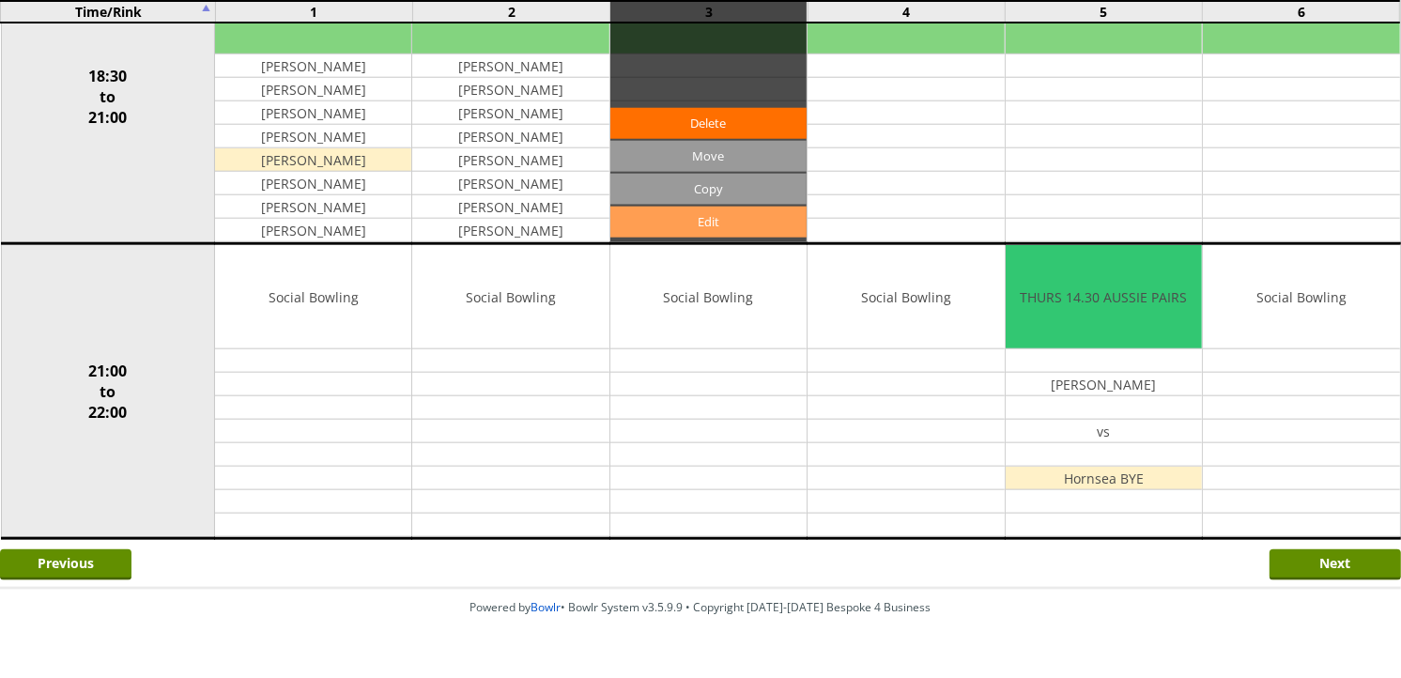
click at [701, 213] on link "Edit" at bounding box center [708, 222] width 196 height 31
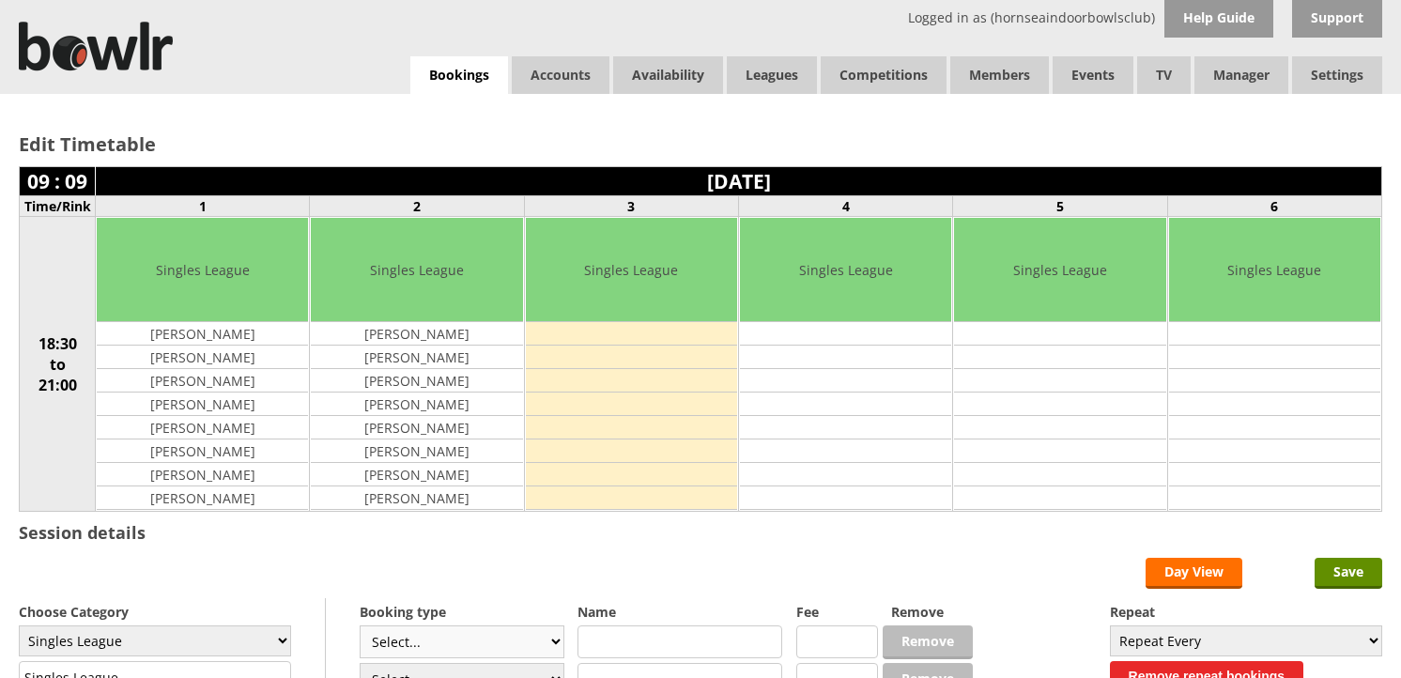
click at [527, 625] on select "Select... Club Competition (Member) Club Competition (Visitor) National (Member…" at bounding box center [462, 641] width 205 height 33
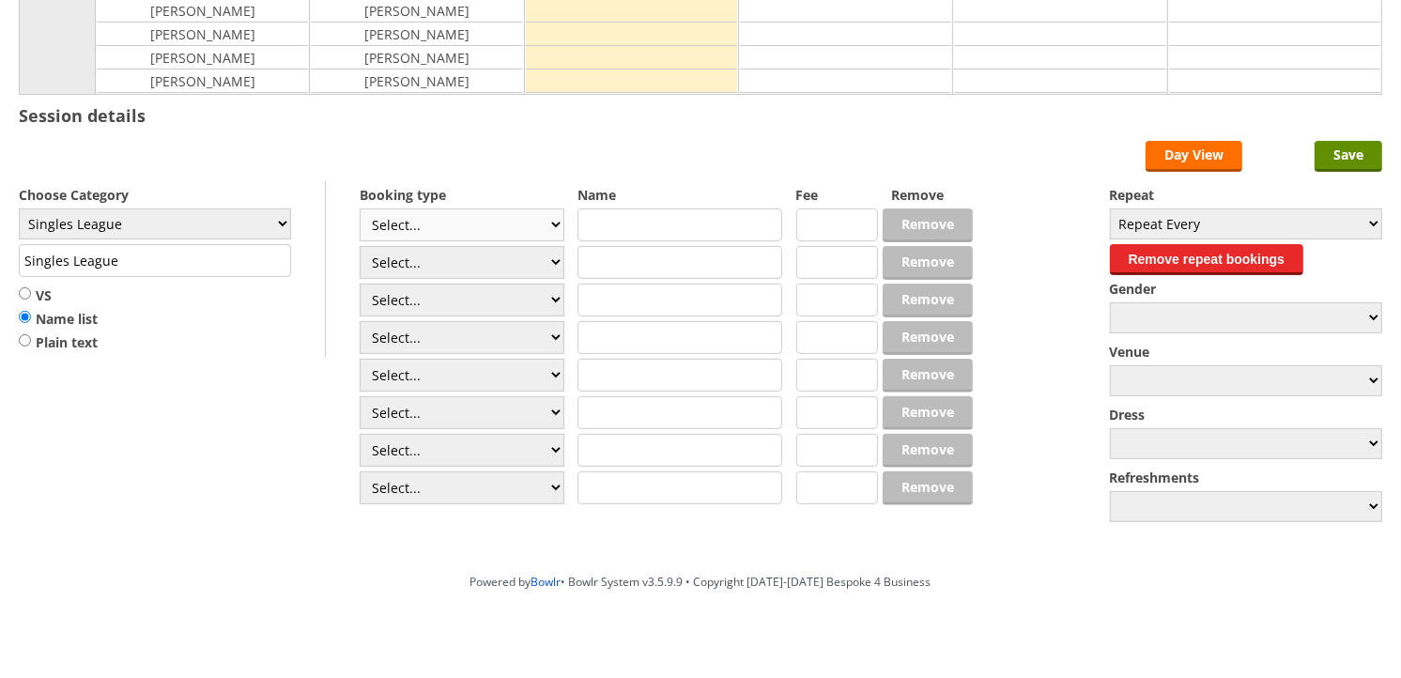
scroll to position [417, 0]
select select "1_48"
click at [360, 209] on select "Select... Club Competition (Member) Club Competition (Visitor) National (Member…" at bounding box center [462, 224] width 205 height 33
type input "4.0000"
click at [499, 253] on select "Select... Club Competition (Member) Club Competition (Visitor) National (Member…" at bounding box center [462, 262] width 205 height 33
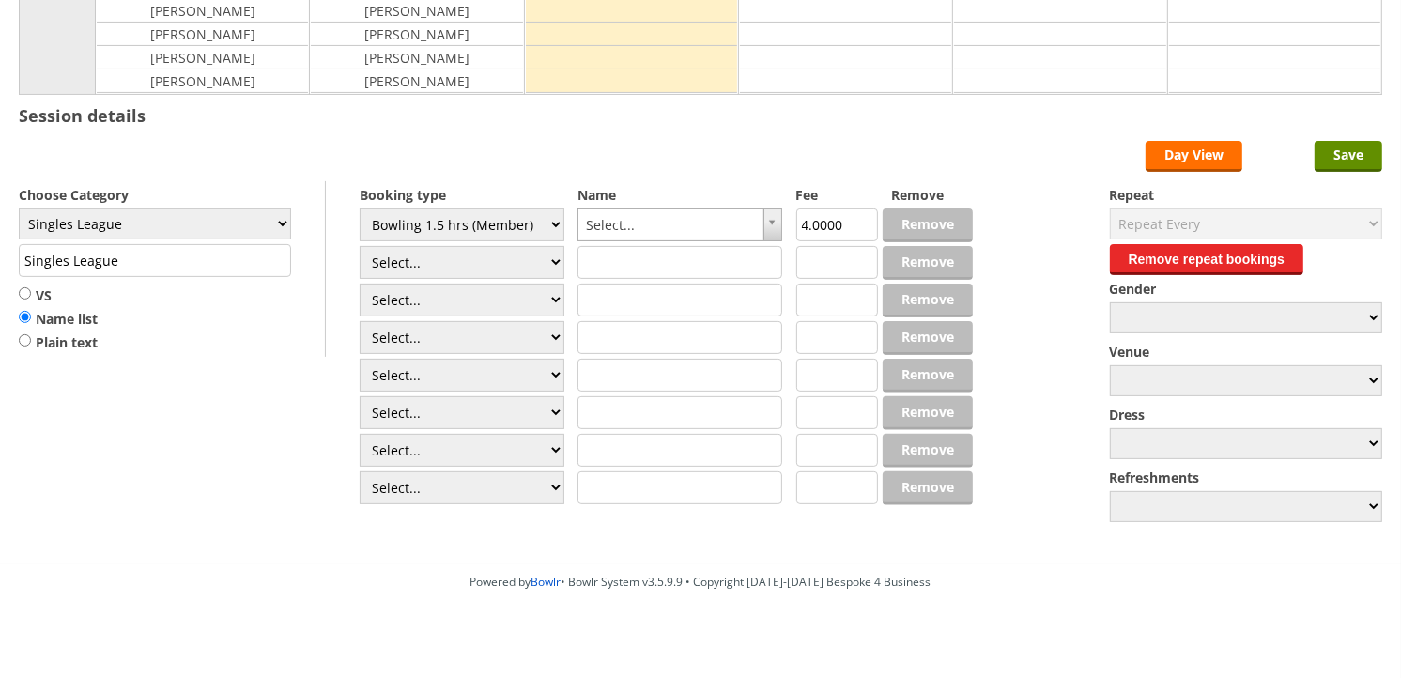
select select "1_48"
click at [360, 247] on select "Select... Club Competition (Member) Club Competition (Visitor) National (Member…" at bounding box center [462, 262] width 205 height 33
type input "4.0000"
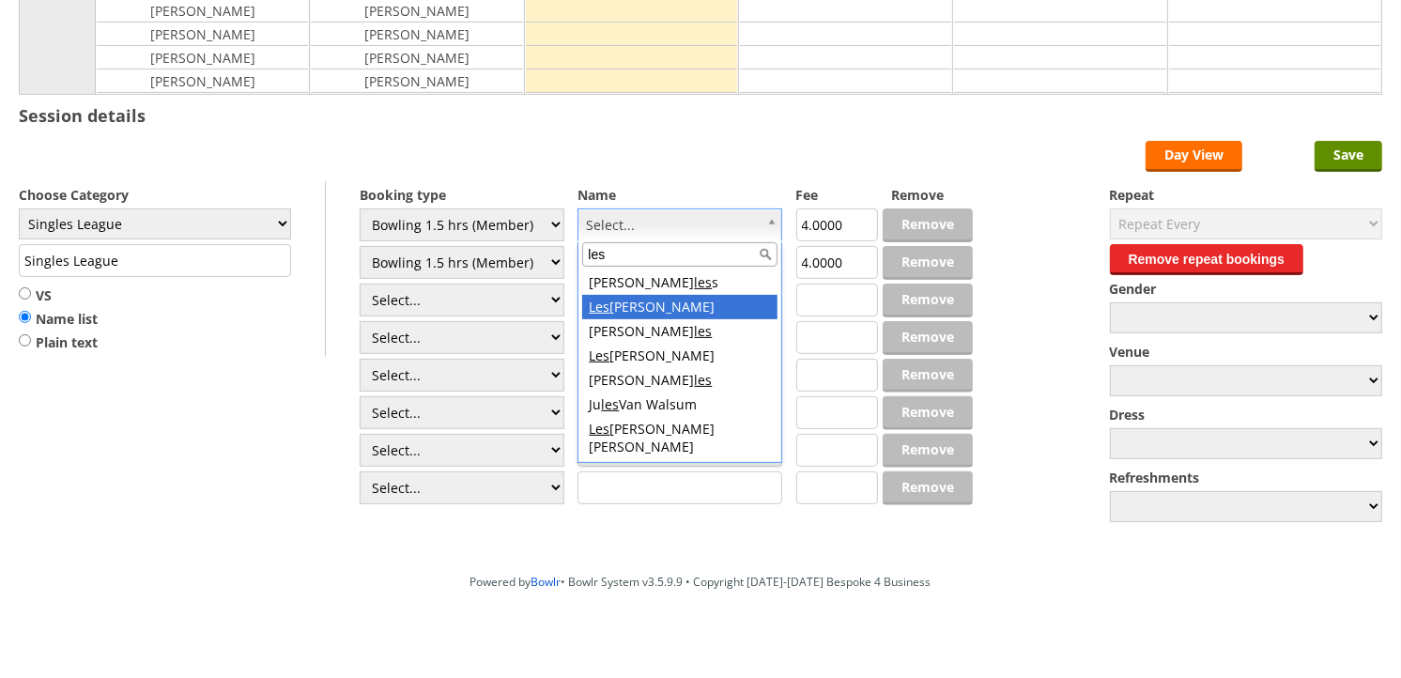
type input "les"
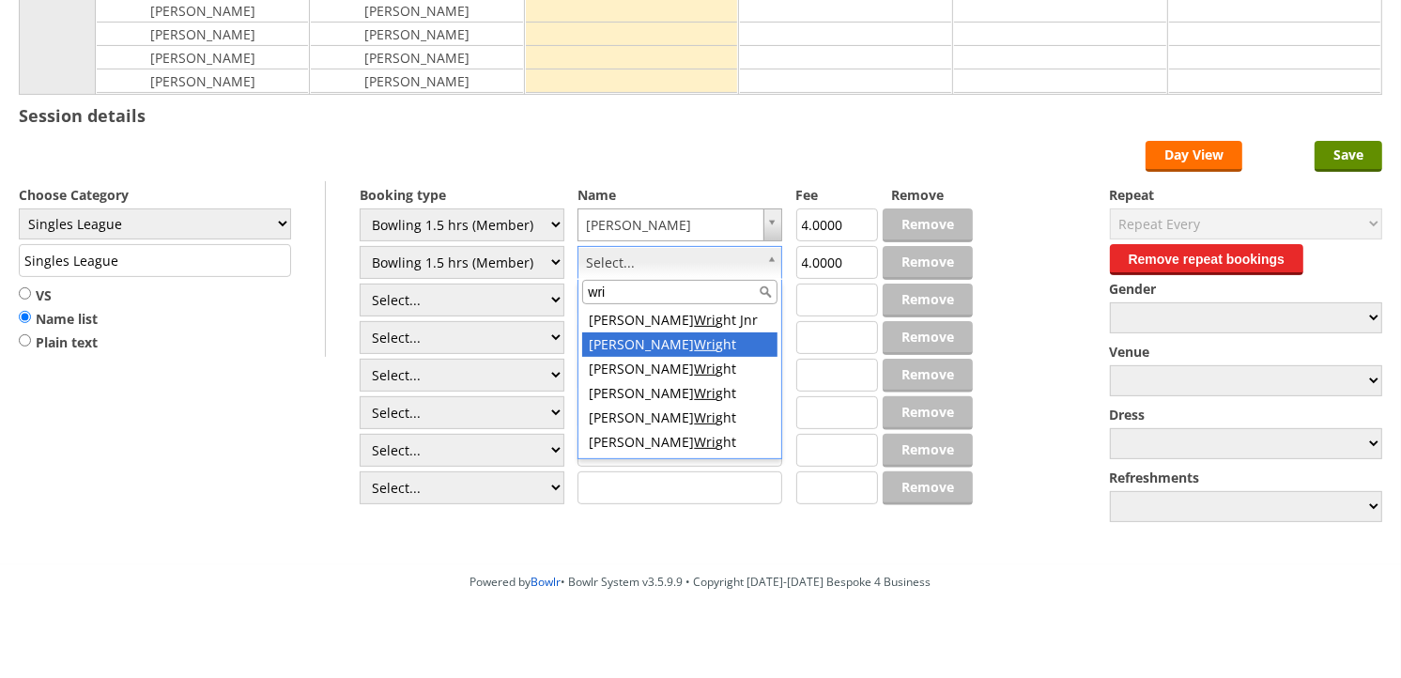
type input "wri"
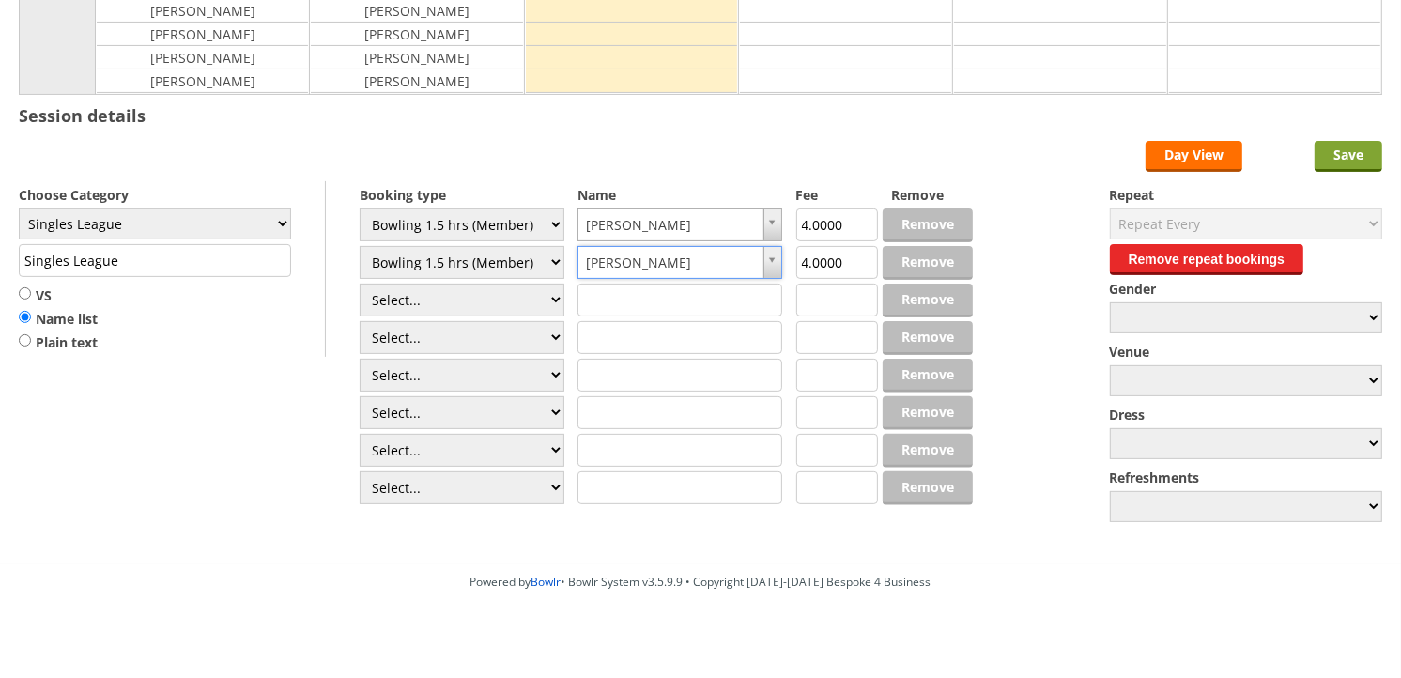
click at [1340, 153] on input "Save" at bounding box center [1348, 156] width 68 height 31
